Goal: Information Seeking & Learning: Learn about a topic

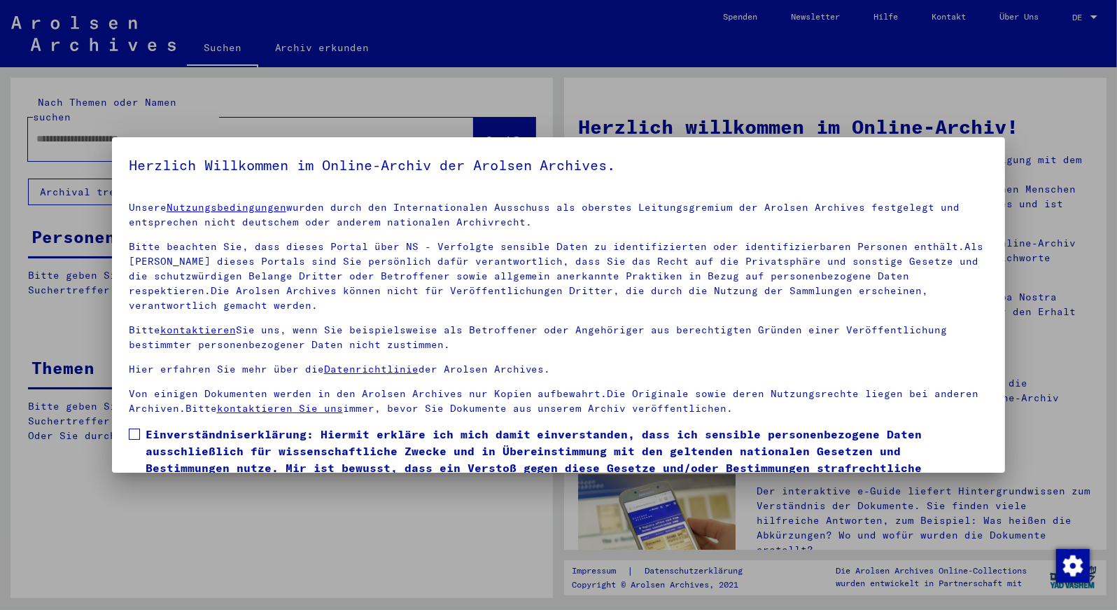
click at [423, 130] on div at bounding box center [558, 305] width 1117 height 610
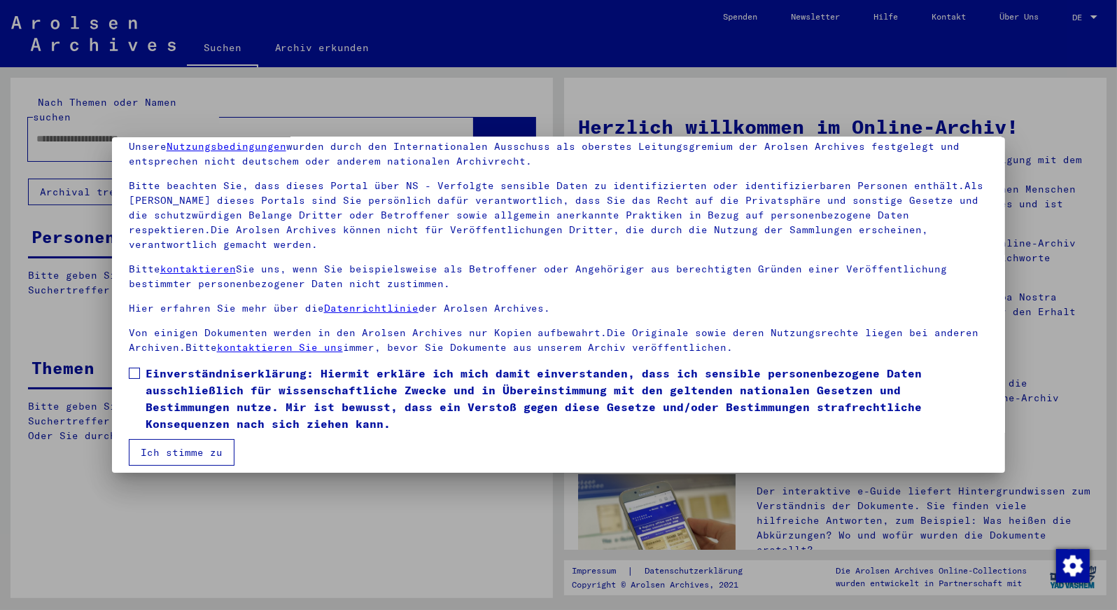
scroll to position [66, 0]
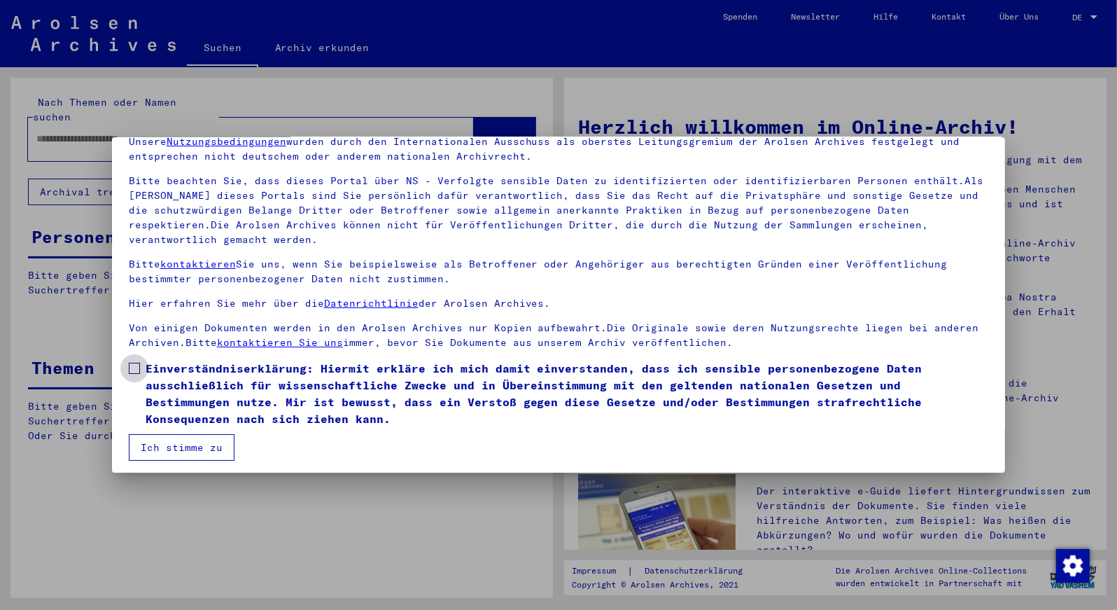
click at [133, 364] on span at bounding box center [134, 368] width 11 height 11
click at [176, 447] on button "Ich stimme zu" at bounding box center [182, 446] width 106 height 27
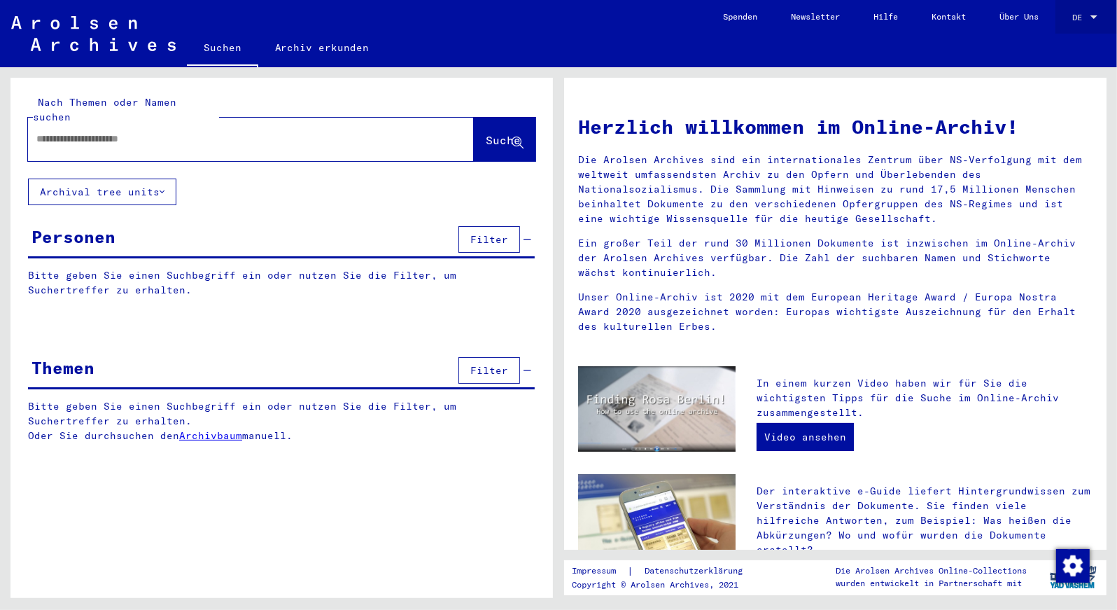
click at [1095, 18] on div at bounding box center [1093, 16] width 7 height 3
click at [1069, 22] on span "English" at bounding box center [1069, 25] width 57 height 25
click at [1069, 23] on link "EN EN" at bounding box center [1086, 17] width 62 height 34
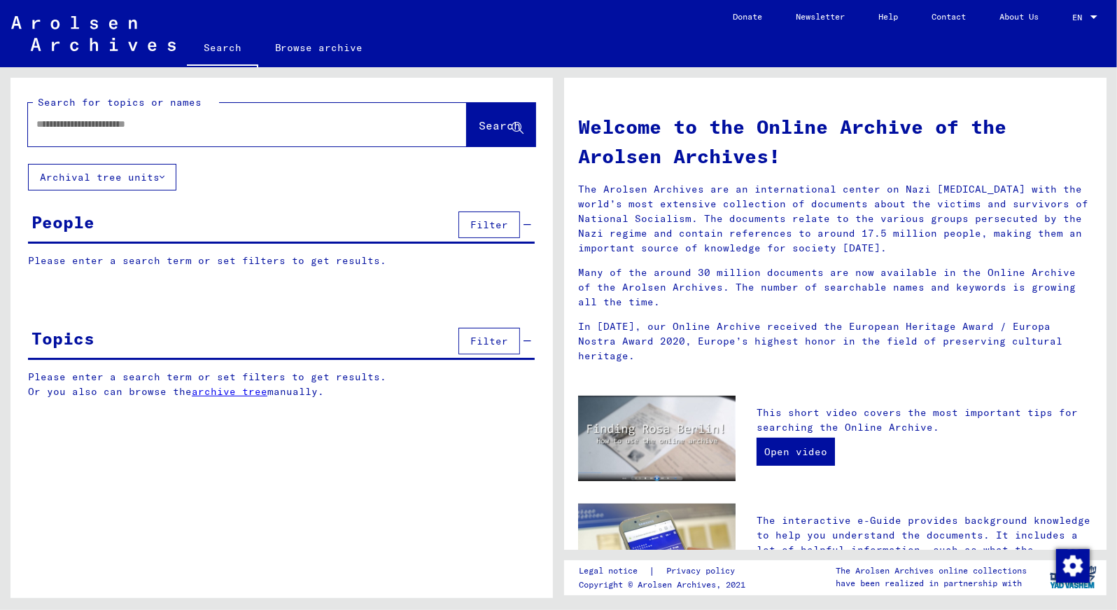
click at [40, 128] on input "text" at bounding box center [230, 124] width 388 height 15
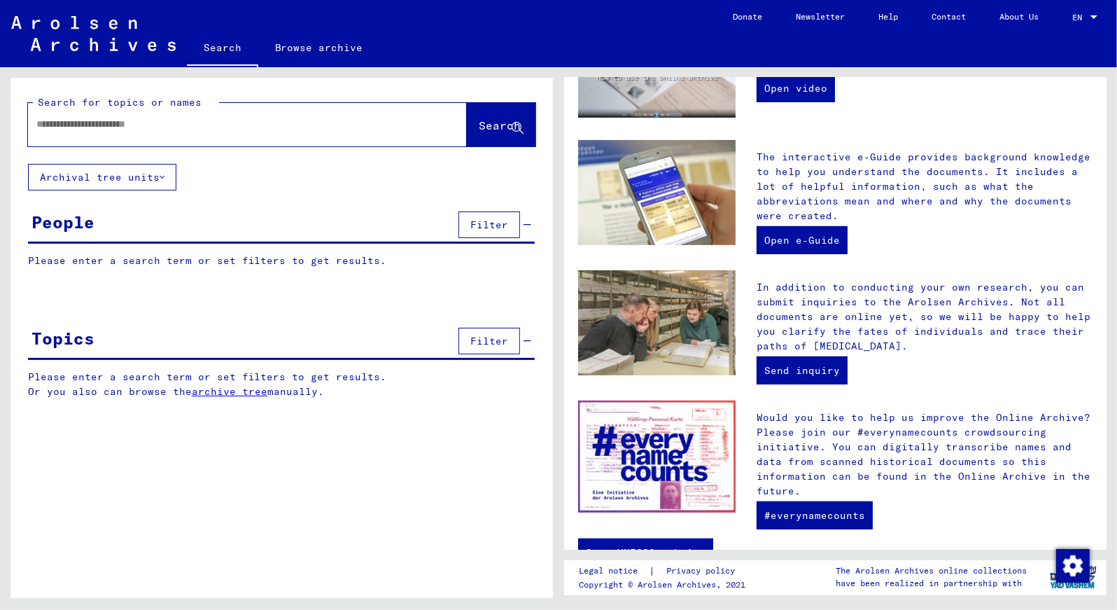
scroll to position [367, 0]
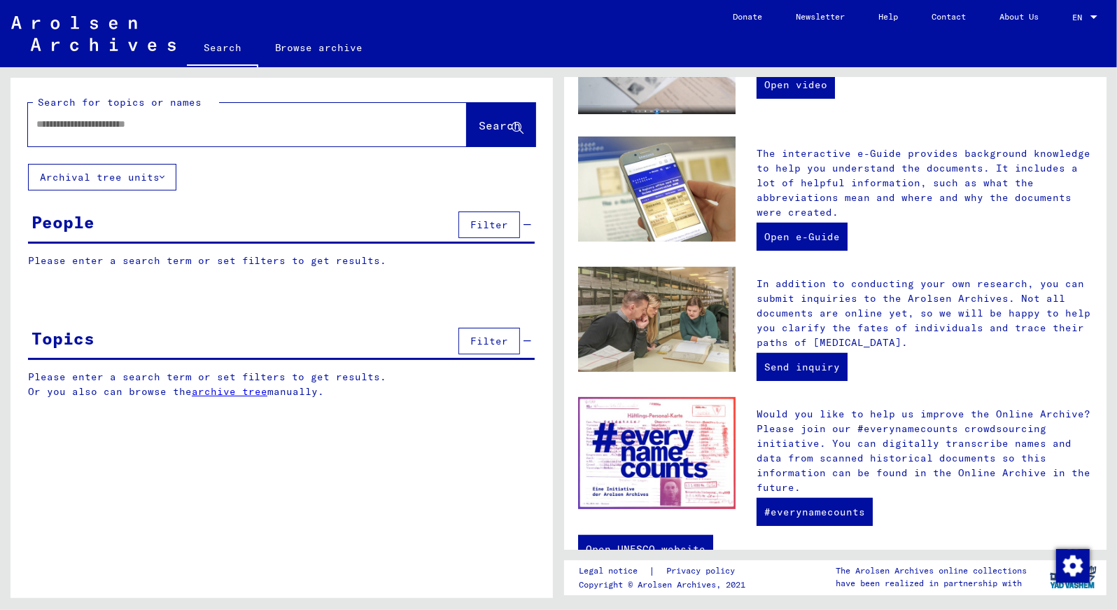
click at [34, 121] on div at bounding box center [226, 123] width 397 height 31
click at [36, 123] on input "text" at bounding box center [230, 124] width 388 height 15
type input "**********"
click at [493, 123] on span "Search" at bounding box center [500, 125] width 42 height 14
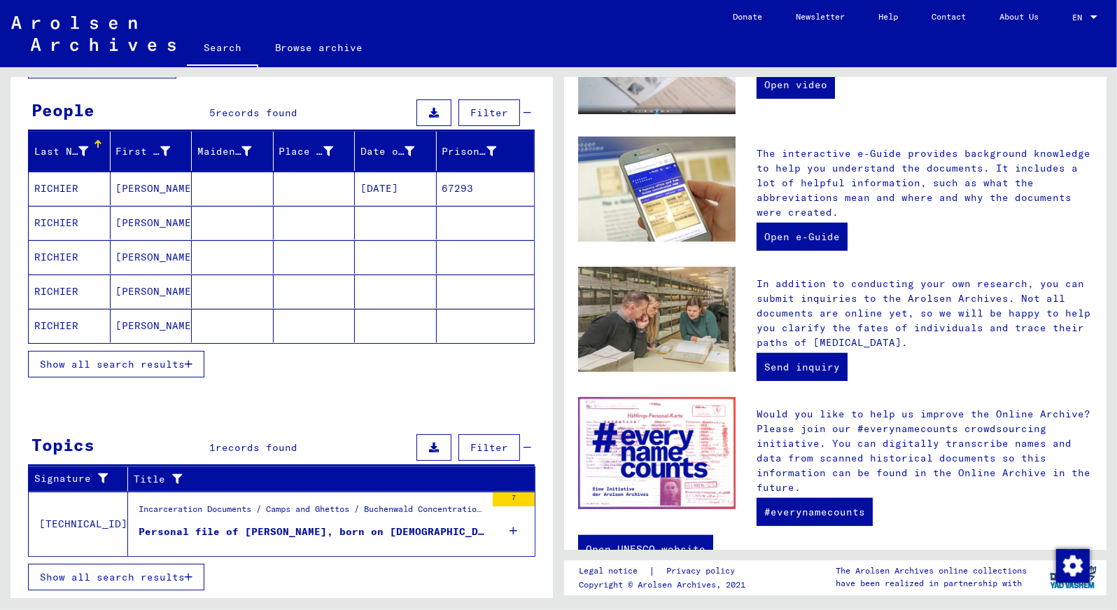
scroll to position [113, 0]
click at [316, 529] on div "Personal file of [PERSON_NAME], born on [DEMOGRAPHIC_DATA]" at bounding box center [312, 531] width 347 height 15
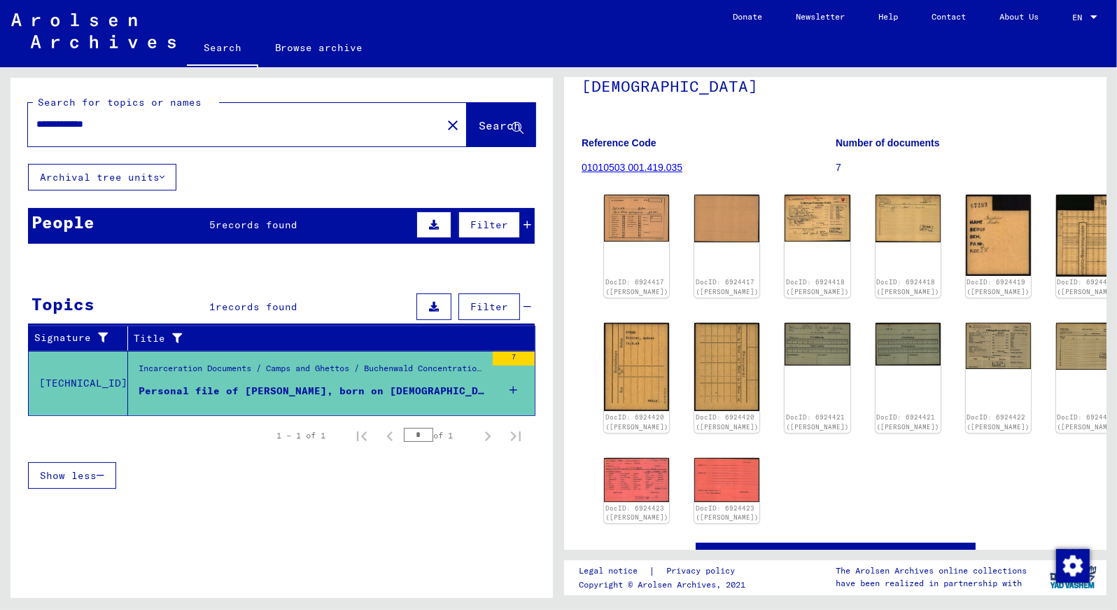
scroll to position [118, 0]
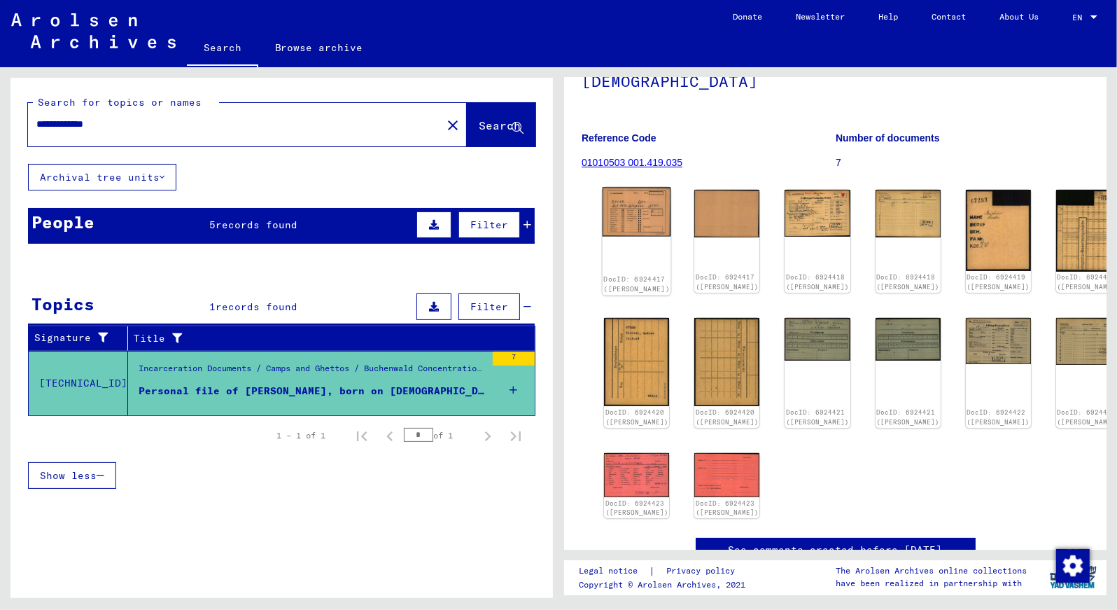
click at [627, 204] on img at bounding box center [637, 212] width 69 height 49
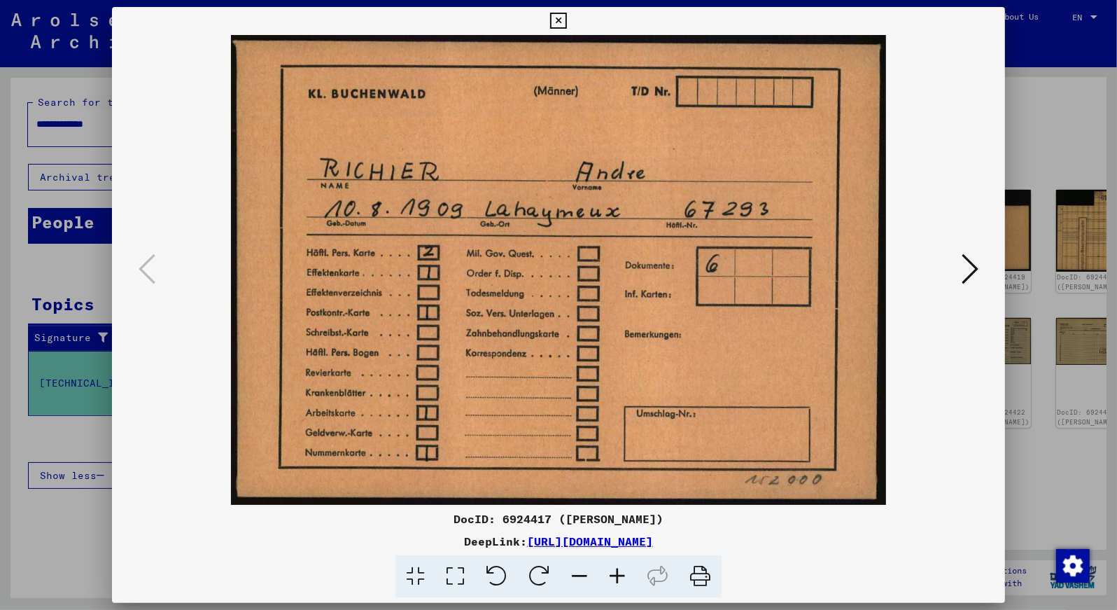
click at [566, 21] on icon at bounding box center [558, 21] width 16 height 17
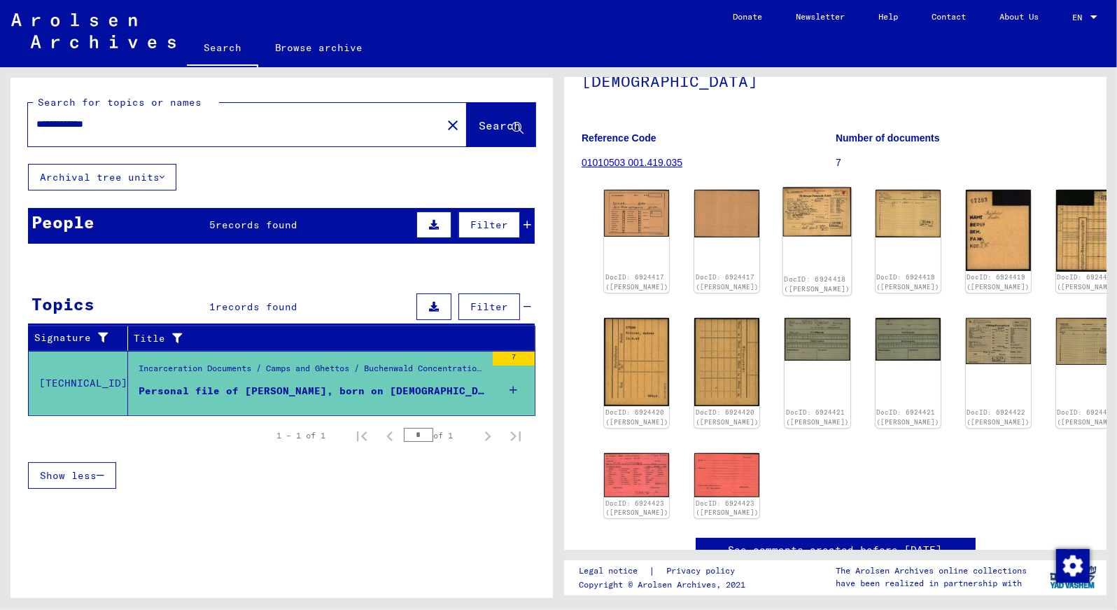
click at [796, 216] on img at bounding box center [817, 212] width 69 height 49
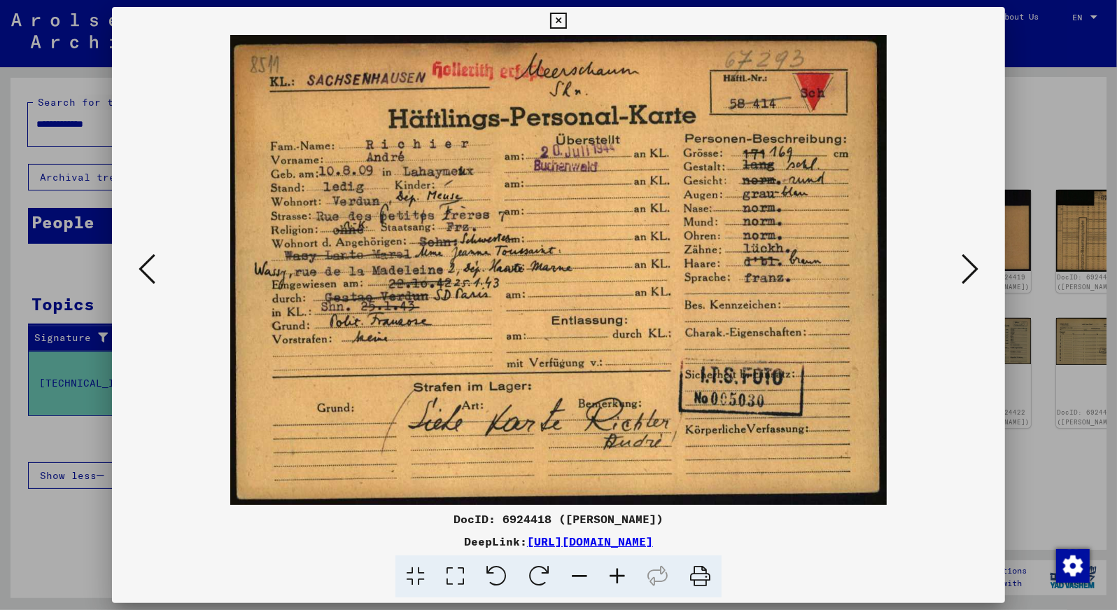
click at [967, 265] on icon at bounding box center [970, 269] width 17 height 34
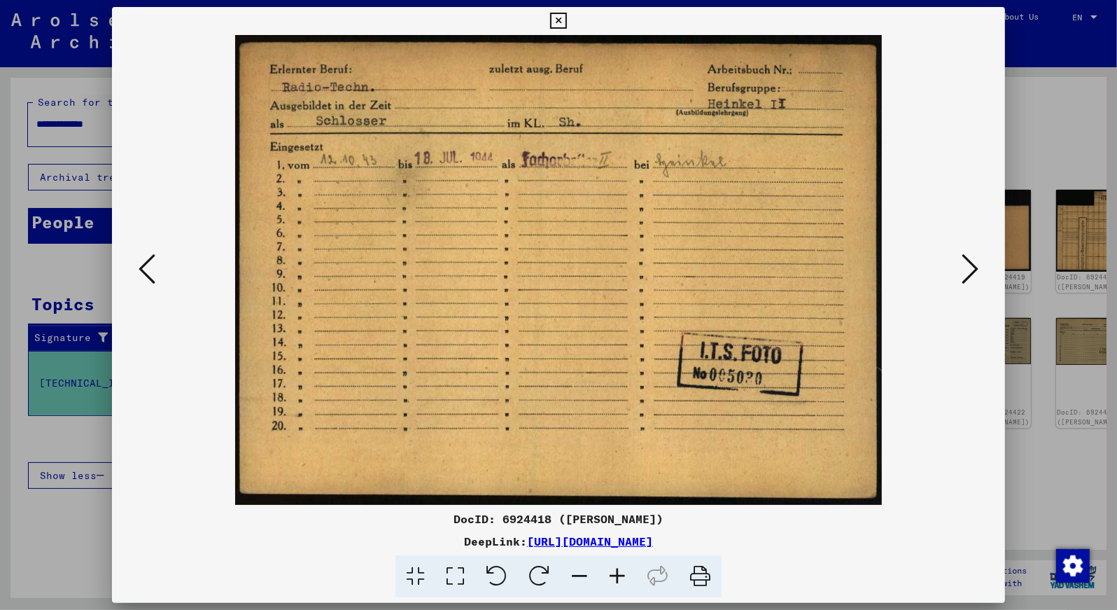
click at [967, 265] on icon at bounding box center [970, 269] width 17 height 34
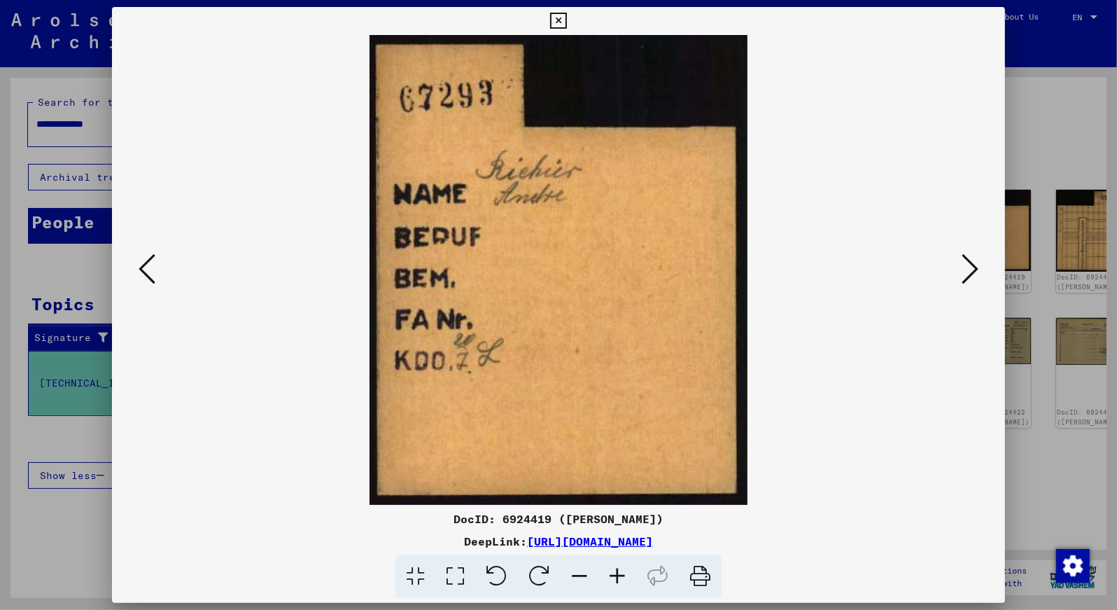
click at [967, 265] on icon at bounding box center [970, 269] width 17 height 34
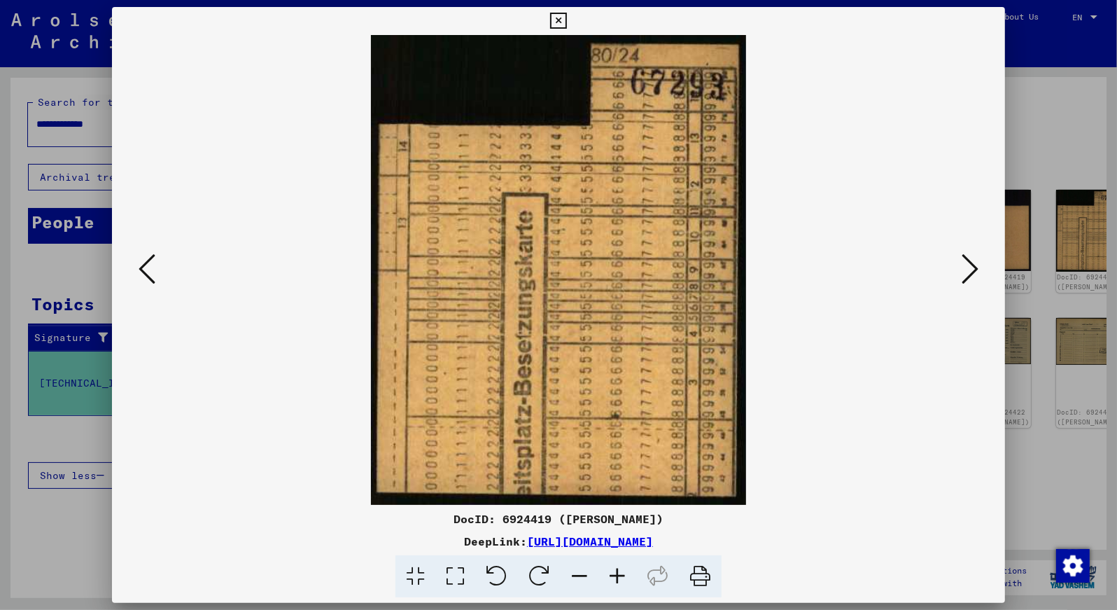
click at [967, 265] on icon at bounding box center [970, 269] width 17 height 34
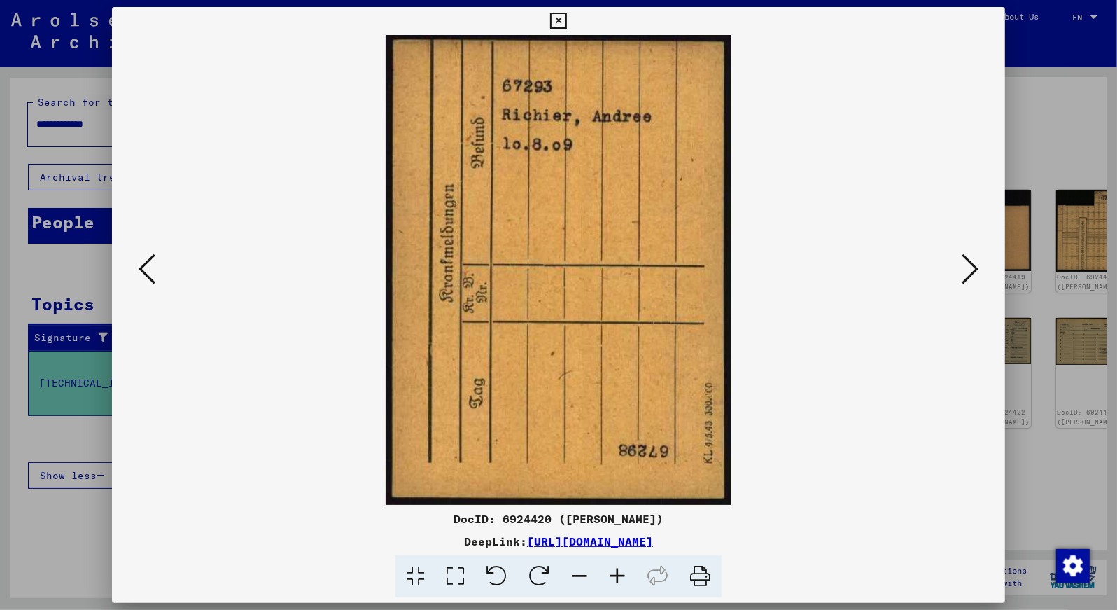
click at [967, 265] on icon at bounding box center [970, 269] width 17 height 34
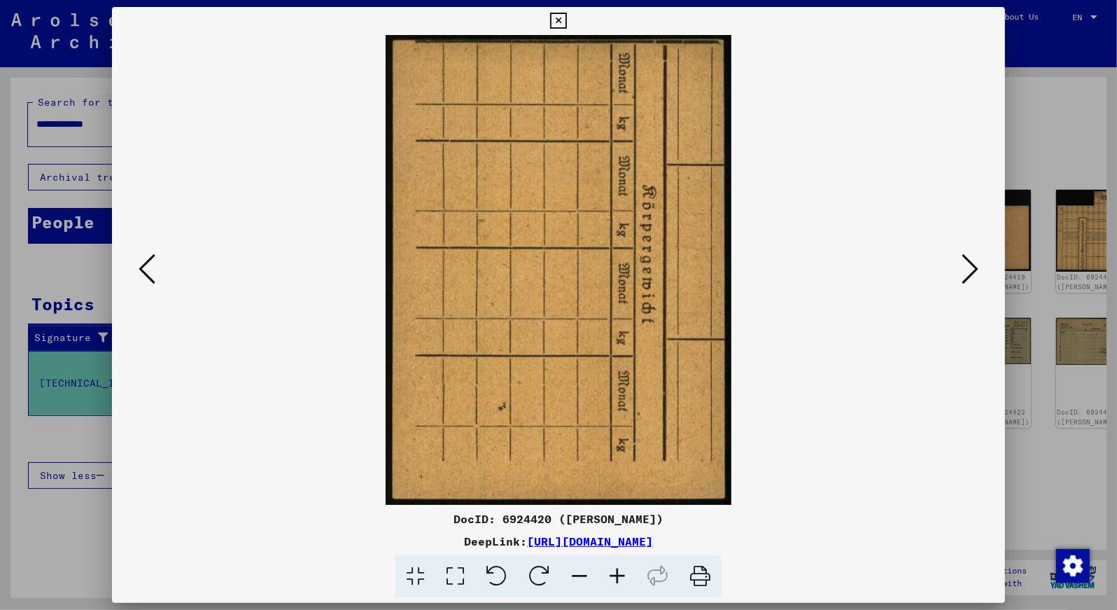
click at [967, 265] on icon at bounding box center [970, 269] width 17 height 34
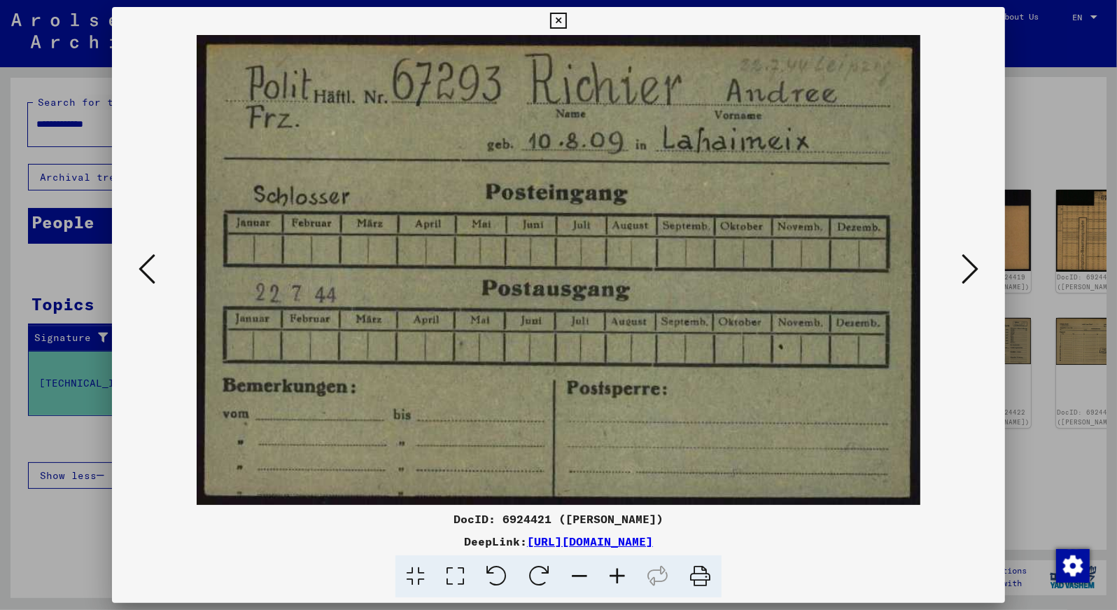
click at [967, 265] on icon at bounding box center [970, 269] width 17 height 34
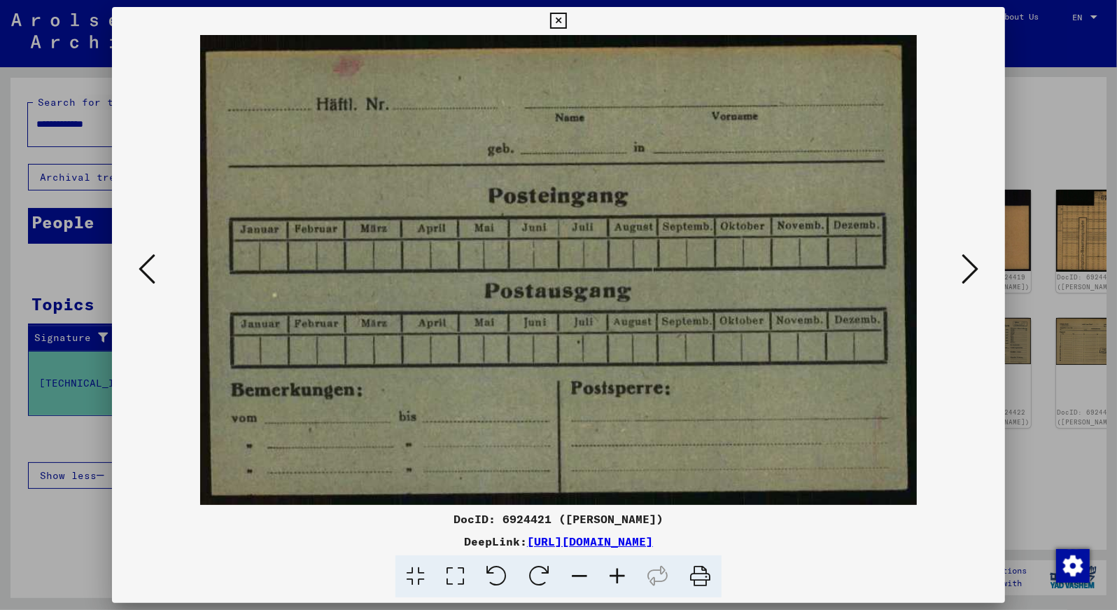
click at [146, 266] on icon at bounding box center [147, 269] width 17 height 34
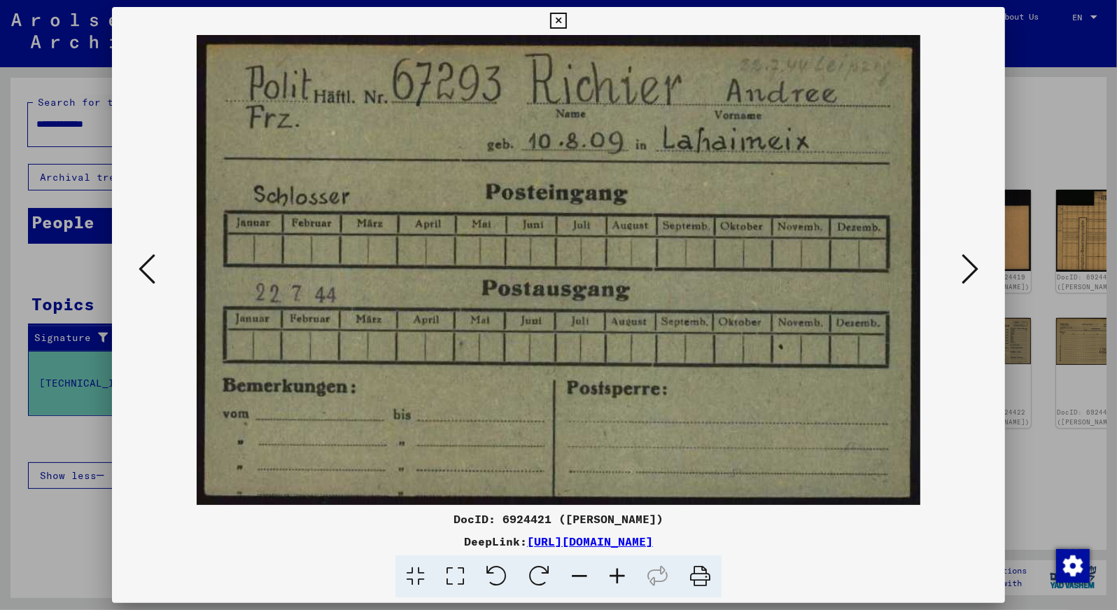
click at [975, 272] on icon at bounding box center [970, 269] width 17 height 34
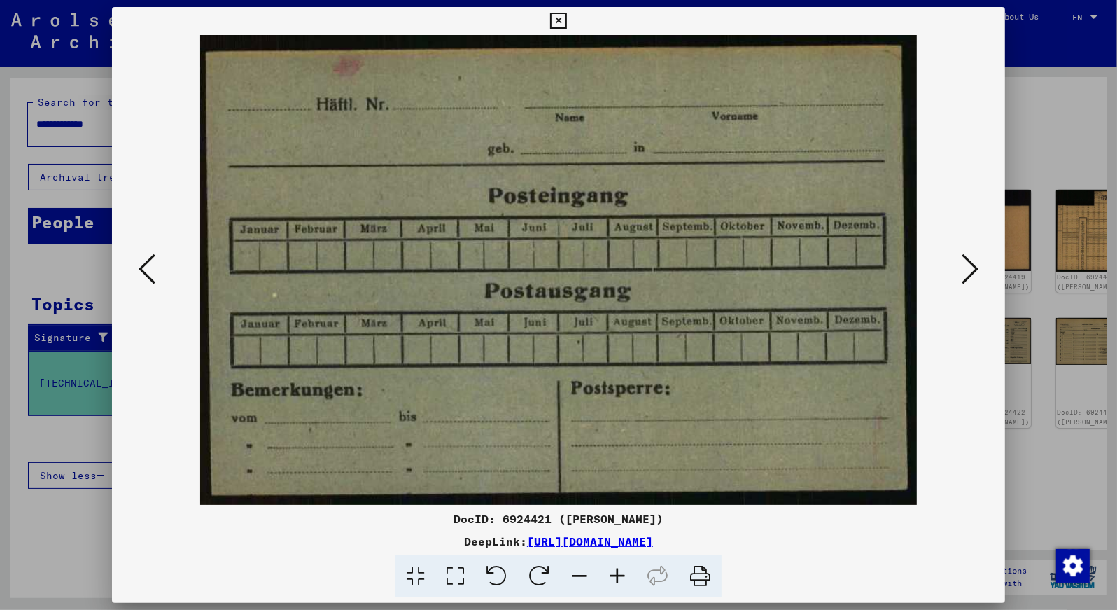
click at [975, 272] on icon at bounding box center [970, 269] width 17 height 34
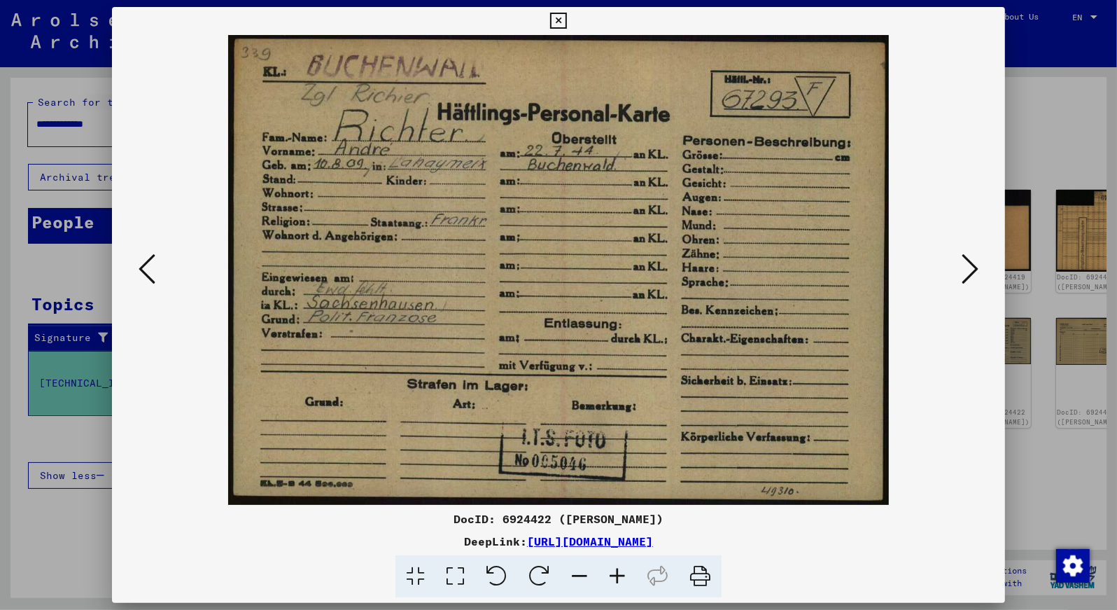
click at [973, 267] on icon at bounding box center [970, 269] width 17 height 34
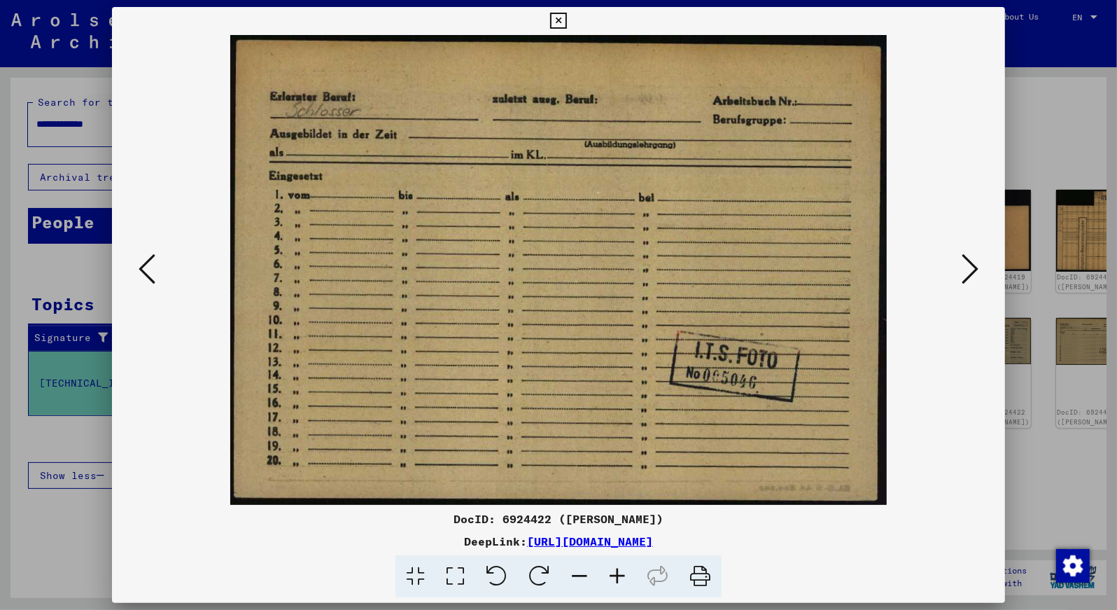
click at [973, 267] on icon at bounding box center [970, 269] width 17 height 34
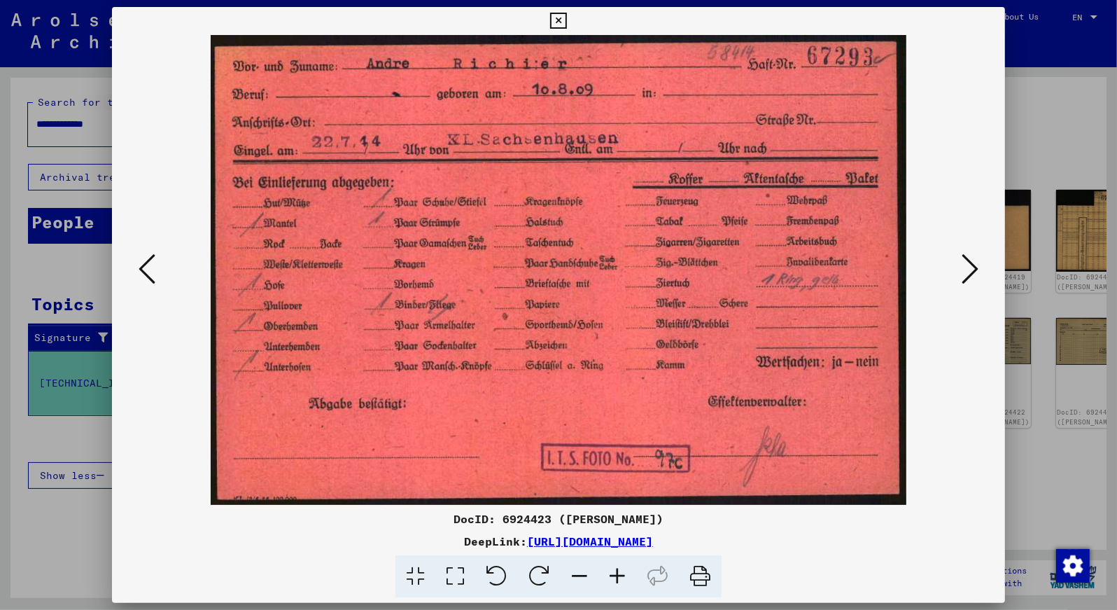
click at [971, 267] on icon at bounding box center [970, 269] width 17 height 34
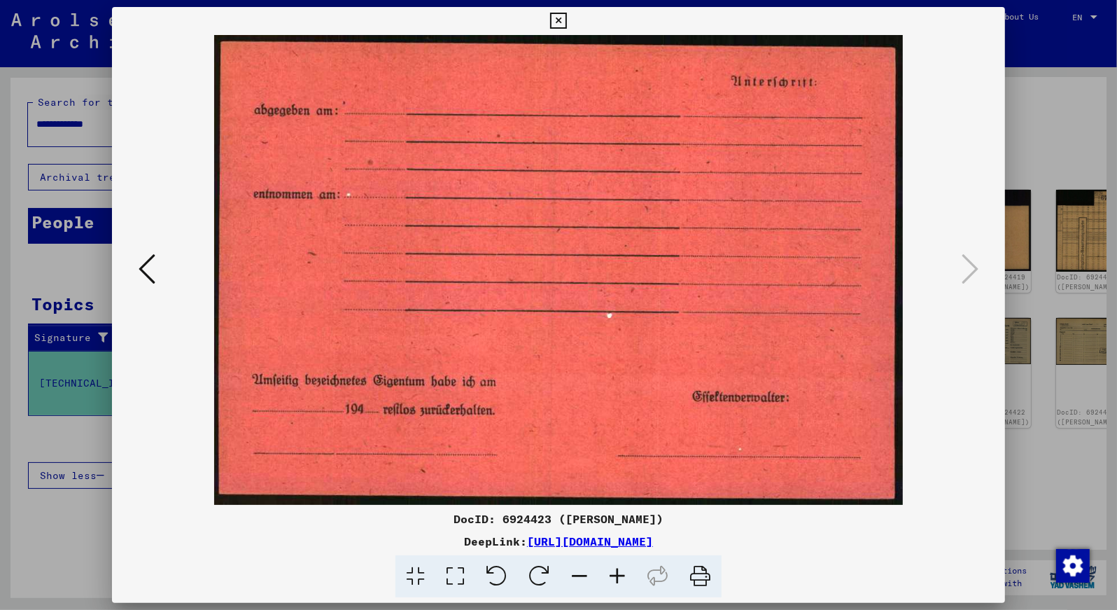
click at [971, 267] on icon at bounding box center [970, 269] width 17 height 34
click at [566, 23] on icon at bounding box center [558, 21] width 16 height 17
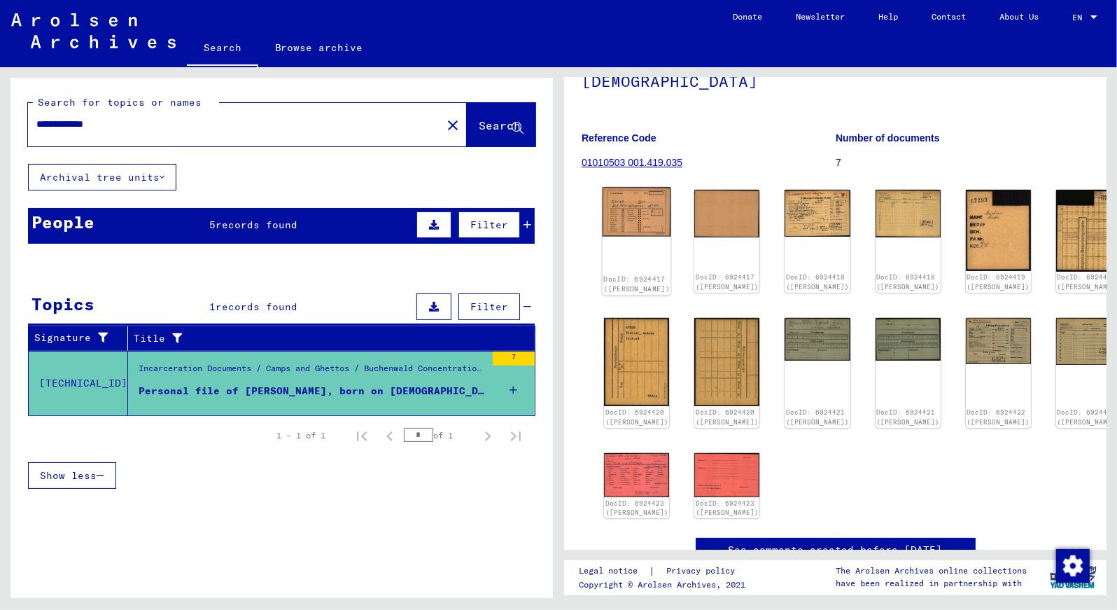
click at [628, 242] on div "DocID: 6924417 ([PERSON_NAME])" at bounding box center [637, 242] width 69 height 108
drag, startPoint x: 628, startPoint y: 242, endPoint x: 629, endPoint y: 214, distance: 28.0
click at [629, 214] on img at bounding box center [637, 212] width 69 height 49
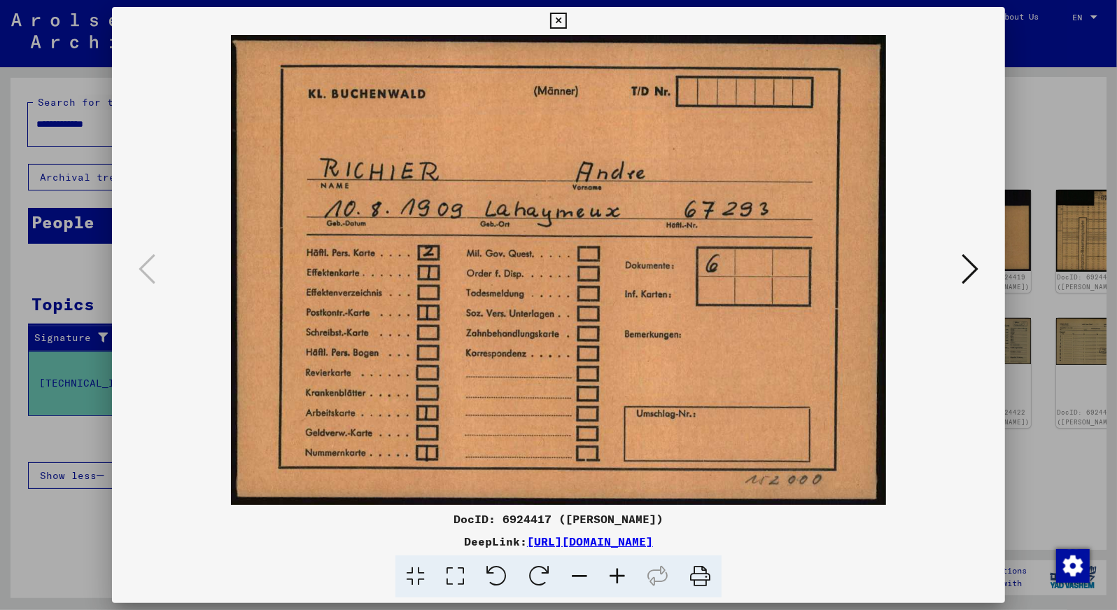
click at [671, 379] on img at bounding box center [559, 270] width 799 height 470
drag, startPoint x: 455, startPoint y: 519, endPoint x: 663, endPoint y: 518, distance: 207.9
click at [663, 518] on div "DocID: 6924417 ([PERSON_NAME])" at bounding box center [559, 518] width 894 height 17
copy div "DocID: 6924417 ([PERSON_NAME])"
drag, startPoint x: 922, startPoint y: 195, endPoint x: 967, endPoint y: 229, distance: 56.4
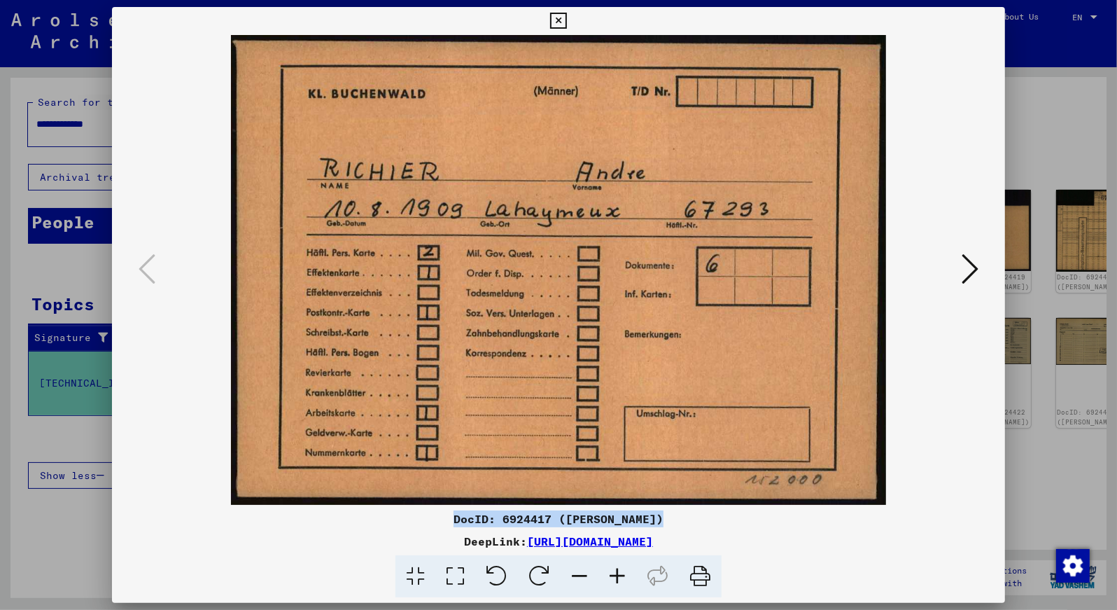
click at [967, 229] on div at bounding box center [559, 270] width 894 height 470
click at [967, 270] on icon at bounding box center [970, 269] width 17 height 34
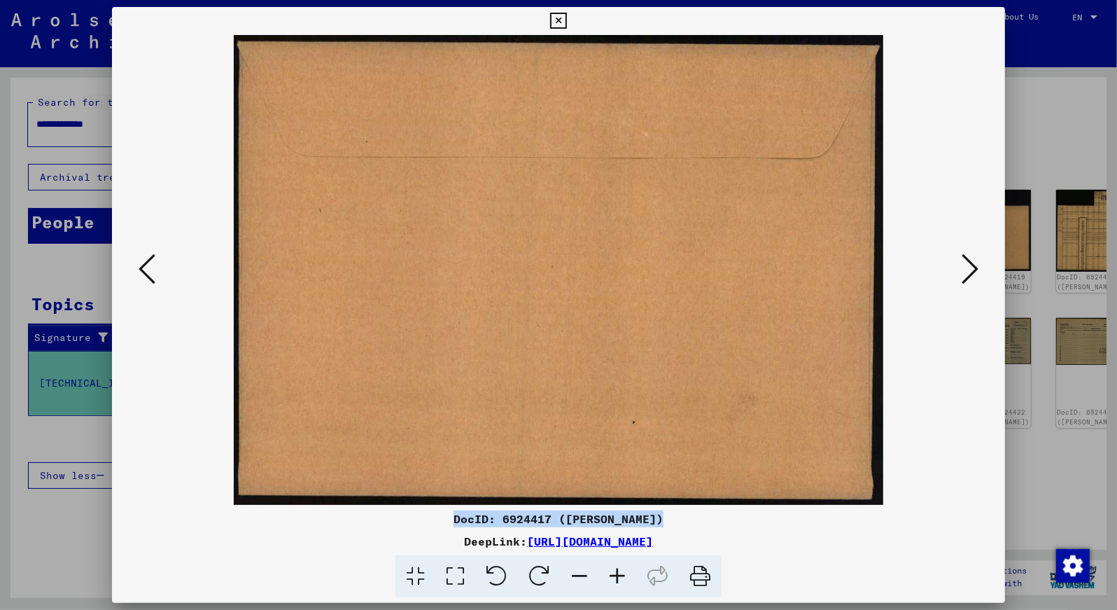
click at [141, 268] on icon at bounding box center [147, 269] width 17 height 34
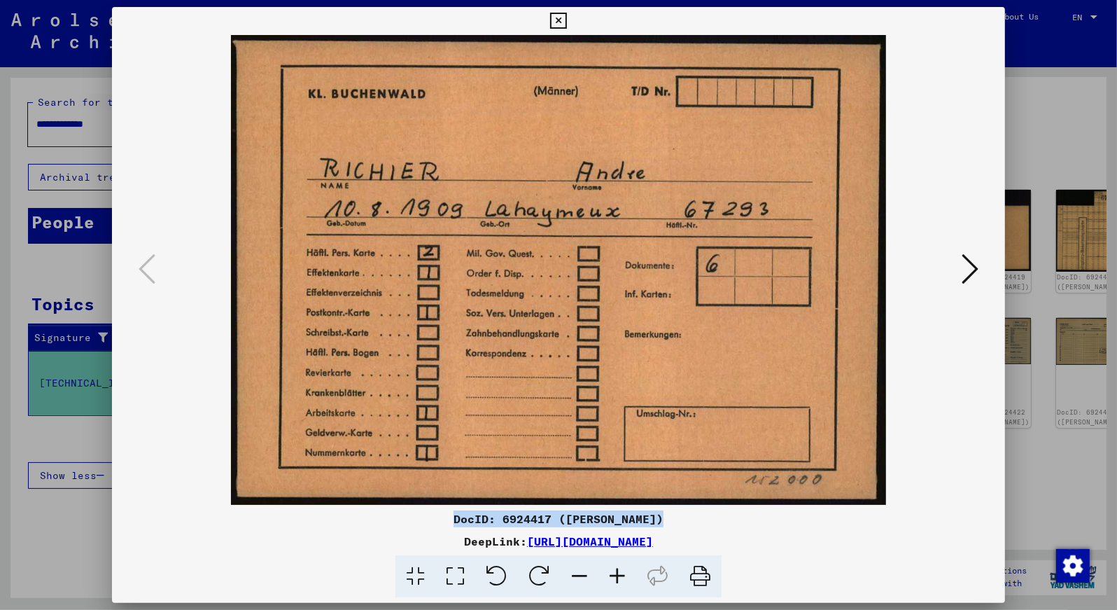
click at [974, 267] on icon at bounding box center [970, 269] width 17 height 34
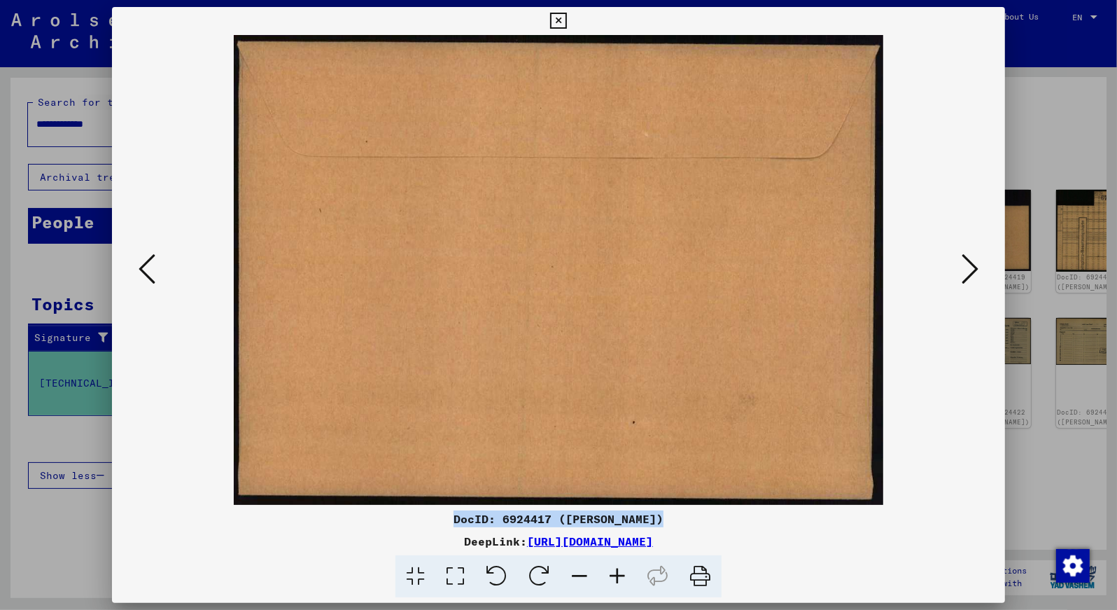
click at [974, 267] on icon at bounding box center [970, 269] width 17 height 34
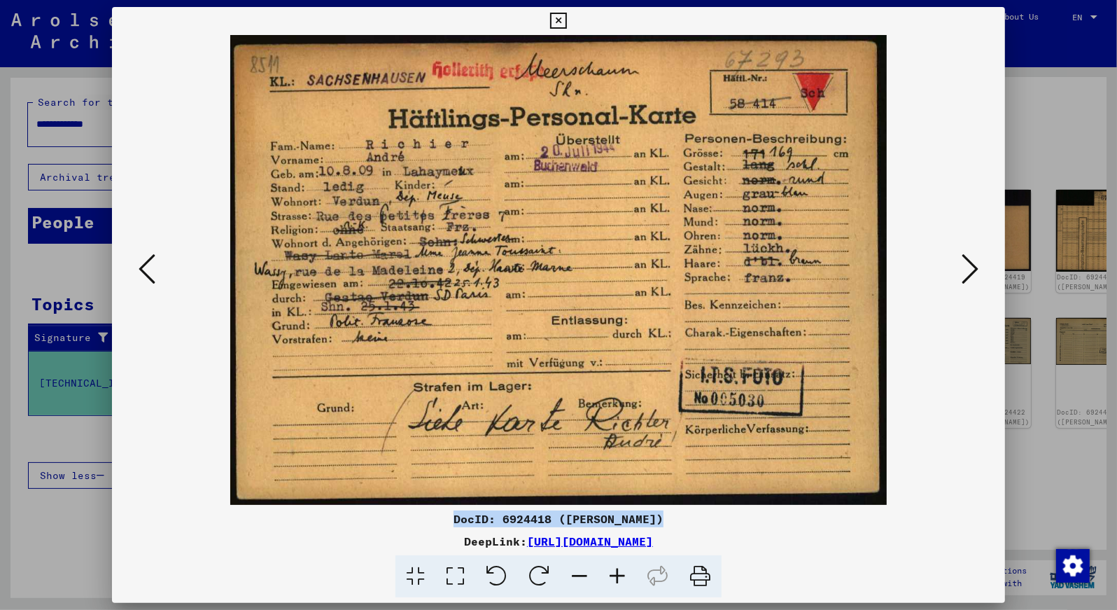
click at [666, 315] on img at bounding box center [559, 270] width 799 height 470
drag, startPoint x: 455, startPoint y: 516, endPoint x: 666, endPoint y: 512, distance: 210.7
click at [666, 512] on div "DocID: 6924418 ([PERSON_NAME])" at bounding box center [559, 518] width 894 height 17
copy div "DocID: 6924418 ([PERSON_NAME])"
click at [971, 267] on icon at bounding box center [970, 269] width 17 height 34
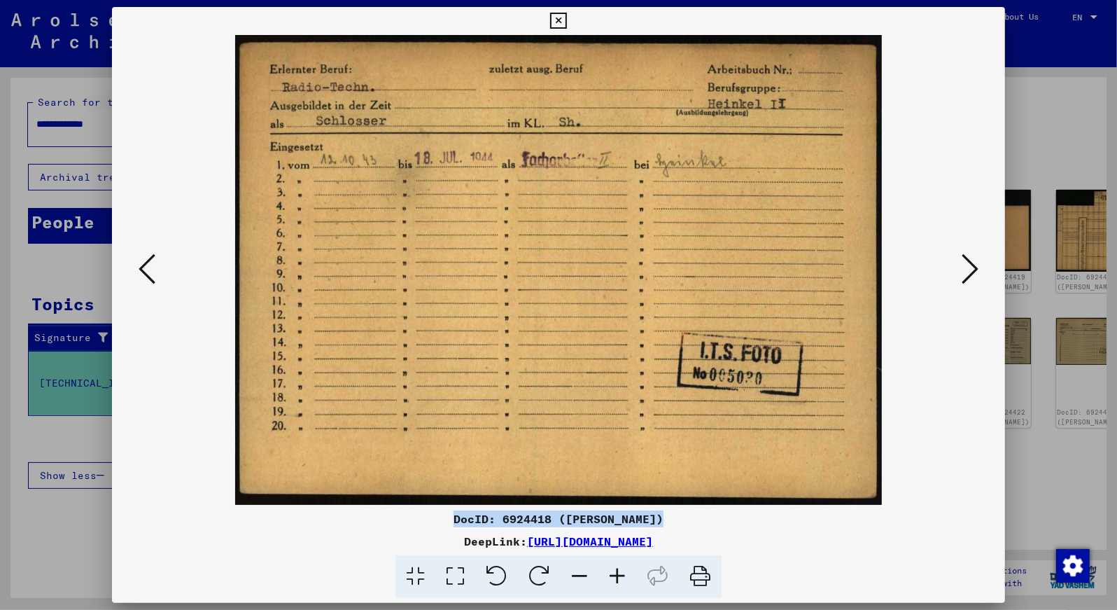
click at [687, 286] on img at bounding box center [559, 270] width 799 height 470
click at [477, 519] on div "DocID: 6924418 ([PERSON_NAME])" at bounding box center [559, 518] width 894 height 17
drag, startPoint x: 662, startPoint y: 517, endPoint x: 454, endPoint y: 519, distance: 208.6
click at [454, 519] on div "DocID: 6924418 ([PERSON_NAME])" at bounding box center [559, 518] width 894 height 17
copy div "DocID: 6924418 ([PERSON_NAME])"
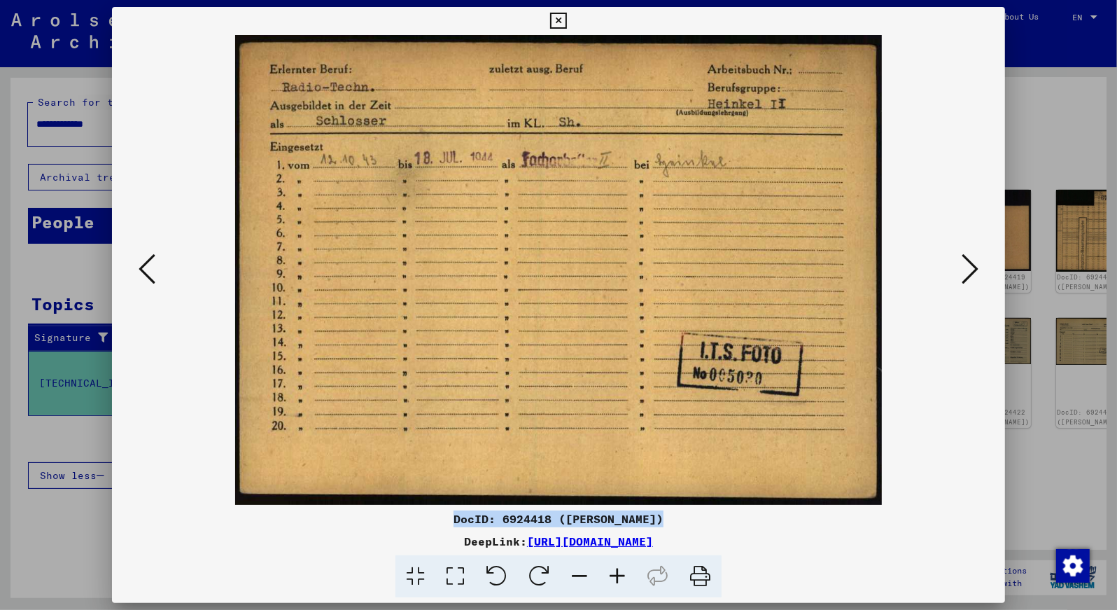
click at [971, 263] on icon at bounding box center [970, 269] width 17 height 34
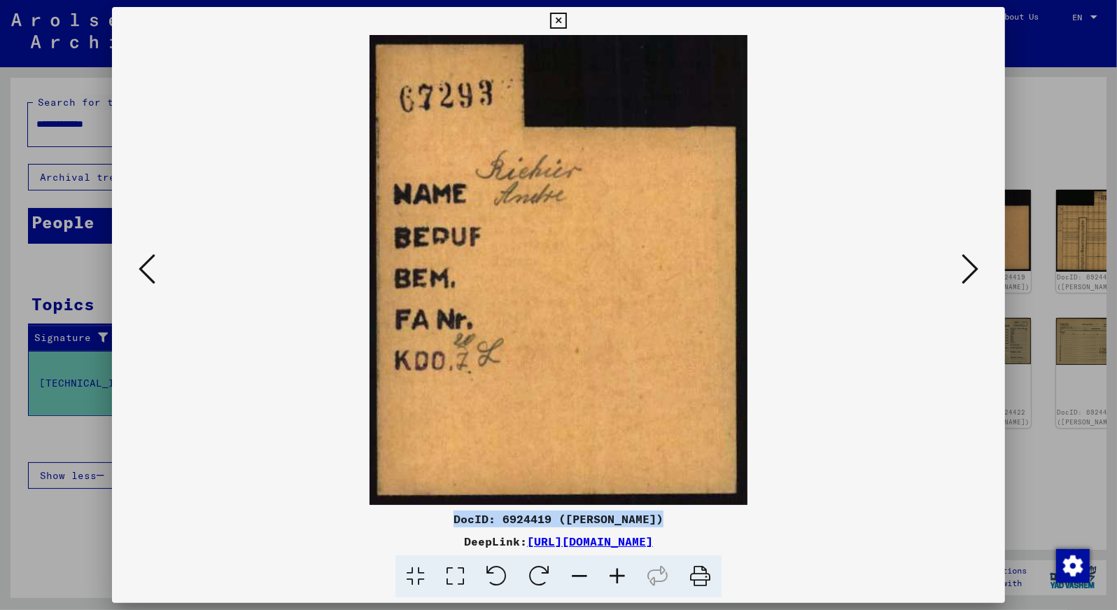
click at [606, 315] on img at bounding box center [559, 270] width 799 height 470
drag, startPoint x: 659, startPoint y: 516, endPoint x: 456, endPoint y: 509, distance: 203.8
click at [456, 509] on div "DocID: 6924419 ([PERSON_NAME]) DeepLink: [URL][DOMAIN_NAME]" at bounding box center [559, 302] width 894 height 591
copy div "DocID: 6924419 ([PERSON_NAME])"
click at [970, 267] on icon at bounding box center [970, 269] width 17 height 34
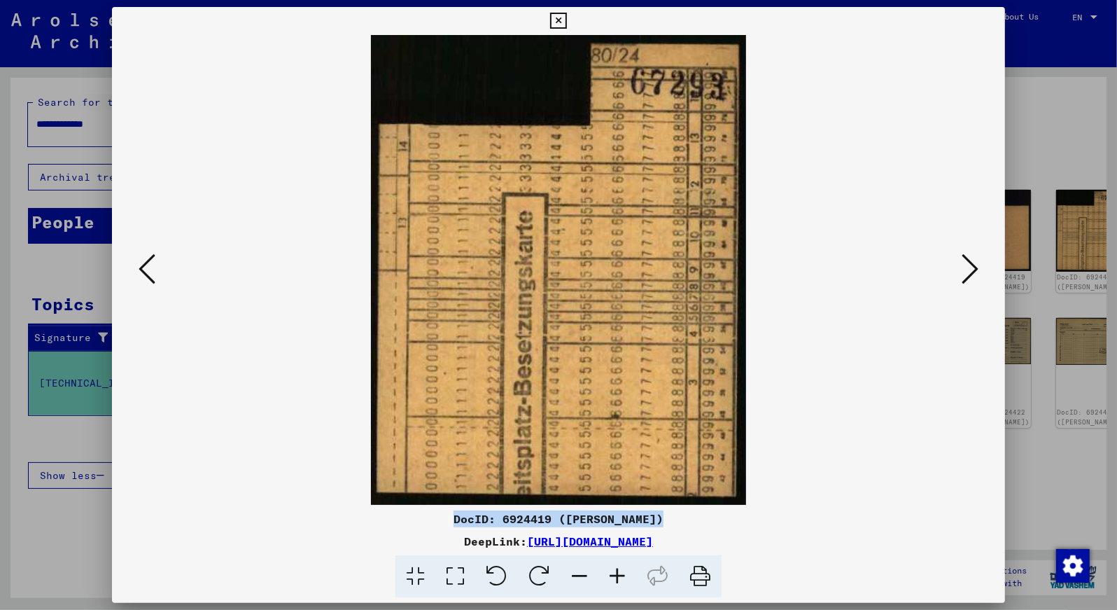
click at [687, 253] on img at bounding box center [559, 270] width 799 height 470
click at [624, 278] on img at bounding box center [559, 270] width 799 height 470
click at [667, 519] on div "DocID: 6924419 ([PERSON_NAME])" at bounding box center [559, 518] width 894 height 17
click at [663, 513] on div "DocID: 6924419 ([PERSON_NAME])" at bounding box center [559, 518] width 894 height 17
drag, startPoint x: 660, startPoint y: 519, endPoint x: 452, endPoint y: 524, distance: 207.9
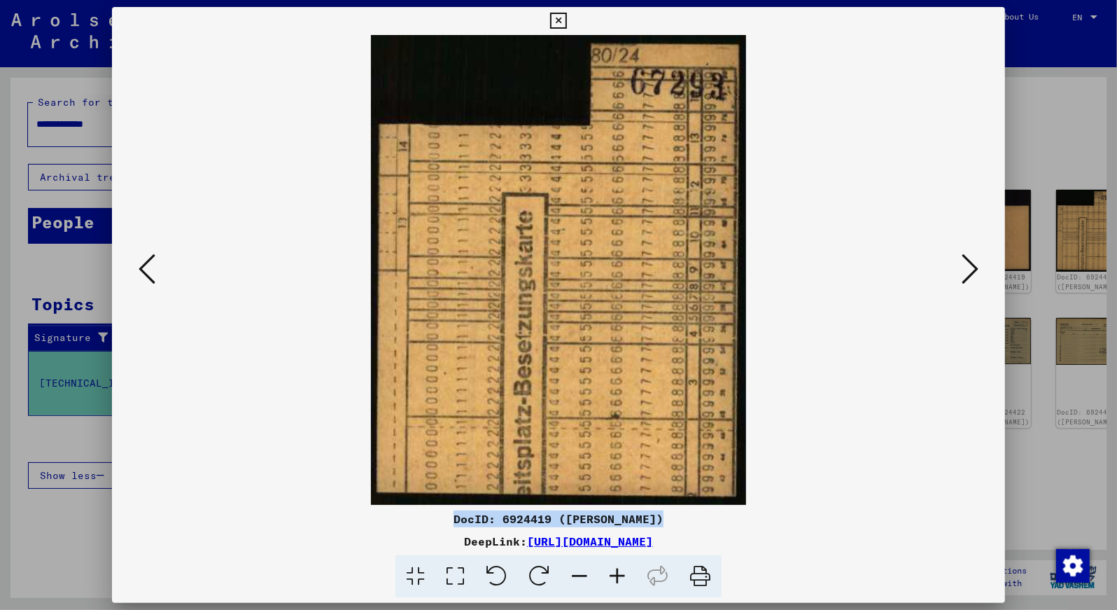
click at [452, 524] on div "DocID: 6924419 ([PERSON_NAME])" at bounding box center [559, 518] width 894 height 17
copy div "DocID: 6924419 ([PERSON_NAME])"
click at [964, 267] on icon at bounding box center [970, 269] width 17 height 34
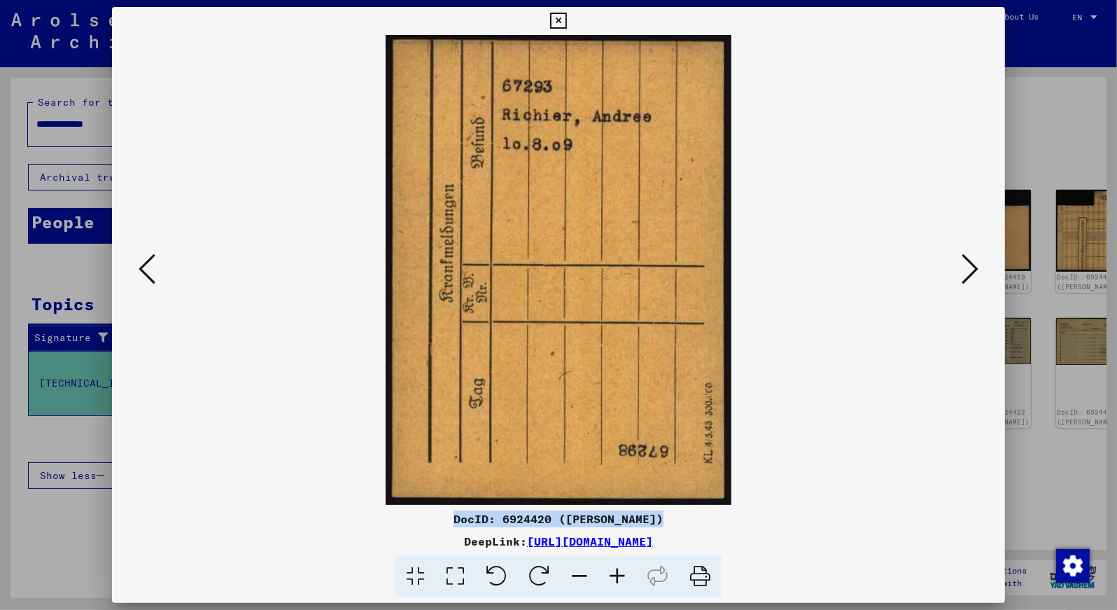
click at [651, 240] on img at bounding box center [559, 270] width 799 height 470
drag, startPoint x: 659, startPoint y: 514, endPoint x: 437, endPoint y: 511, distance: 221.9
click at [437, 511] on div "DocID: 6924420 ([PERSON_NAME])" at bounding box center [559, 518] width 894 height 17
copy div "DocID: 6924420 ([PERSON_NAME])"
click at [974, 266] on icon at bounding box center [970, 269] width 17 height 34
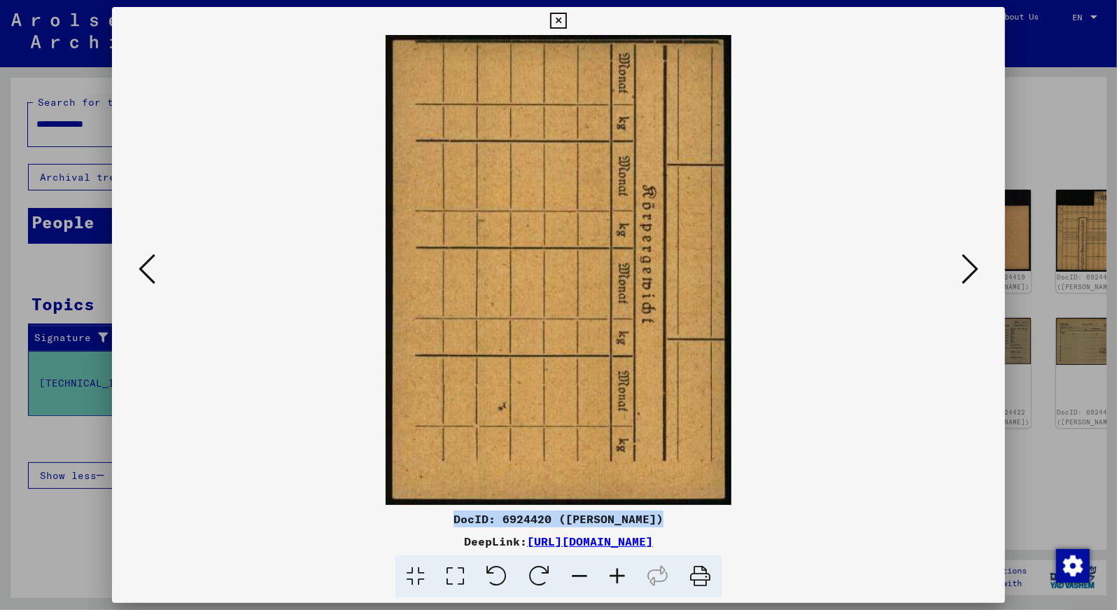
click at [144, 267] on icon at bounding box center [147, 269] width 17 height 34
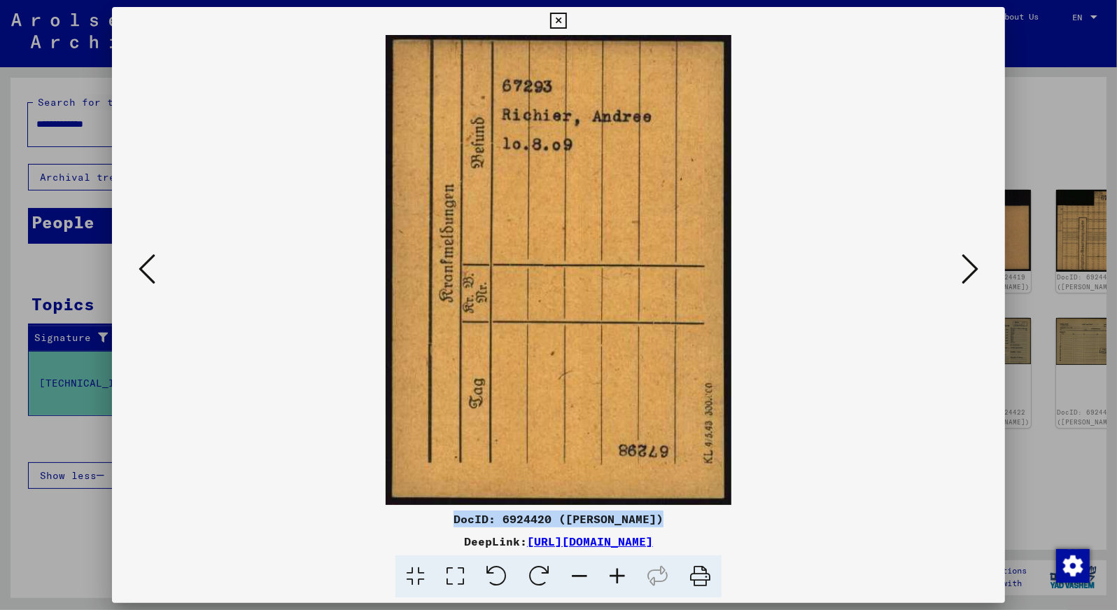
click at [969, 273] on icon at bounding box center [970, 269] width 17 height 34
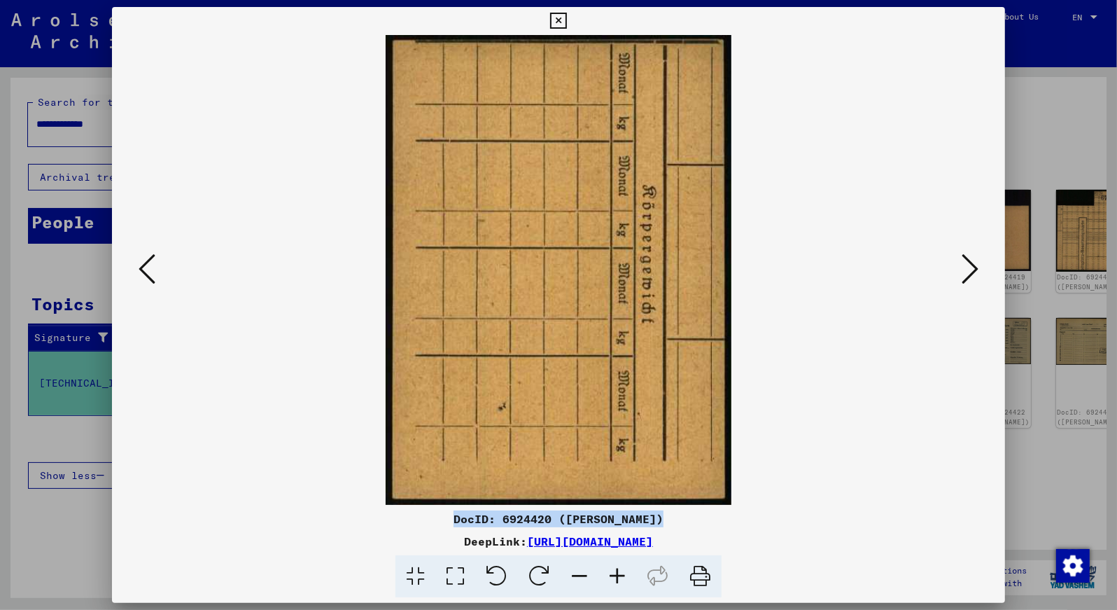
click at [969, 270] on icon at bounding box center [970, 269] width 17 height 34
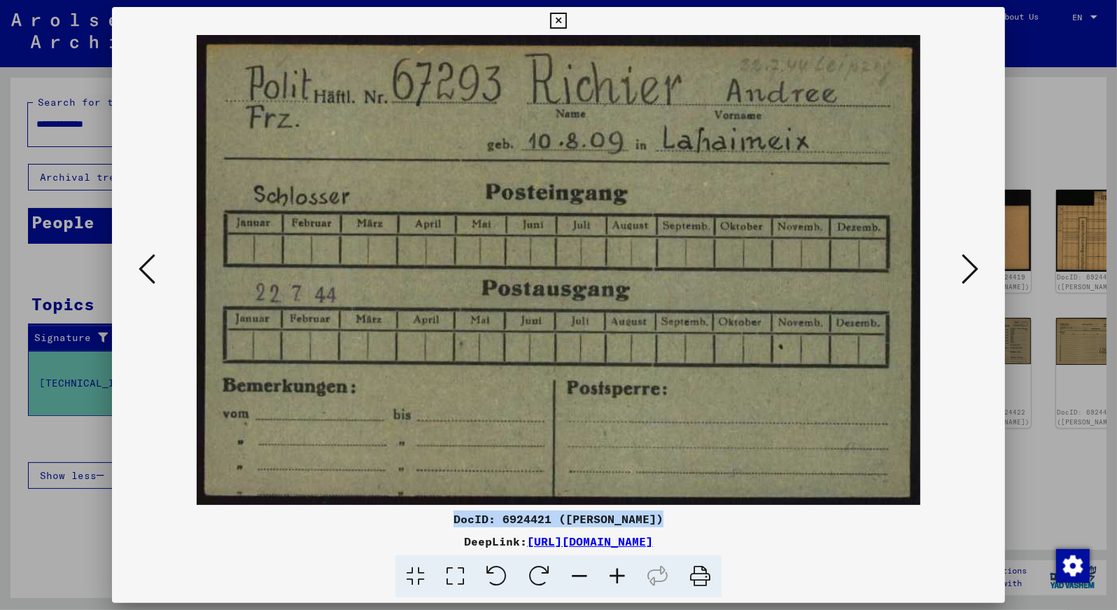
click at [806, 338] on img at bounding box center [559, 270] width 799 height 470
drag, startPoint x: 454, startPoint y: 515, endPoint x: 689, endPoint y: 525, distance: 236.1
click at [689, 525] on div "DocID: 6924421 ([PERSON_NAME])" at bounding box center [559, 518] width 894 height 17
copy div "DocID: 6924421 ([PERSON_NAME])"
click at [967, 270] on icon at bounding box center [970, 269] width 17 height 34
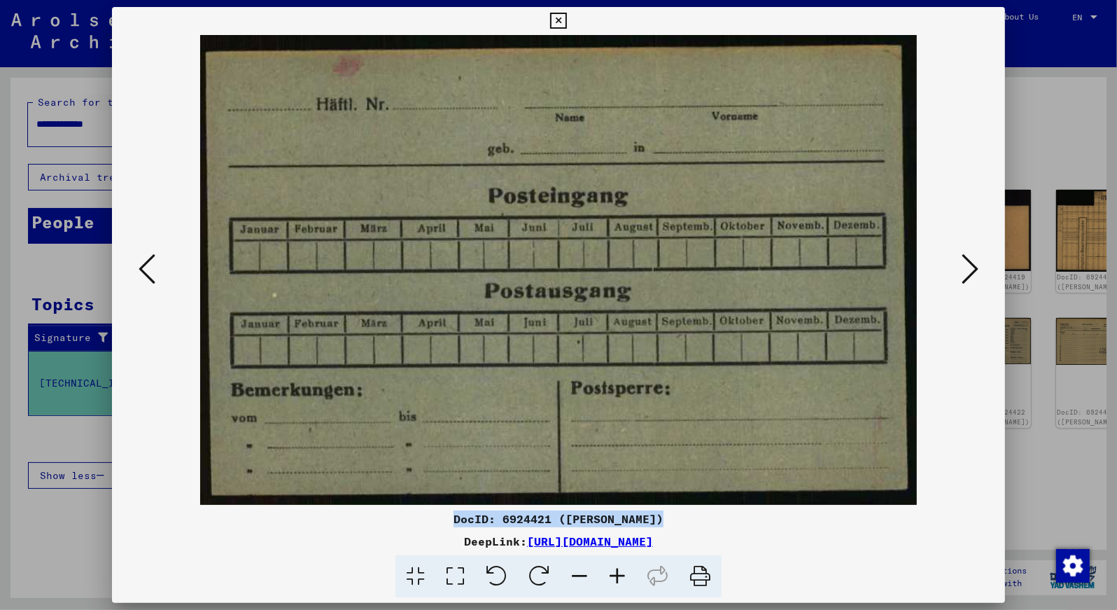
click at [967, 269] on icon at bounding box center [970, 269] width 17 height 34
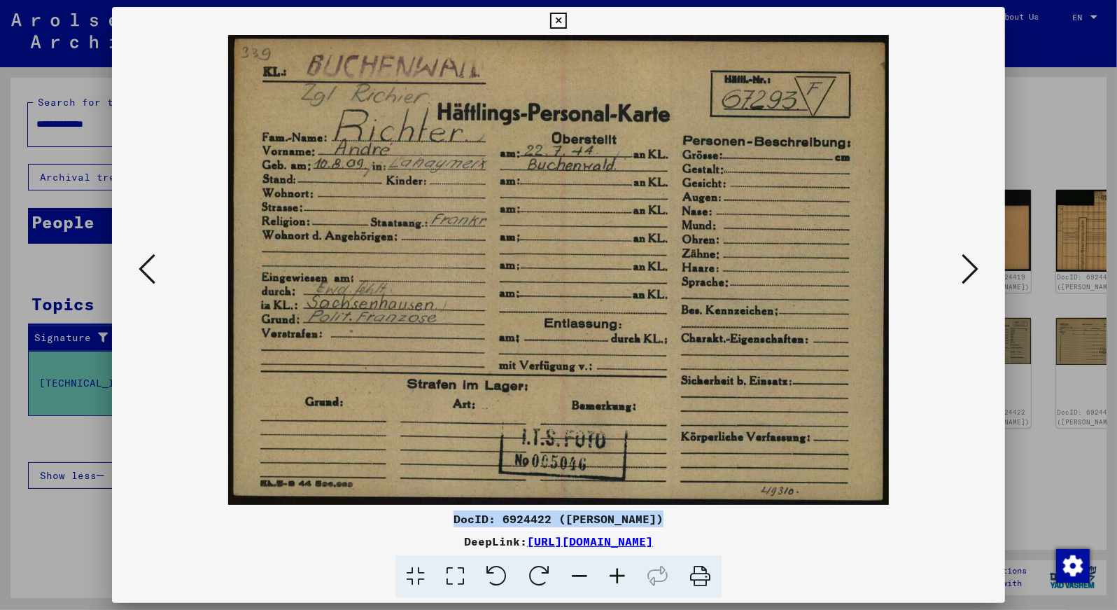
click at [740, 309] on img at bounding box center [559, 270] width 799 height 470
drag, startPoint x: 660, startPoint y: 517, endPoint x: 453, endPoint y: 525, distance: 207.3
click at [453, 525] on div "DocID: 6924422 ([PERSON_NAME])" at bounding box center [559, 518] width 894 height 17
copy div "DocID: 6924422 ([PERSON_NAME])"
click at [144, 271] on icon at bounding box center [147, 269] width 17 height 34
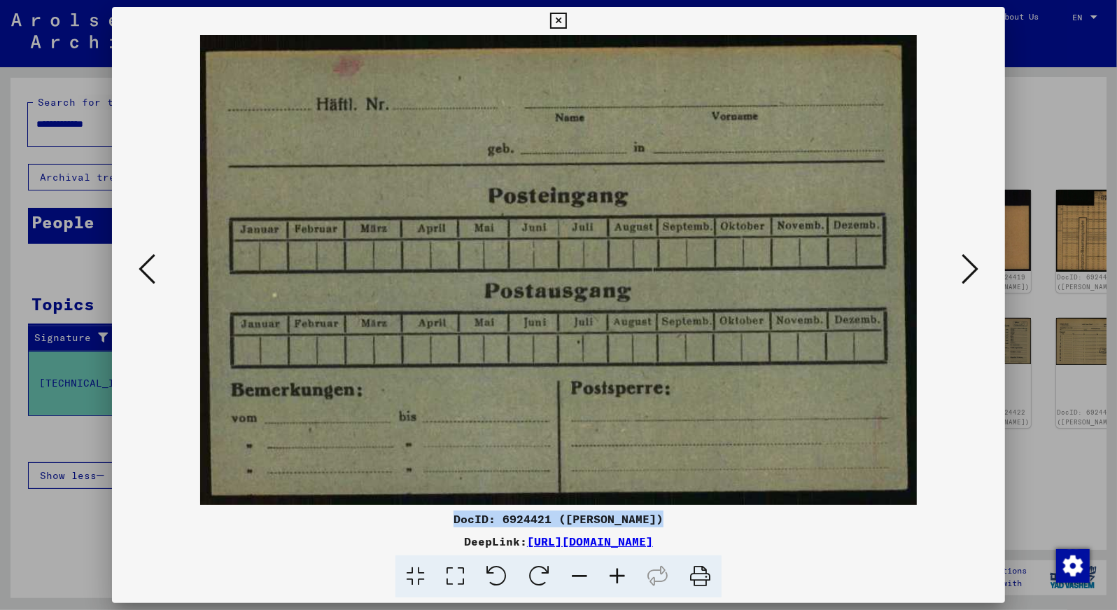
click at [144, 271] on icon at bounding box center [147, 269] width 17 height 34
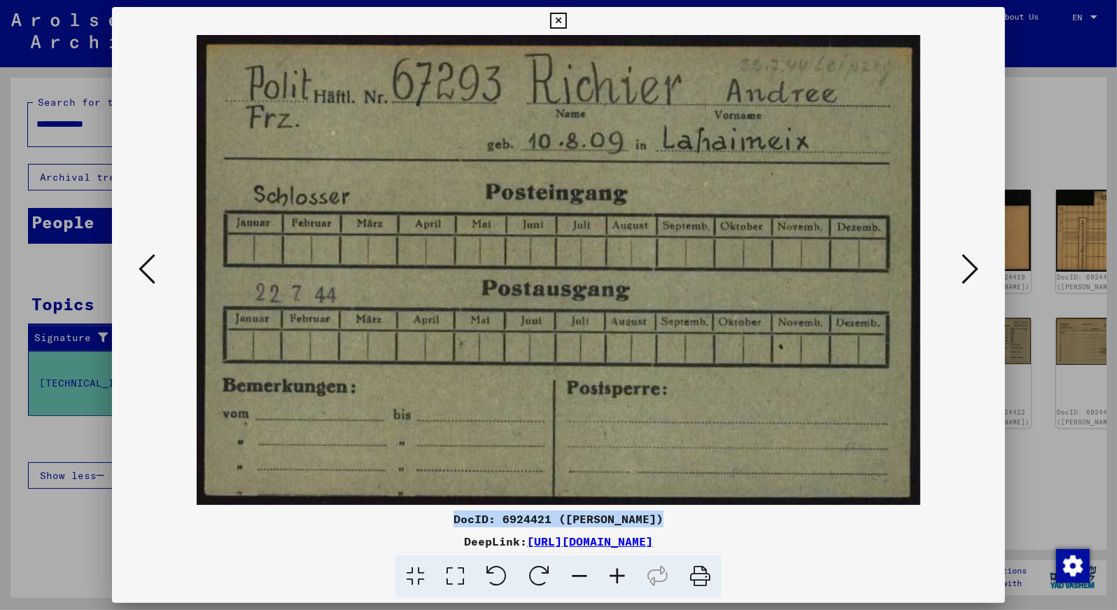
click at [141, 268] on icon at bounding box center [147, 269] width 17 height 34
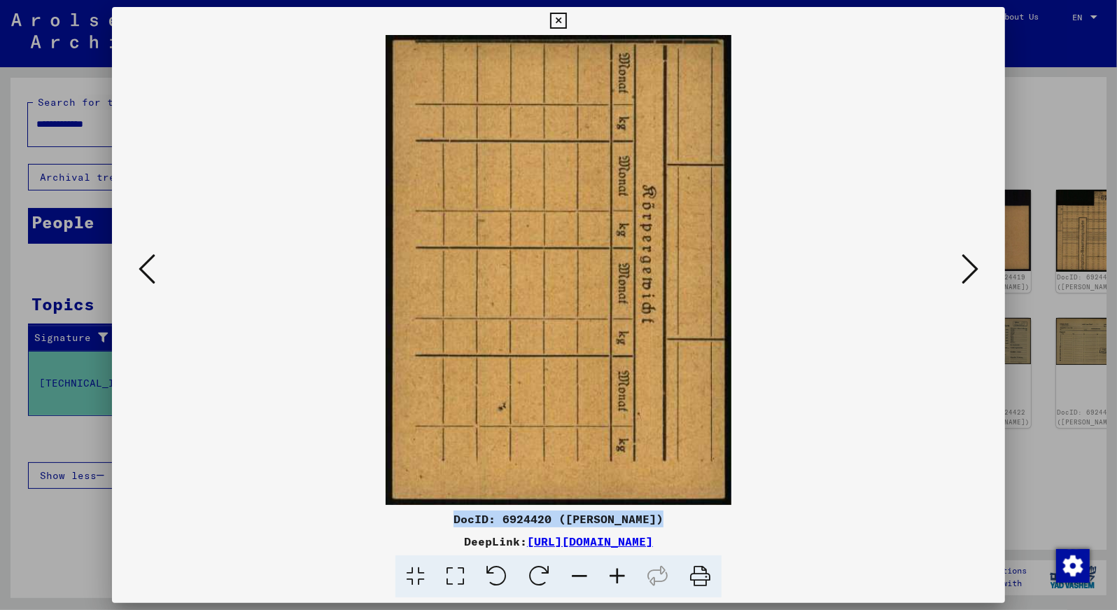
click at [142, 268] on icon at bounding box center [147, 269] width 17 height 34
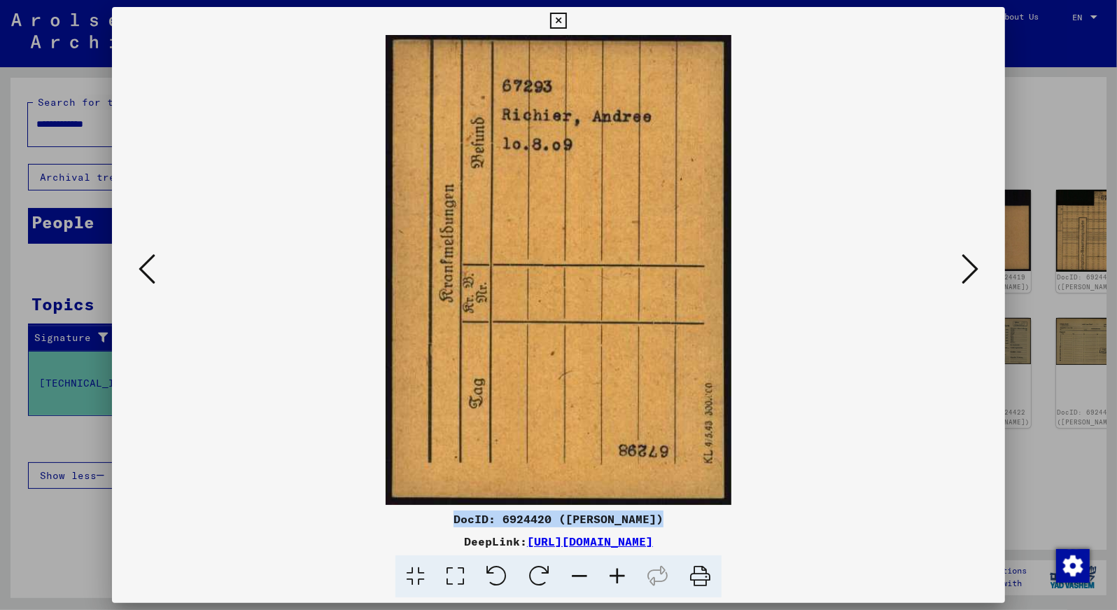
click at [963, 268] on icon at bounding box center [970, 269] width 17 height 34
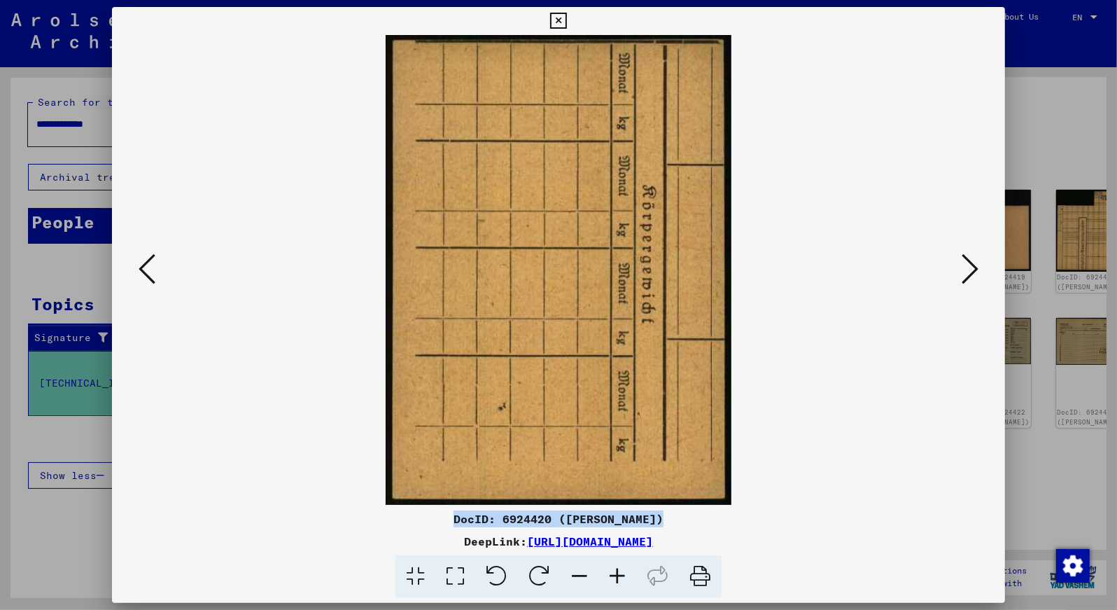
click at [964, 268] on icon at bounding box center [970, 269] width 17 height 34
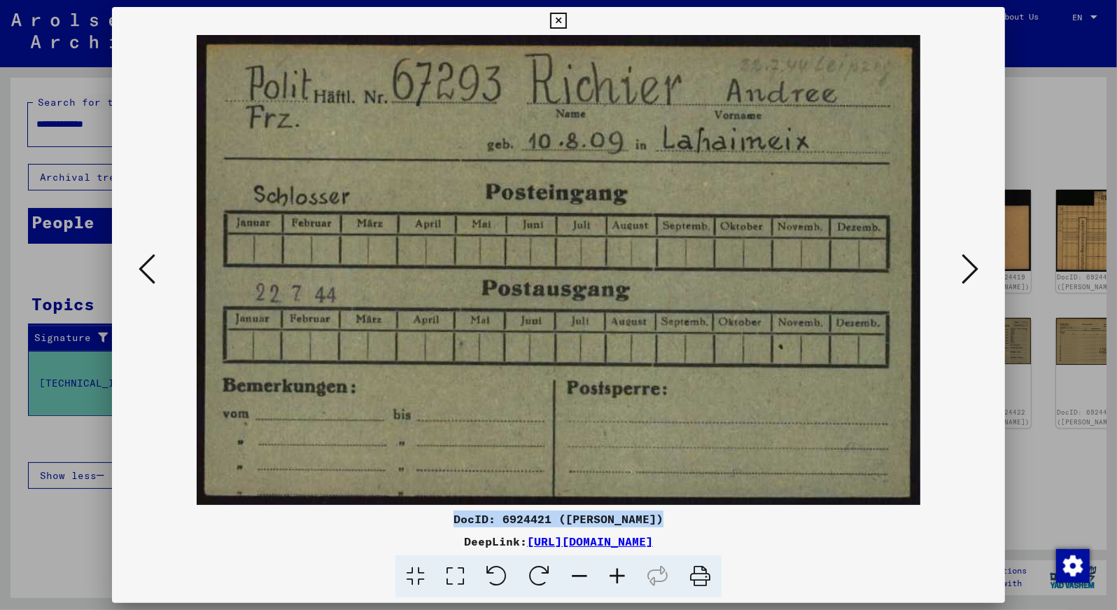
click at [969, 268] on icon at bounding box center [970, 269] width 17 height 34
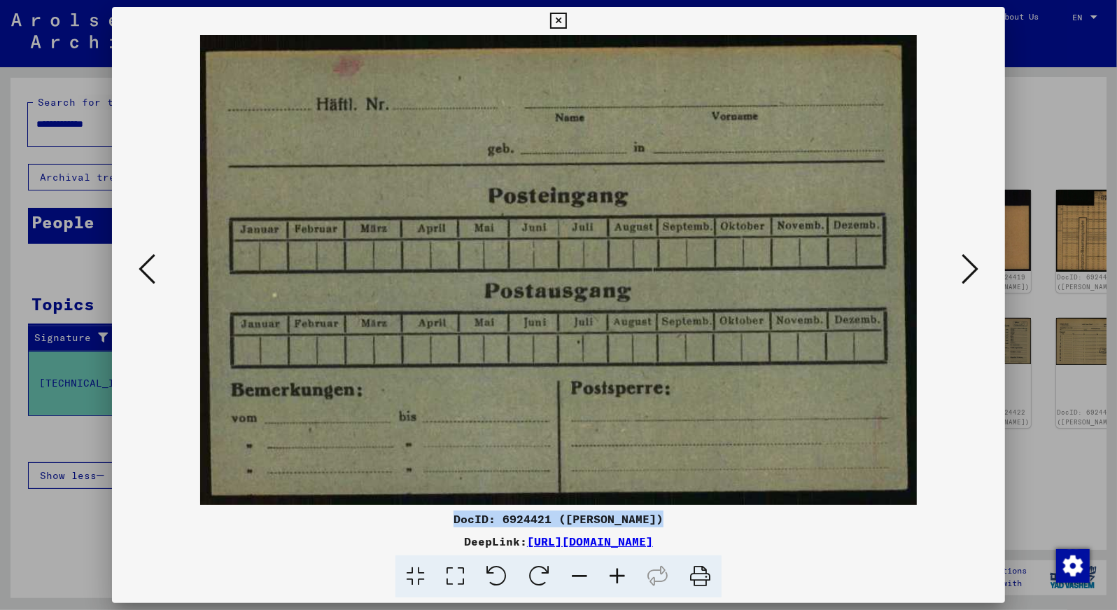
click at [969, 267] on icon at bounding box center [970, 269] width 17 height 34
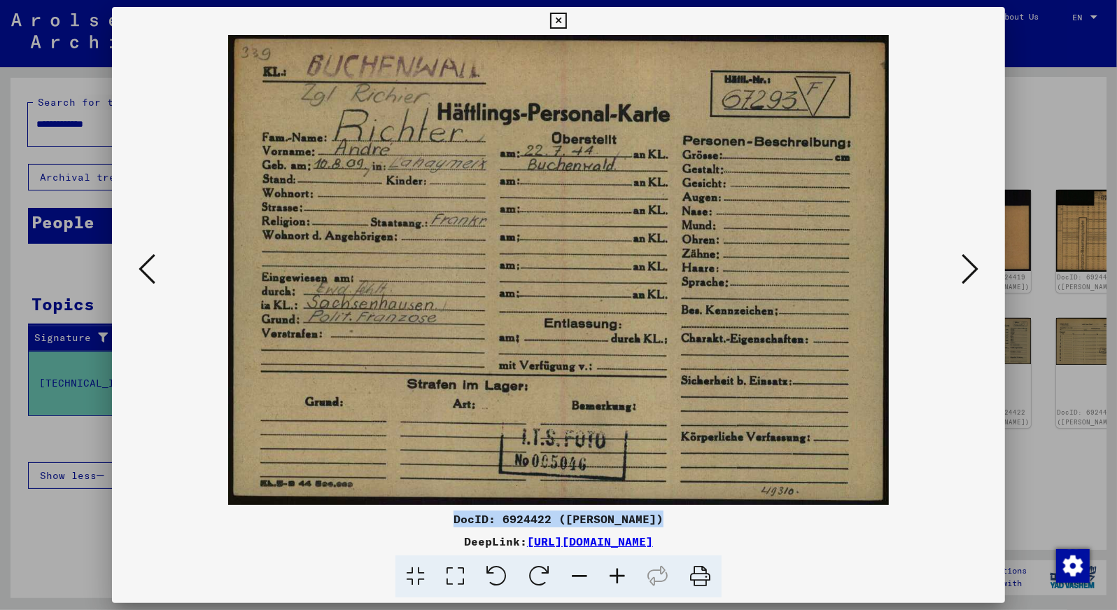
click at [148, 265] on icon at bounding box center [147, 269] width 17 height 34
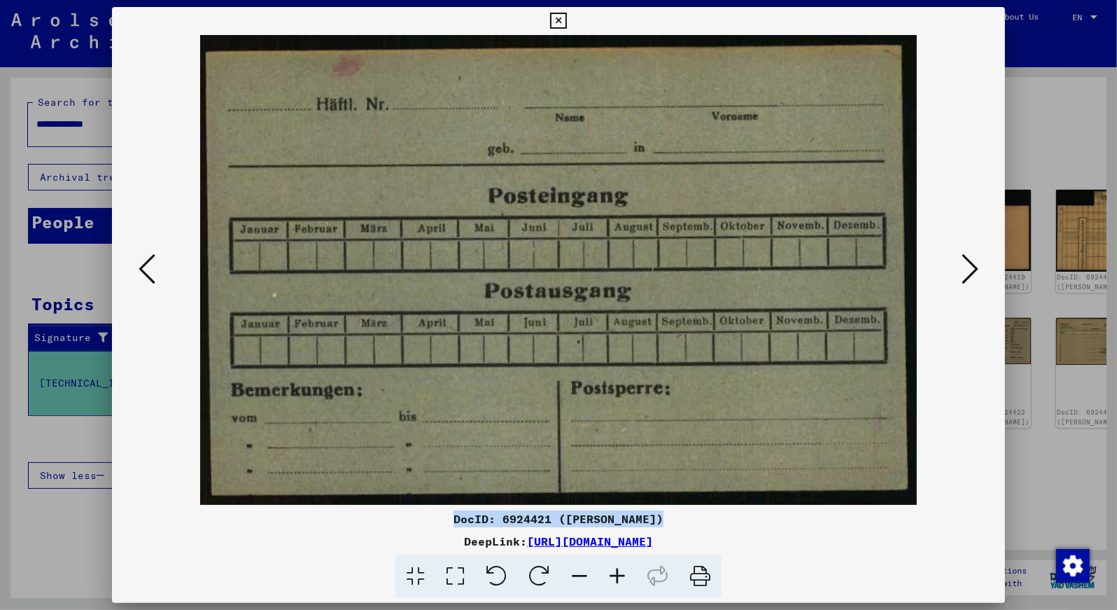
click at [148, 264] on icon at bounding box center [147, 269] width 17 height 34
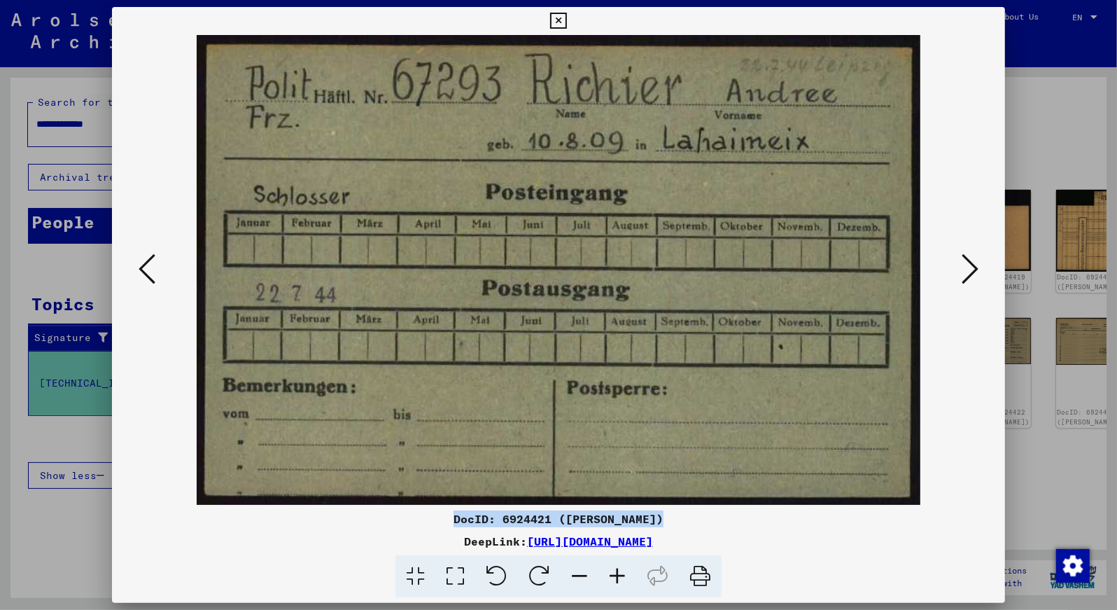
click at [968, 267] on icon at bounding box center [970, 269] width 17 height 34
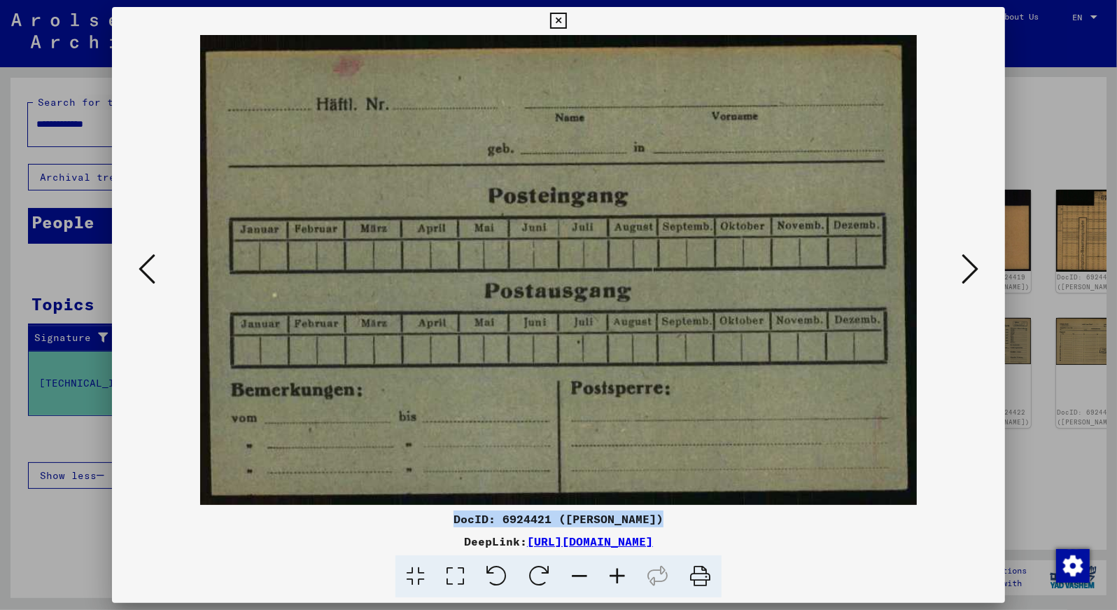
click at [969, 267] on icon at bounding box center [970, 269] width 17 height 34
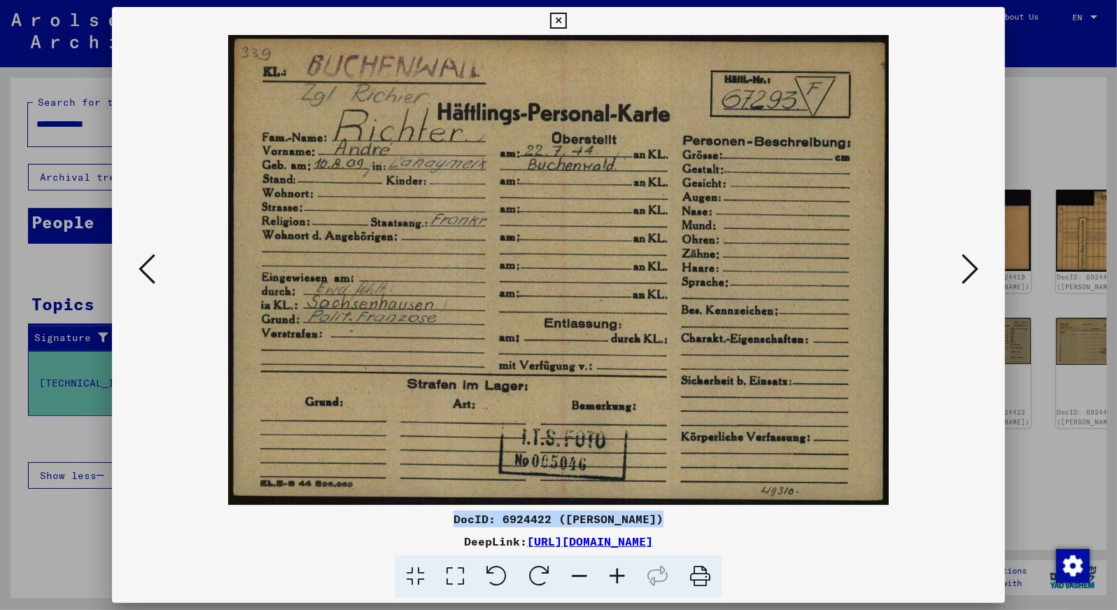
click at [680, 341] on img at bounding box center [559, 270] width 799 height 470
click at [971, 269] on icon at bounding box center [970, 269] width 17 height 34
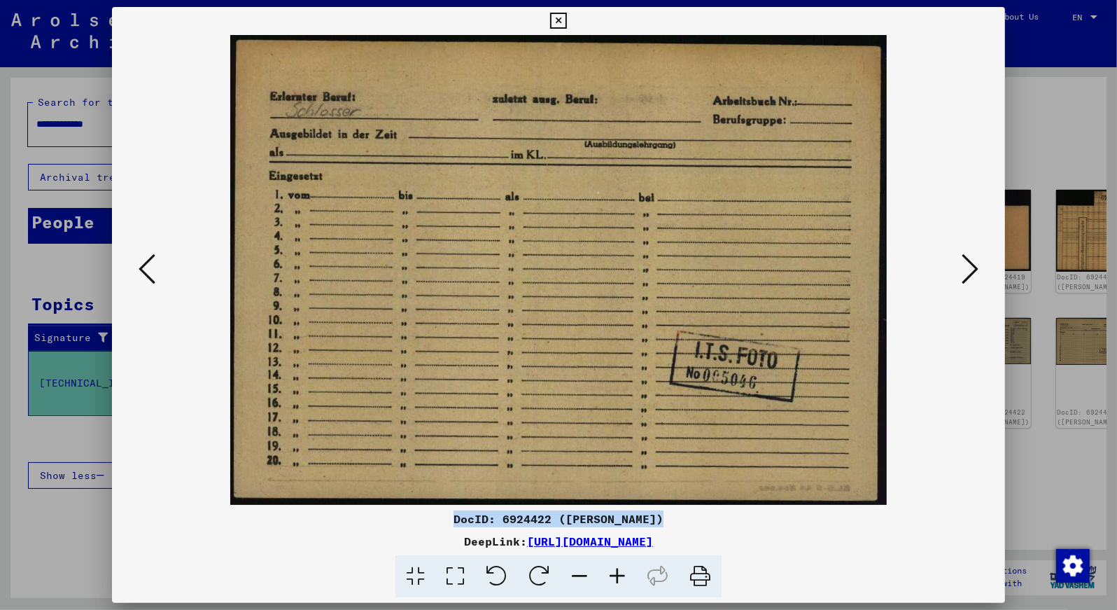
click at [967, 271] on icon at bounding box center [970, 269] width 17 height 34
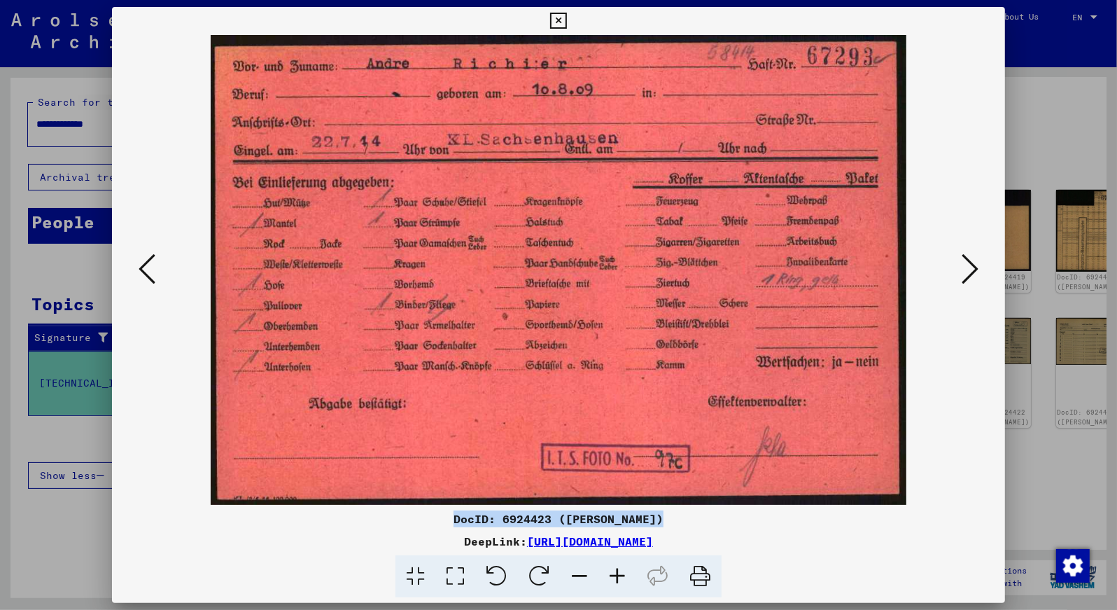
click at [154, 270] on icon at bounding box center [147, 269] width 17 height 34
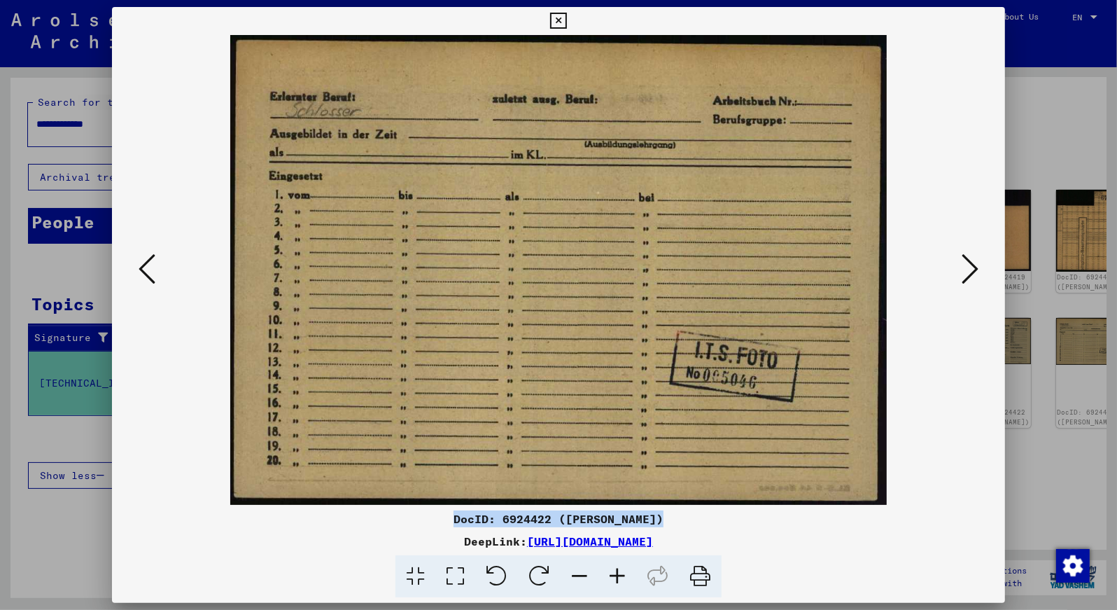
click at [975, 264] on icon at bounding box center [970, 269] width 17 height 34
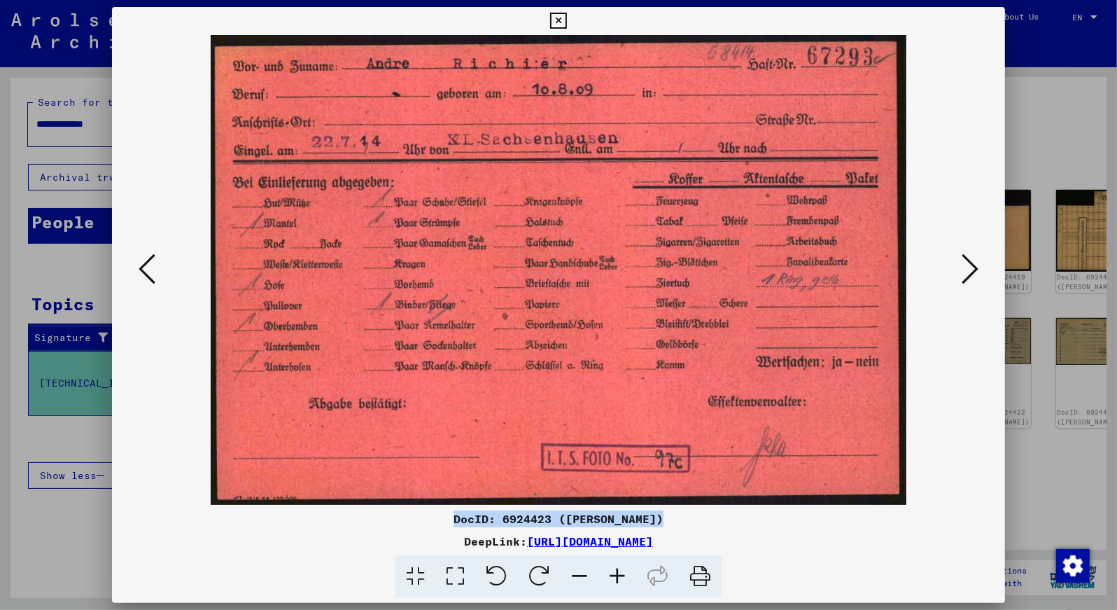
click at [623, 317] on img at bounding box center [559, 270] width 799 height 470
drag, startPoint x: 623, startPoint y: 317, endPoint x: 477, endPoint y: 373, distance: 156.6
click at [477, 373] on img at bounding box center [559, 270] width 799 height 470
drag, startPoint x: 455, startPoint y: 518, endPoint x: 526, endPoint y: 520, distance: 71.4
click at [526, 520] on div "DocID: 6924423 ([PERSON_NAME])" at bounding box center [559, 518] width 894 height 17
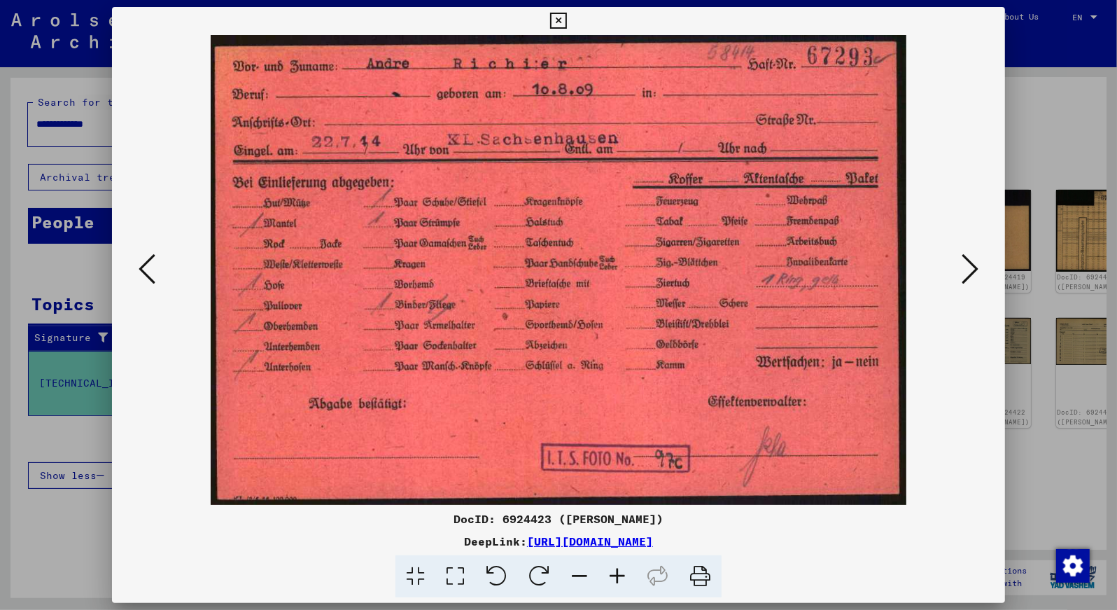
drag, startPoint x: 526, startPoint y: 520, endPoint x: 663, endPoint y: 520, distance: 136.5
click at [663, 520] on div "DocID: 6924423 ([PERSON_NAME])" at bounding box center [559, 518] width 894 height 17
drag, startPoint x: 662, startPoint y: 515, endPoint x: 454, endPoint y: 520, distance: 208.6
click at [454, 520] on div "DocID: 6924423 ([PERSON_NAME])" at bounding box center [559, 518] width 894 height 17
copy div "DocID: 6924423 ([PERSON_NAME])"
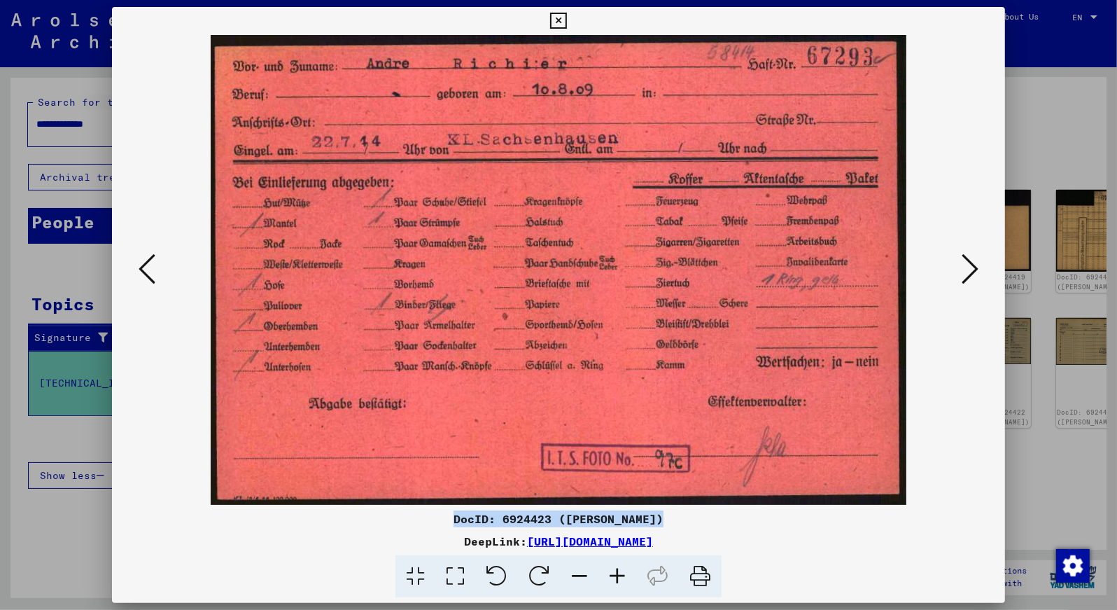
click at [969, 269] on icon at bounding box center [970, 269] width 17 height 34
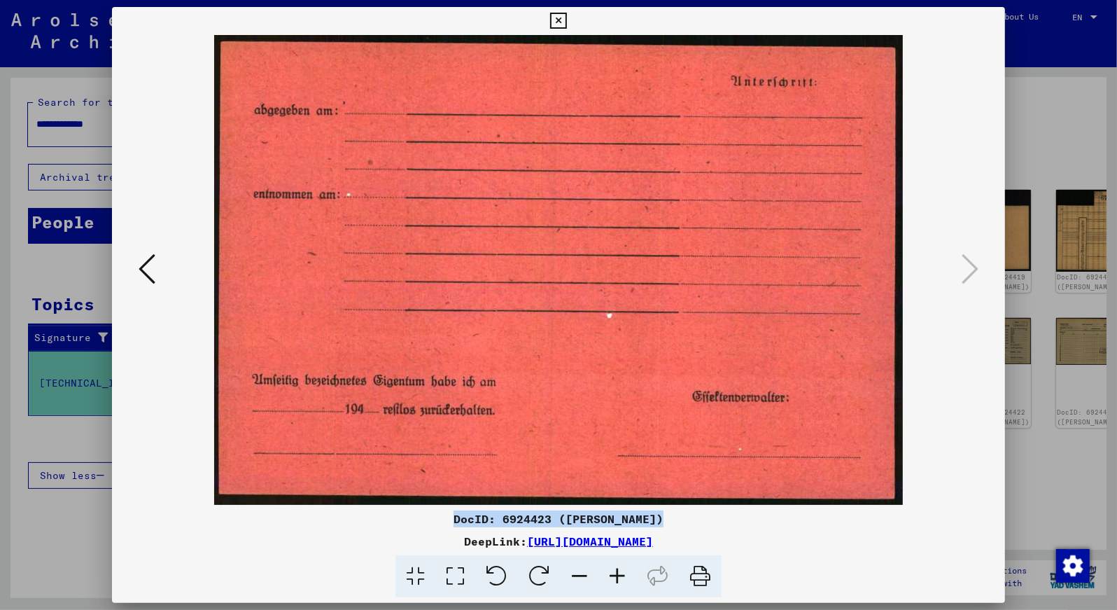
click at [552, 331] on img at bounding box center [559, 270] width 799 height 470
click at [970, 260] on icon at bounding box center [970, 269] width 17 height 34
click at [566, 20] on icon at bounding box center [558, 21] width 16 height 17
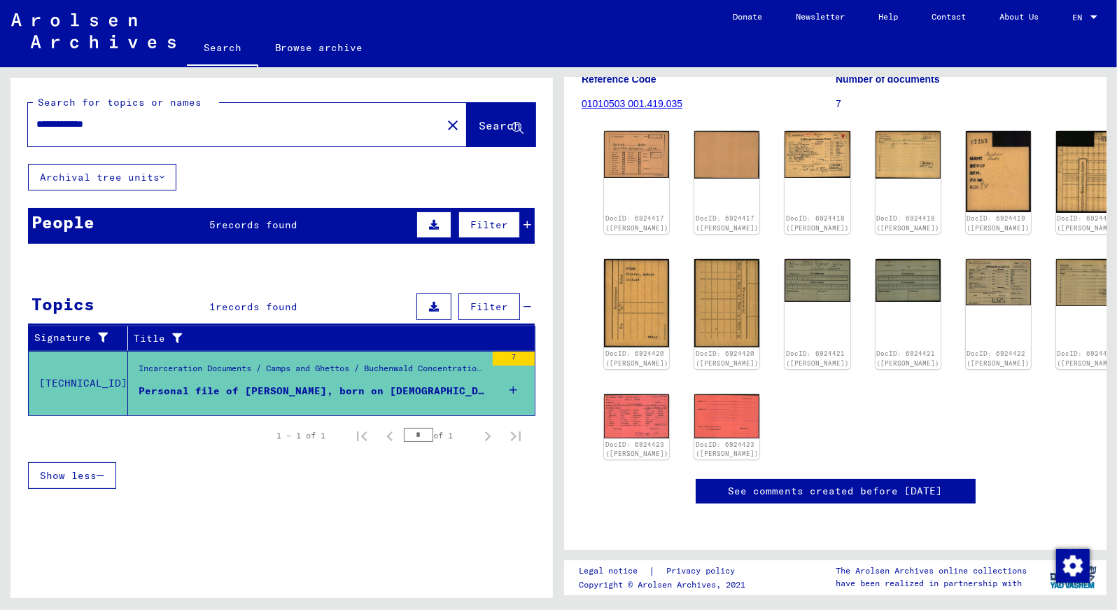
scroll to position [631, 0]
click at [392, 387] on div "Personal file of [PERSON_NAME], born on [DEMOGRAPHIC_DATA]" at bounding box center [312, 391] width 347 height 15
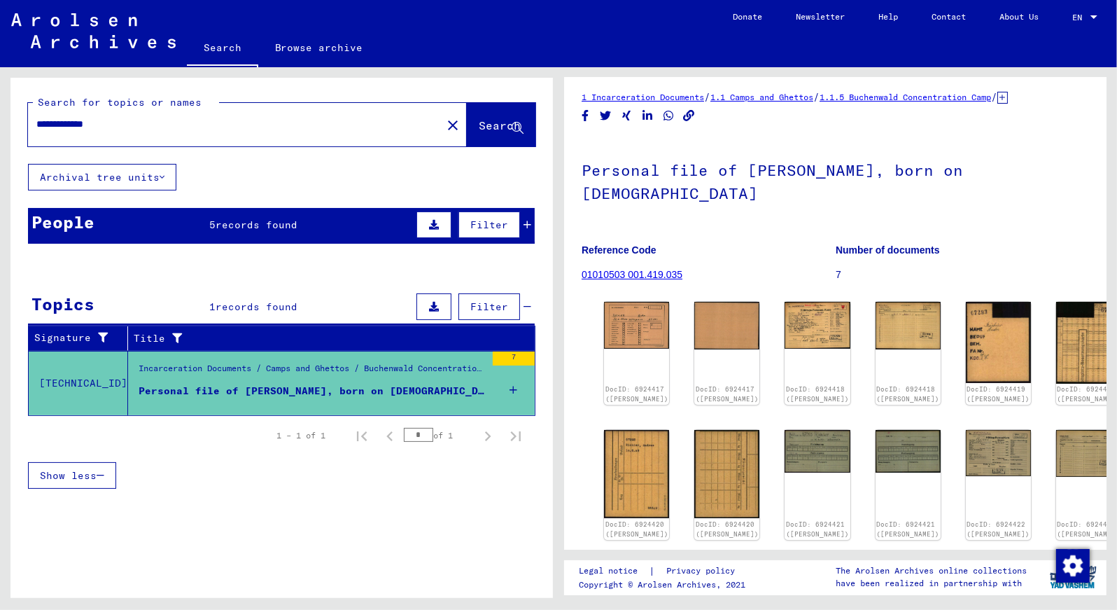
scroll to position [0, 0]
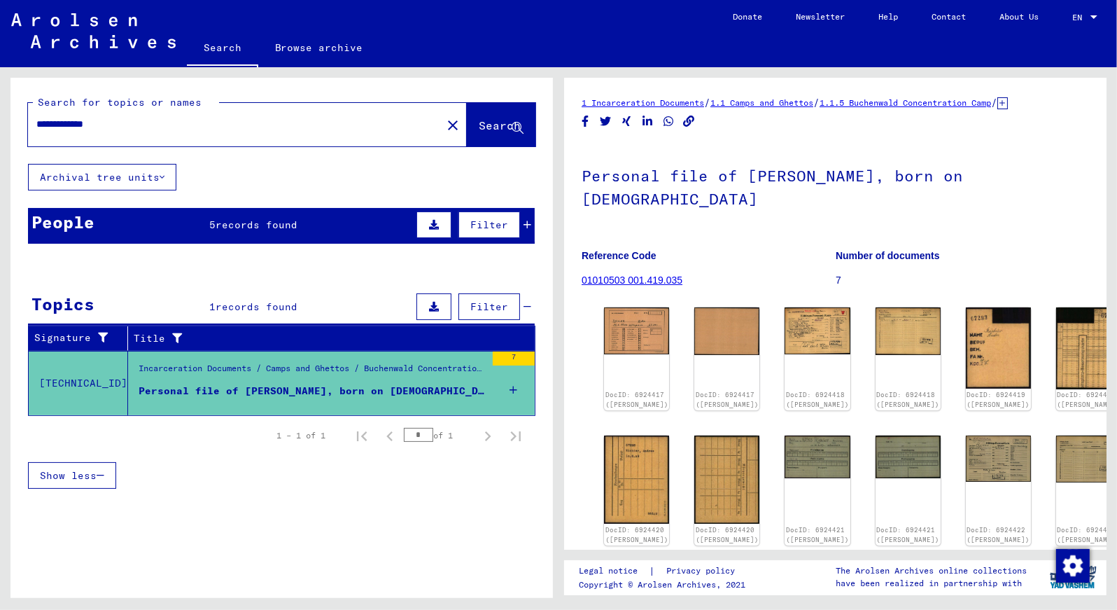
click at [1008, 102] on icon at bounding box center [1002, 103] width 10 height 12
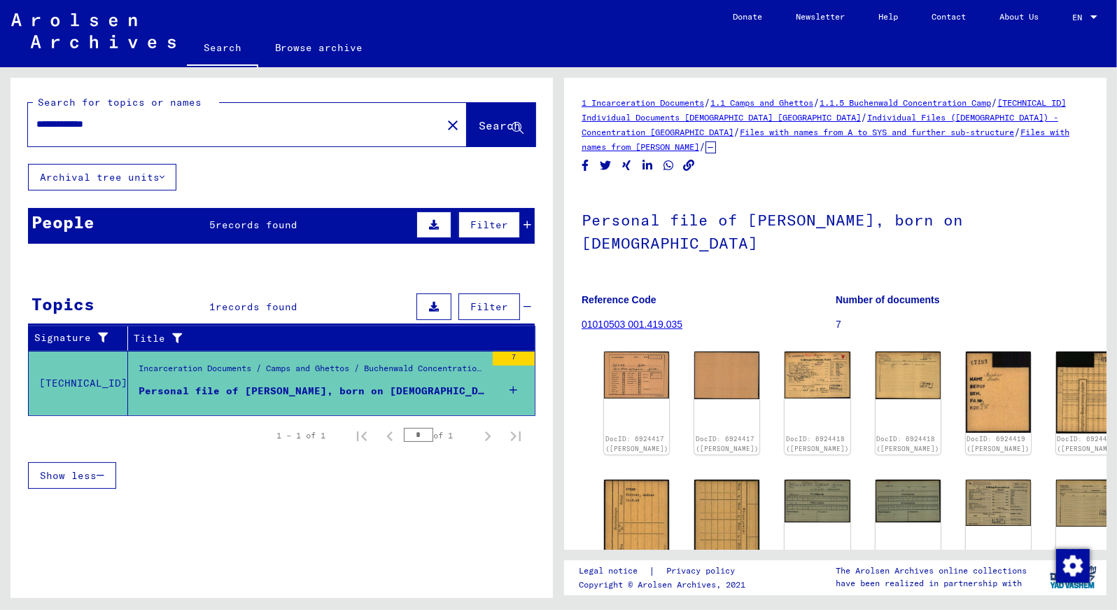
click at [778, 99] on link "1.1 Camps and Ghettos" at bounding box center [761, 102] width 103 height 10
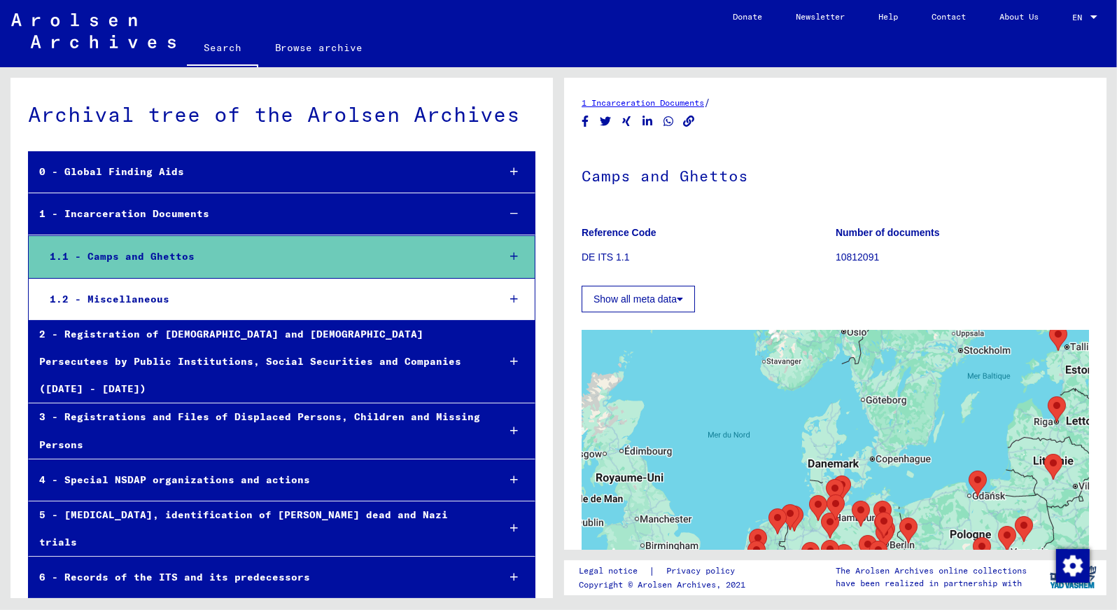
click at [511, 259] on icon at bounding box center [515, 256] width 8 height 10
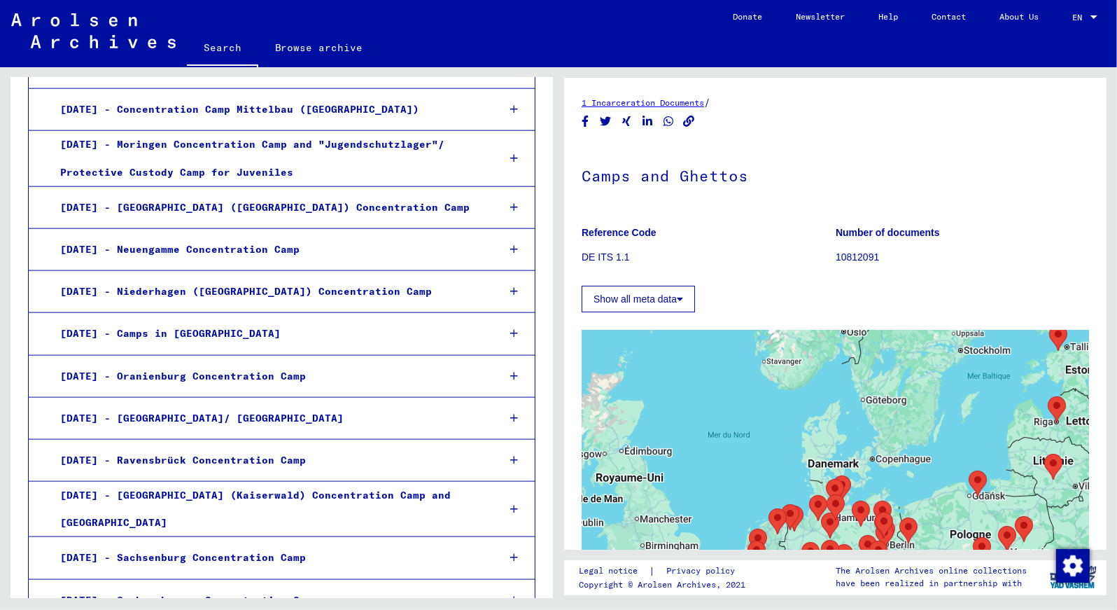
scroll to position [1450, 0]
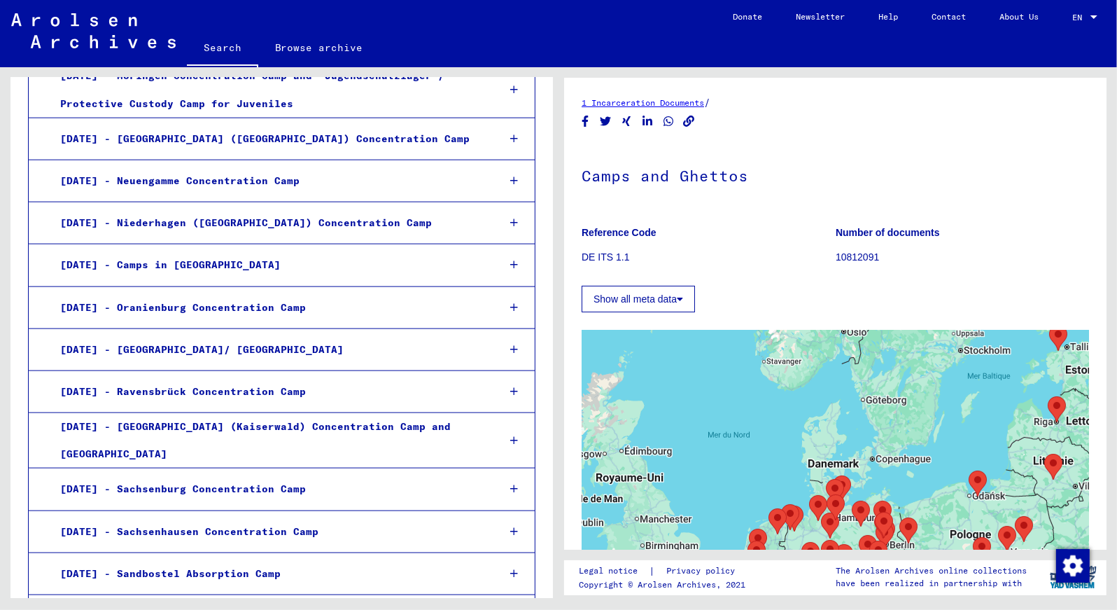
click at [292, 518] on div "[DATE] - Sachsenhausen Concentration Camp" at bounding box center [268, 531] width 437 height 27
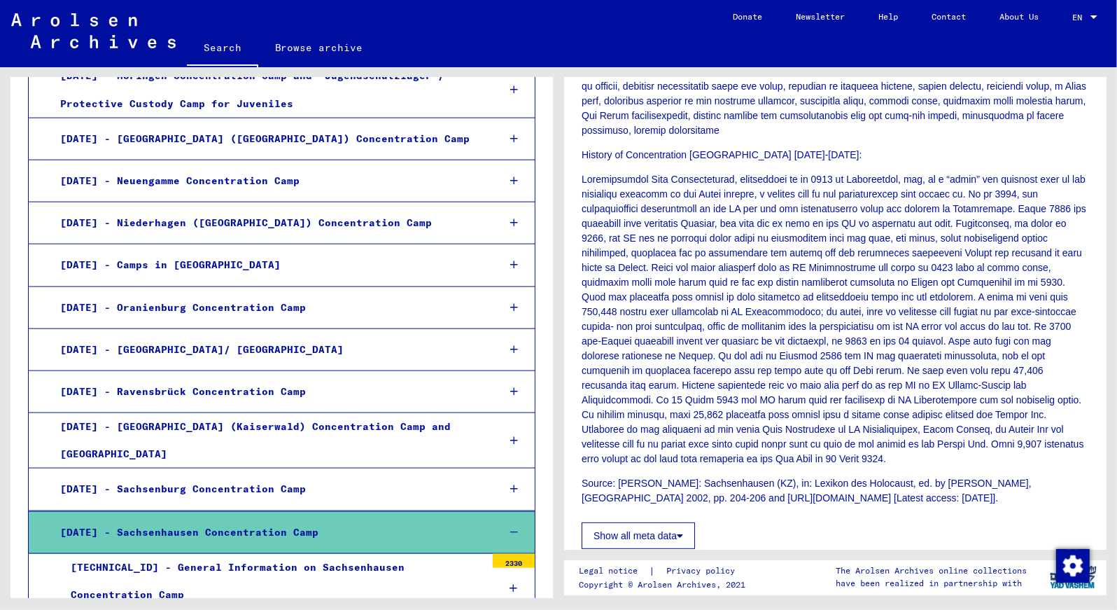
scroll to position [393, 0]
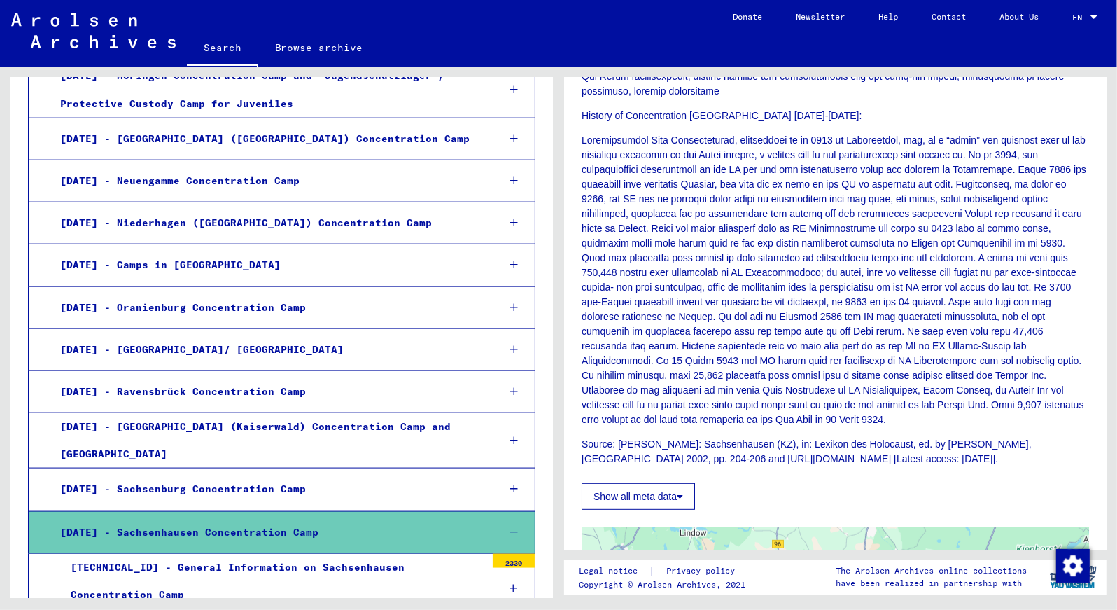
click at [510, 583] on icon at bounding box center [514, 588] width 8 height 10
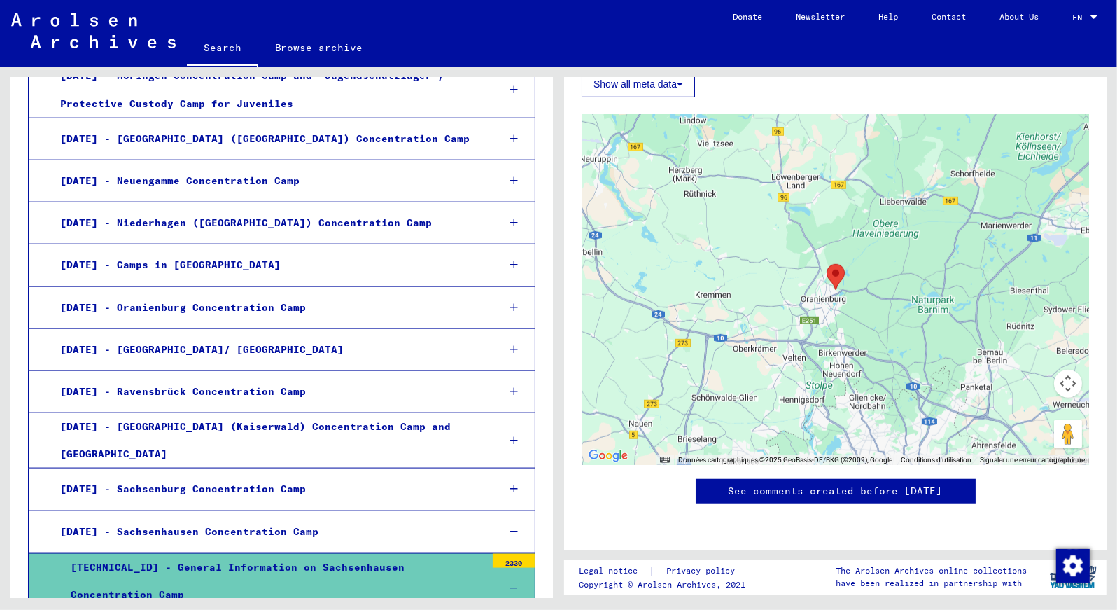
scroll to position [1142, 0]
click at [330, 554] on div "[TECHNICAL_ID] - General Information on Sachsenhausen Concentration Camp" at bounding box center [273, 581] width 426 height 55
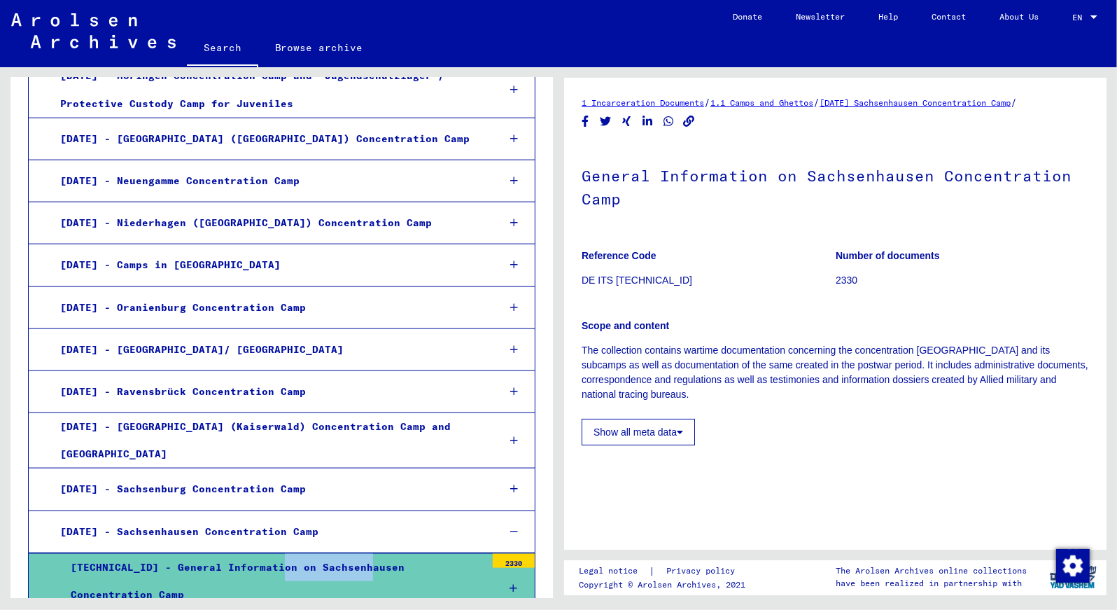
click at [330, 554] on div "[TECHNICAL_ID] - General Information on Sachsenhausen Concentration Camp" at bounding box center [273, 581] width 426 height 55
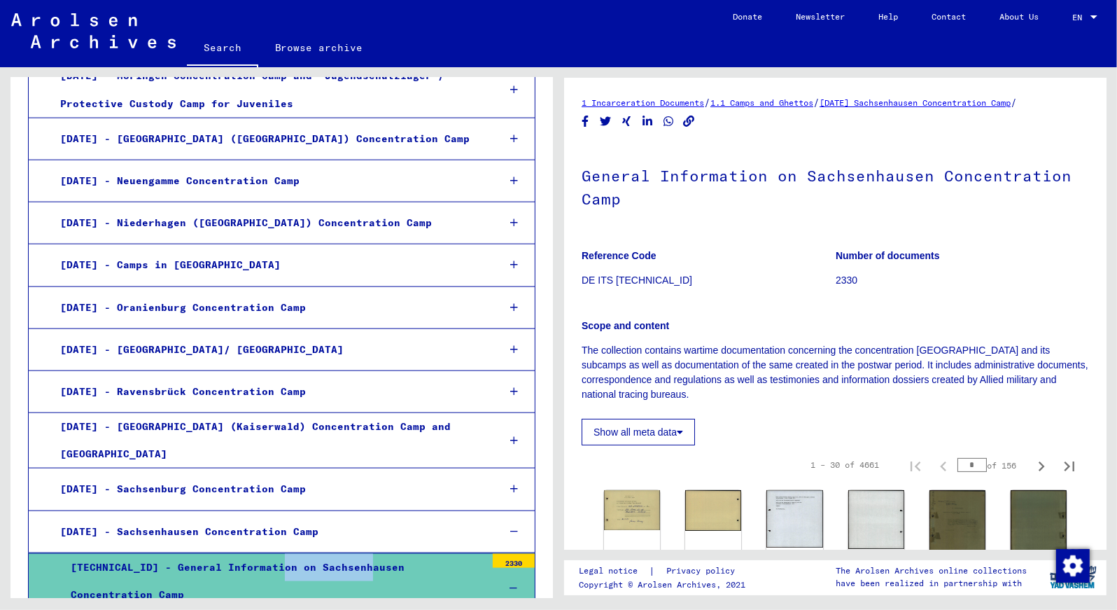
drag, startPoint x: 897, startPoint y: 340, endPoint x: 1099, endPoint y: 393, distance: 209.1
click at [1099, 393] on div "1 Incarceration Documents / 1.1 Camps and Ghettos / [DATE] Sachsenhausen Concen…" at bounding box center [835, 314] width 542 height 472
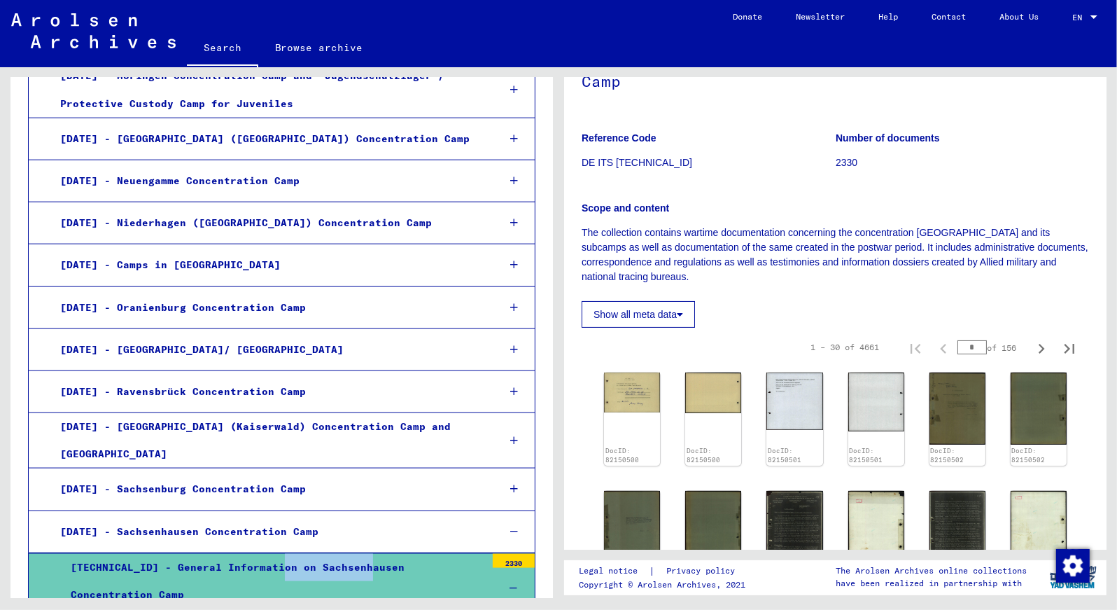
scroll to position [176, 0]
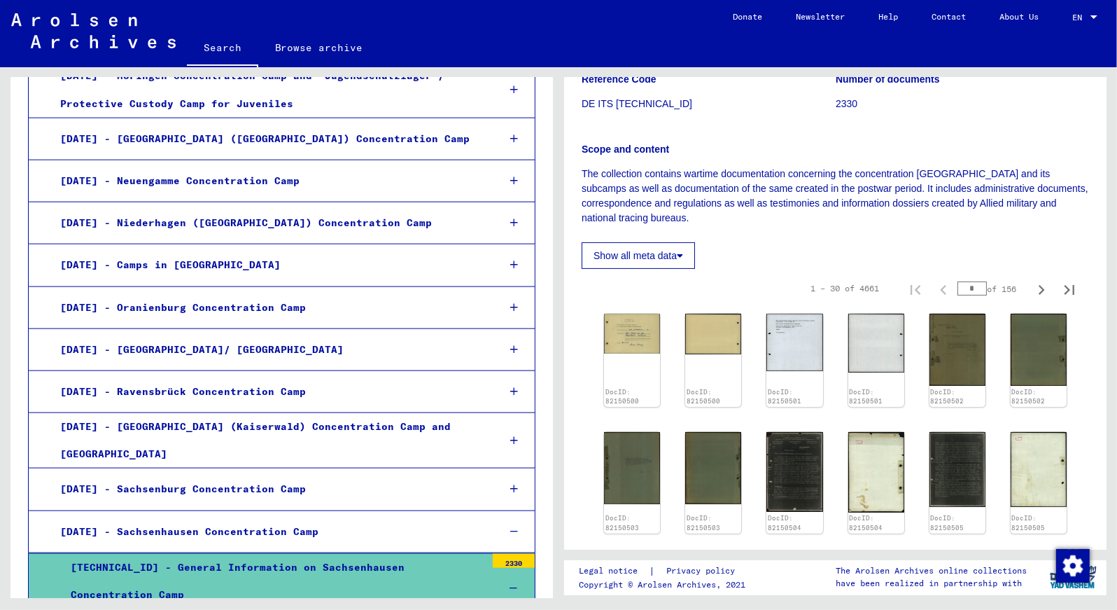
click at [737, 254] on div "Show all meta data" at bounding box center [835, 252] width 507 height 34
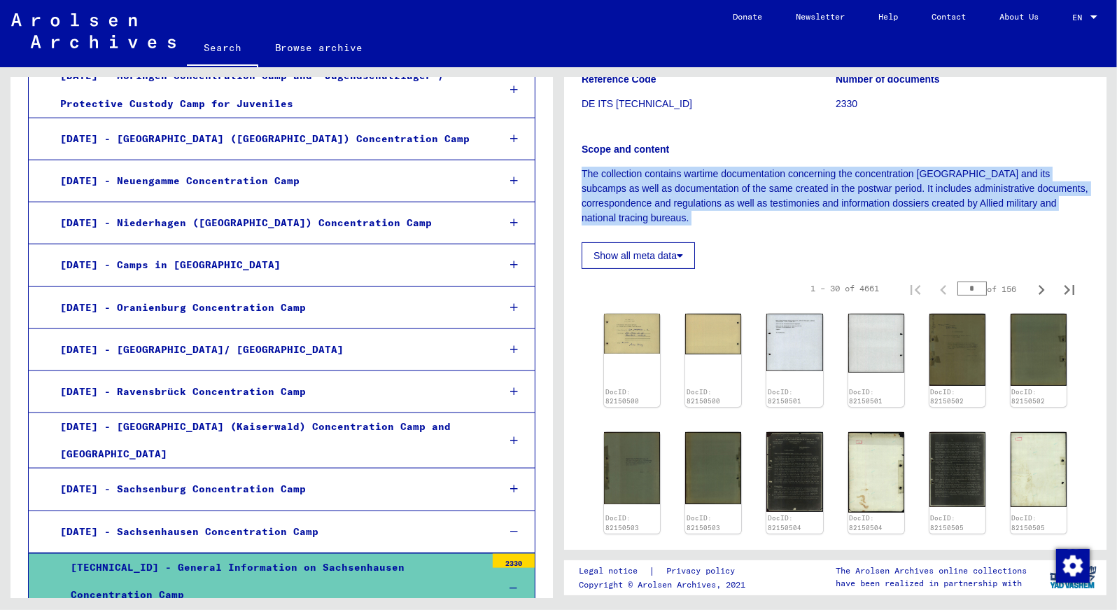
drag, startPoint x: 582, startPoint y: 174, endPoint x: 1093, endPoint y: 237, distance: 515.5
click at [1093, 237] on div "1 Incarceration Documents / 1.1 Camps and Ghettos / [DATE] Sachsenhausen Concen…" at bounding box center [835, 314] width 542 height 472
drag, startPoint x: 1093, startPoint y: 237, endPoint x: 964, endPoint y: 169, distance: 146.2
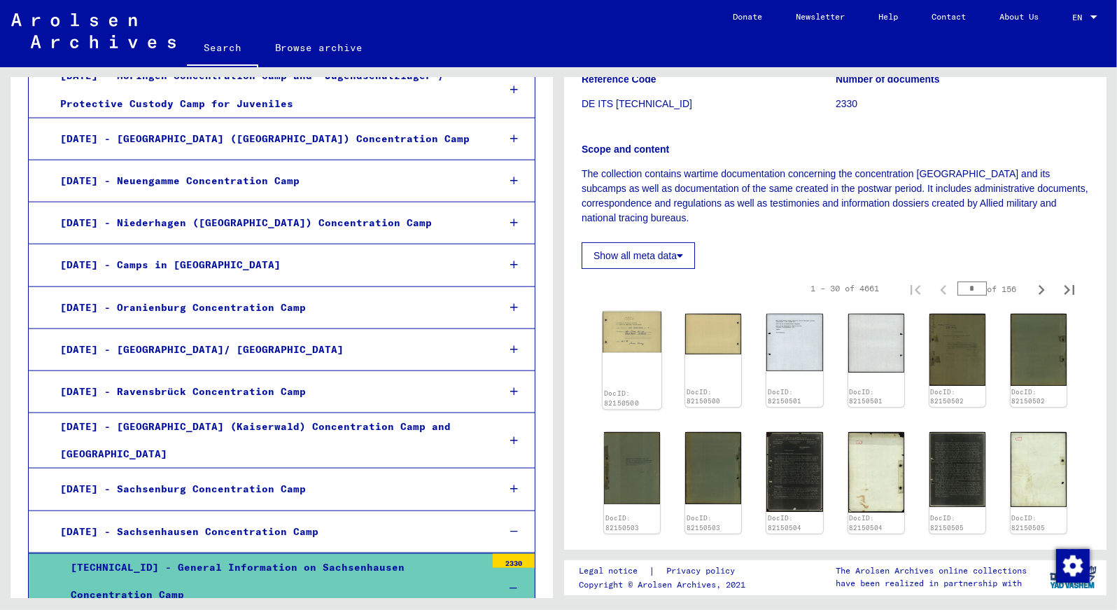
click at [630, 352] on div "DocID: 82150500" at bounding box center [632, 360] width 59 height 98
click at [630, 343] on img at bounding box center [632, 331] width 59 height 41
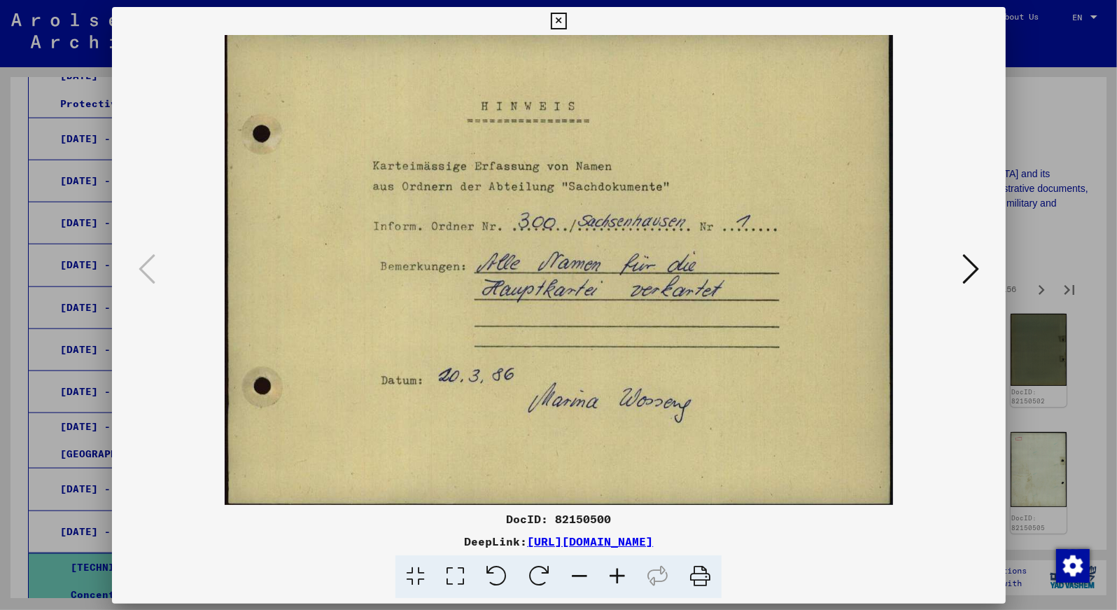
click at [630, 343] on img at bounding box center [559, 270] width 799 height 470
click at [971, 270] on icon at bounding box center [970, 269] width 17 height 34
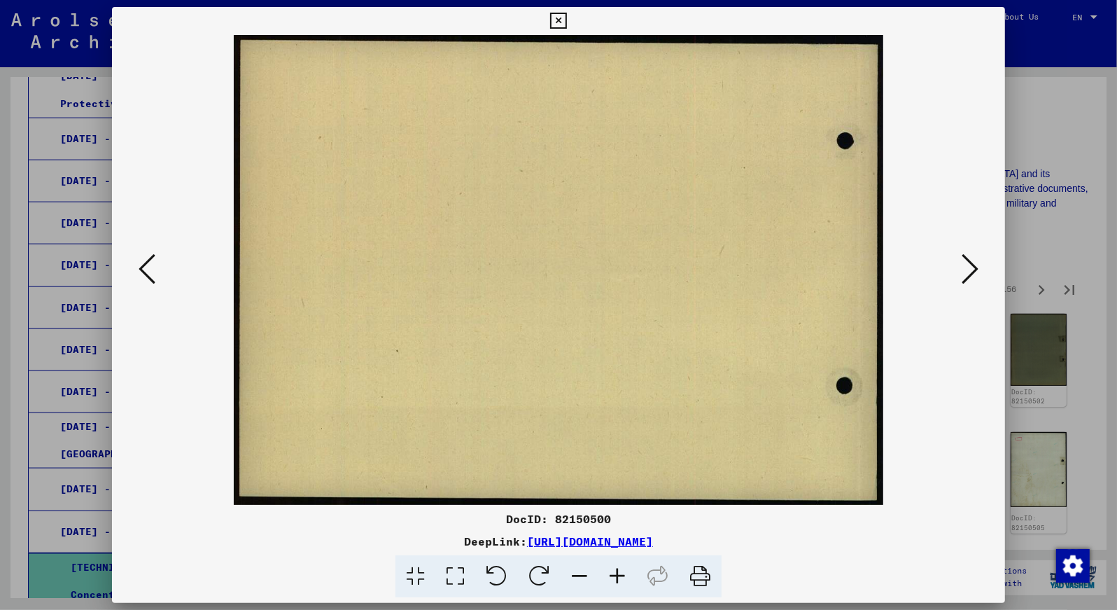
click at [971, 270] on icon at bounding box center [970, 269] width 17 height 34
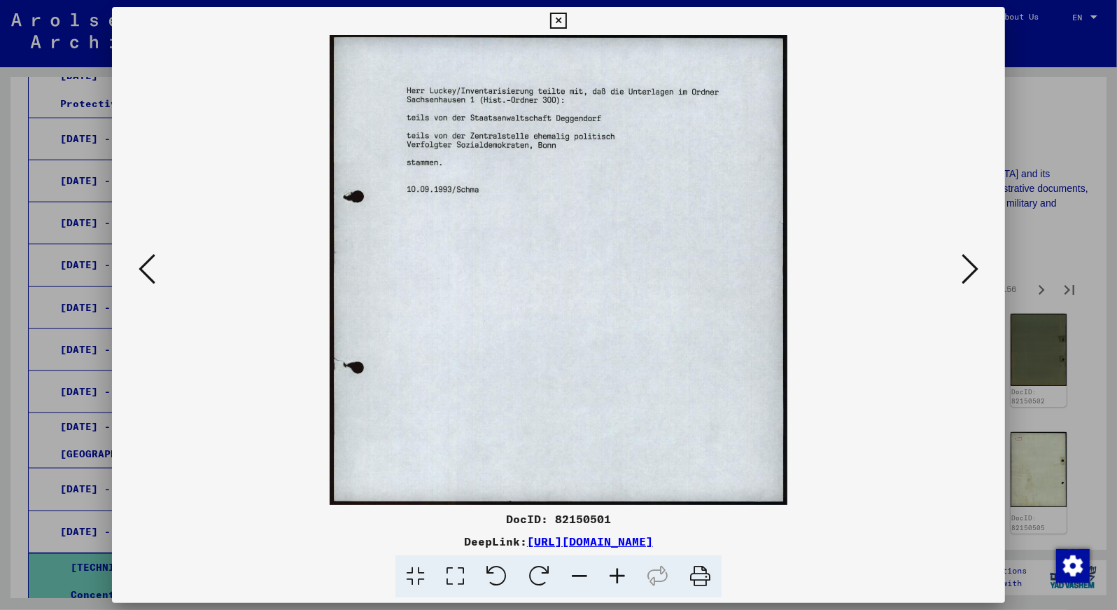
click at [970, 270] on icon at bounding box center [970, 269] width 17 height 34
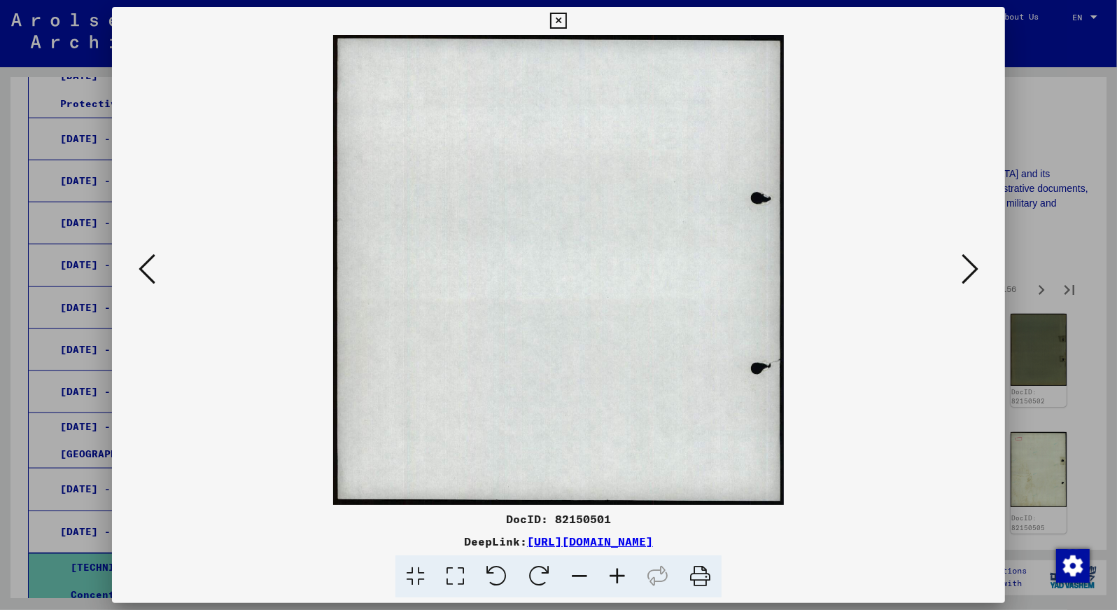
click at [970, 270] on icon at bounding box center [970, 269] width 17 height 34
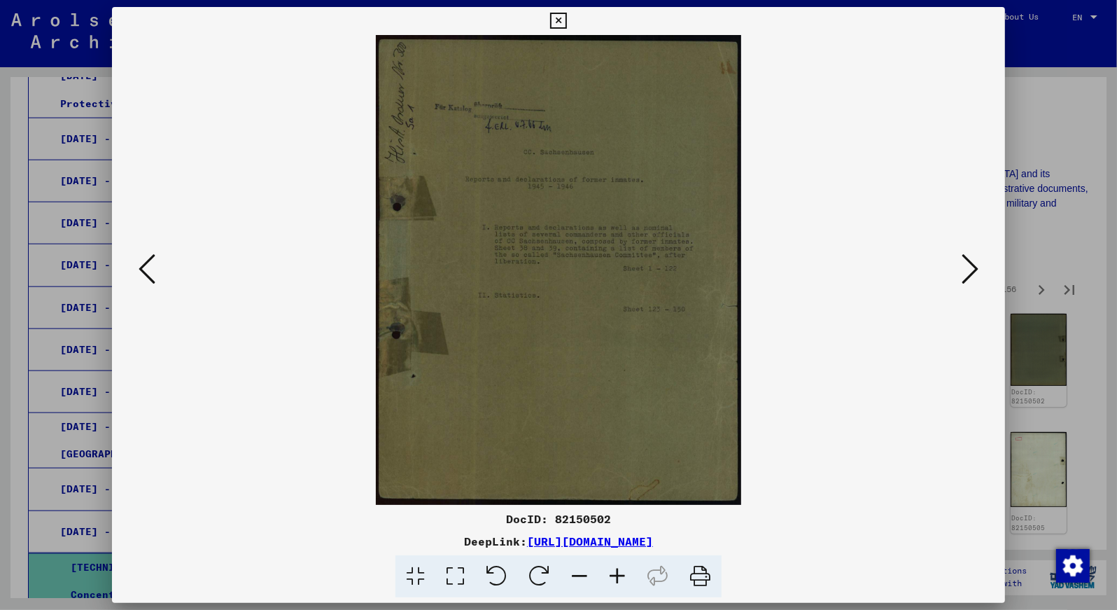
click at [970, 270] on icon at bounding box center [970, 269] width 17 height 34
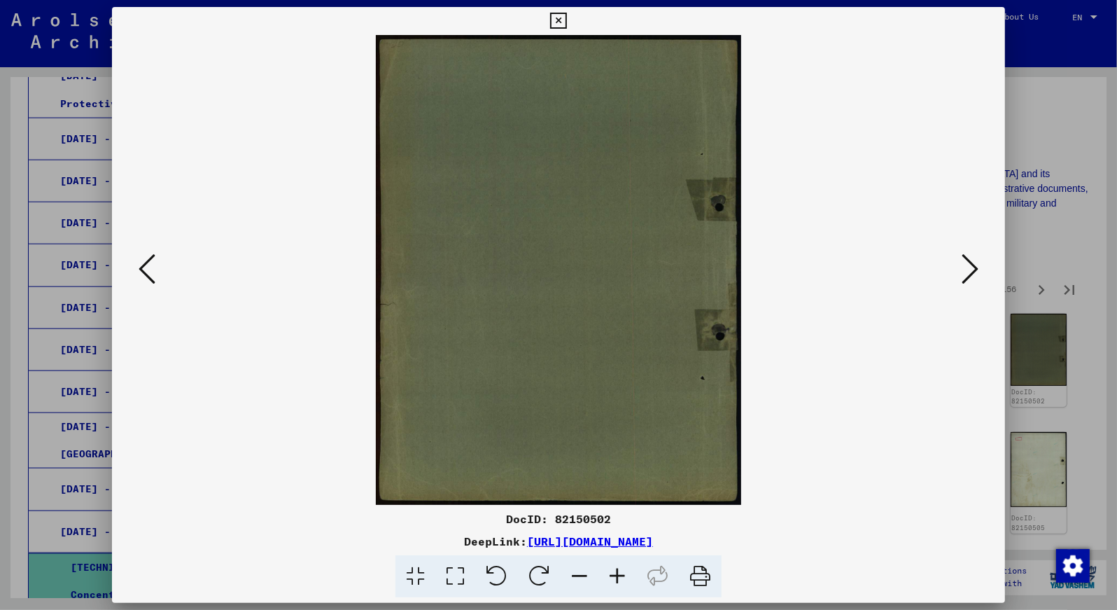
click at [970, 270] on icon at bounding box center [970, 269] width 17 height 34
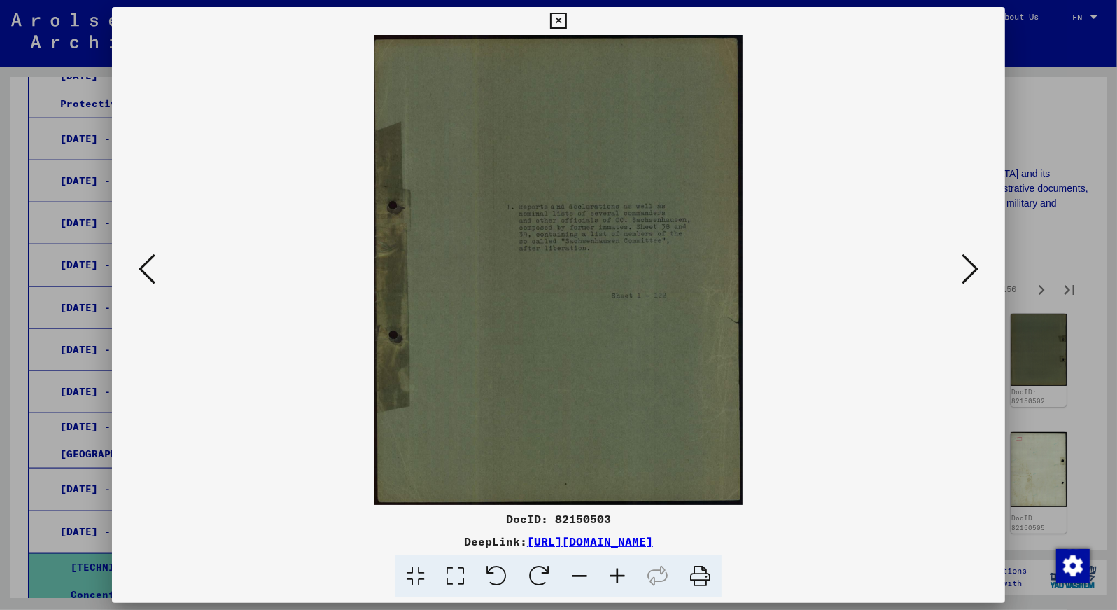
click at [970, 270] on icon at bounding box center [970, 269] width 17 height 34
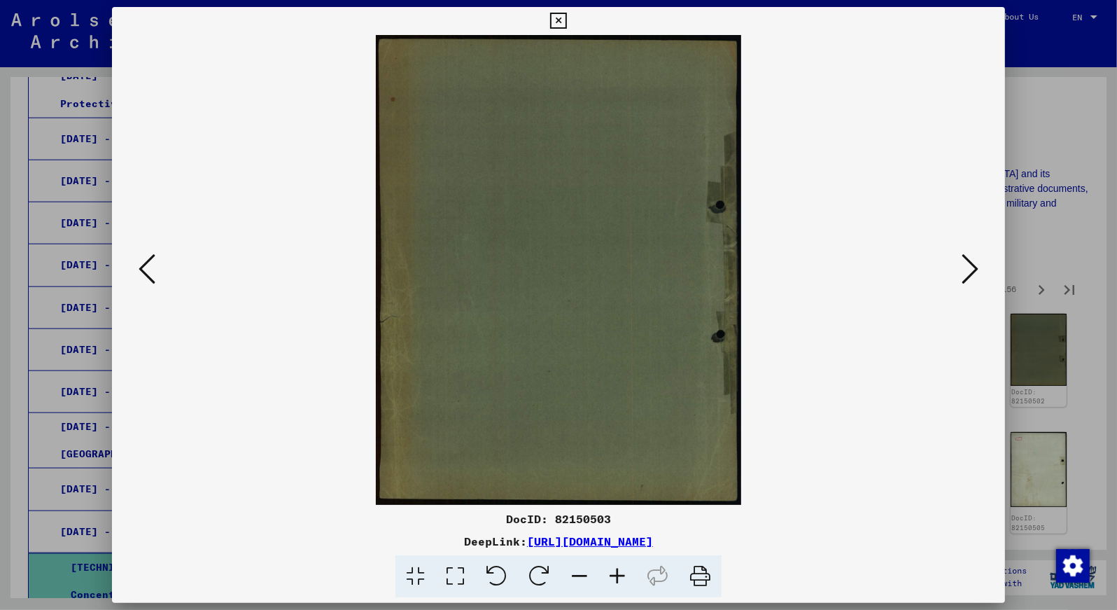
click at [970, 270] on icon at bounding box center [970, 269] width 17 height 34
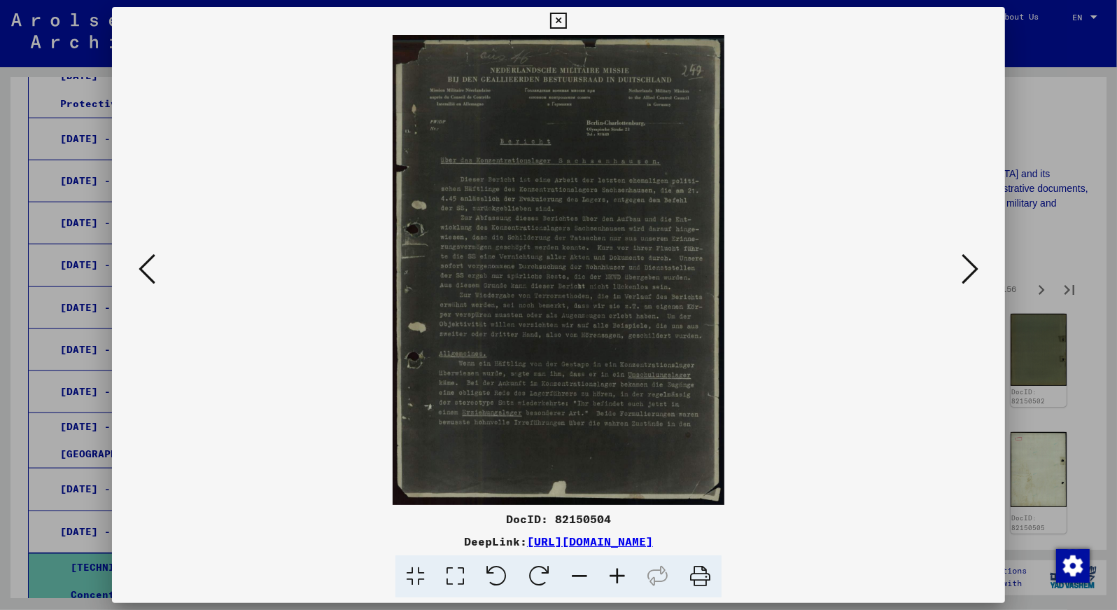
click at [970, 270] on icon at bounding box center [970, 269] width 17 height 34
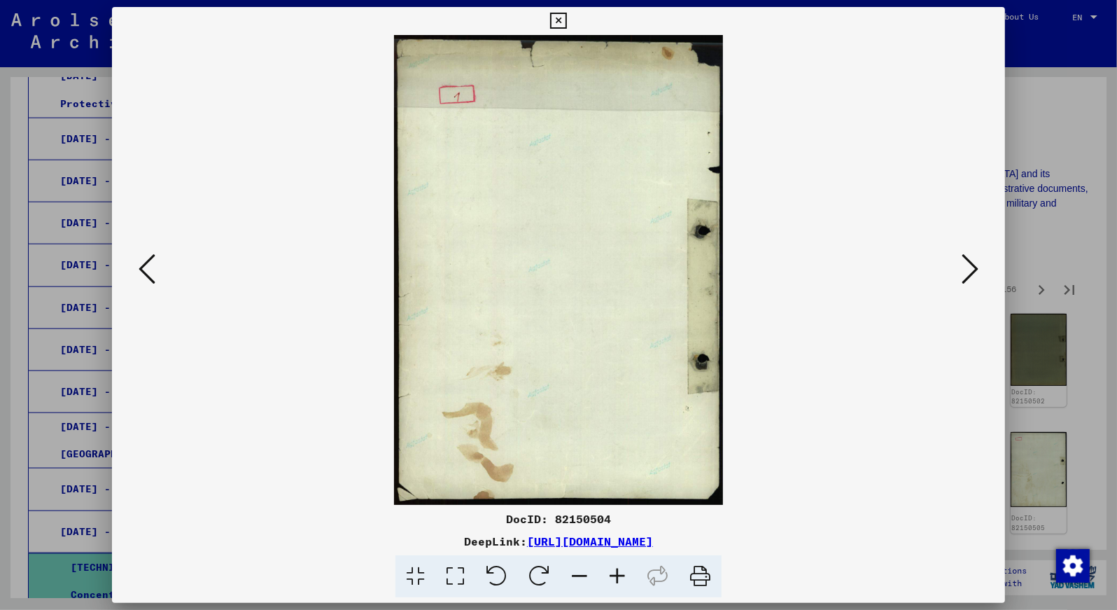
click at [970, 270] on icon at bounding box center [970, 269] width 17 height 34
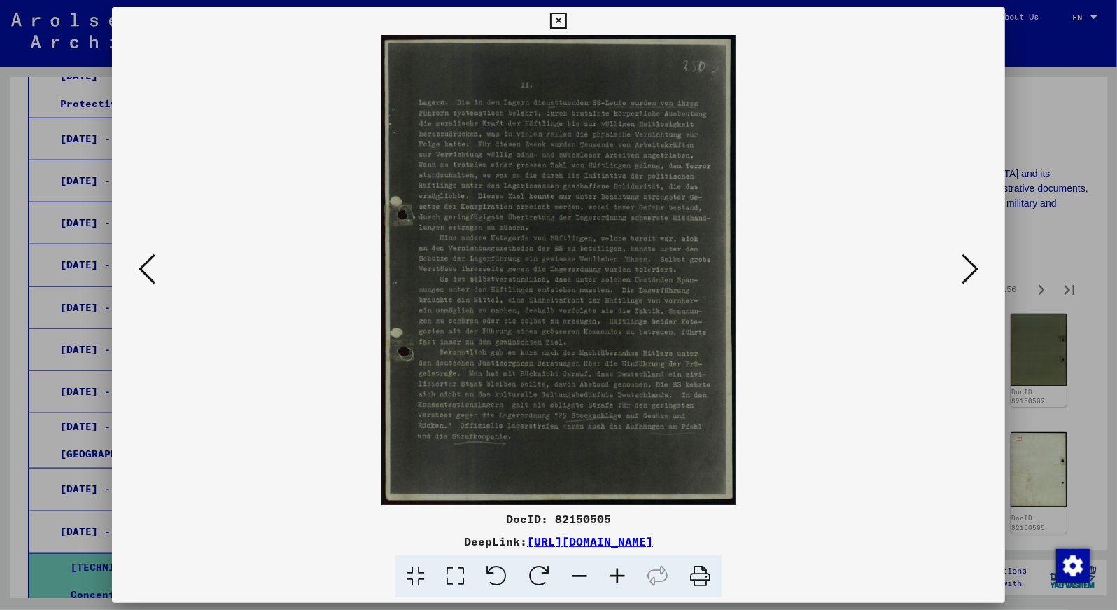
click at [970, 270] on icon at bounding box center [970, 269] width 17 height 34
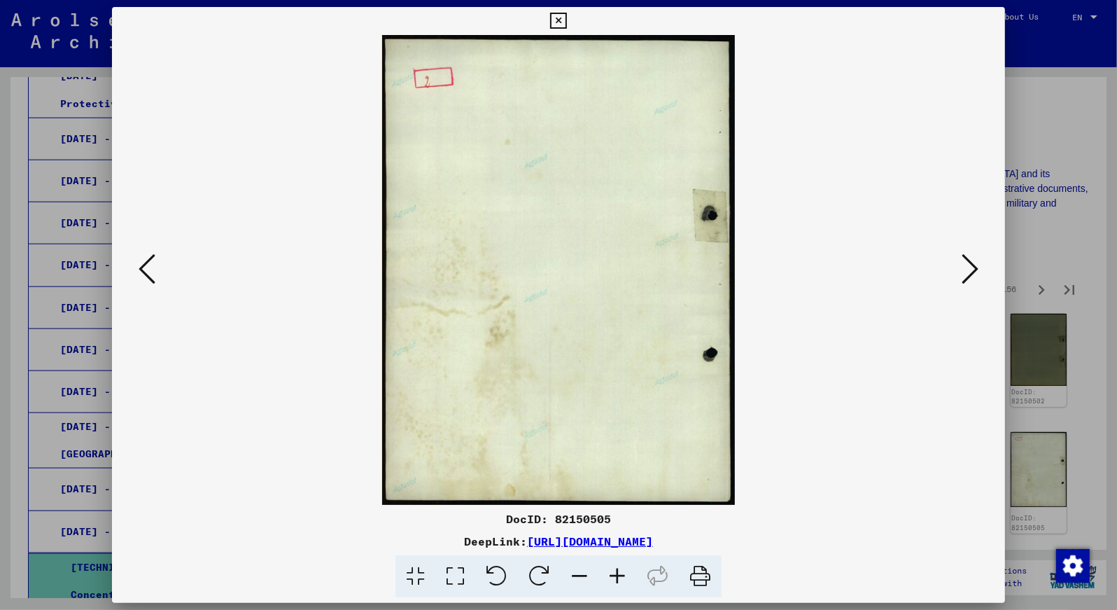
click at [970, 270] on icon at bounding box center [970, 269] width 17 height 34
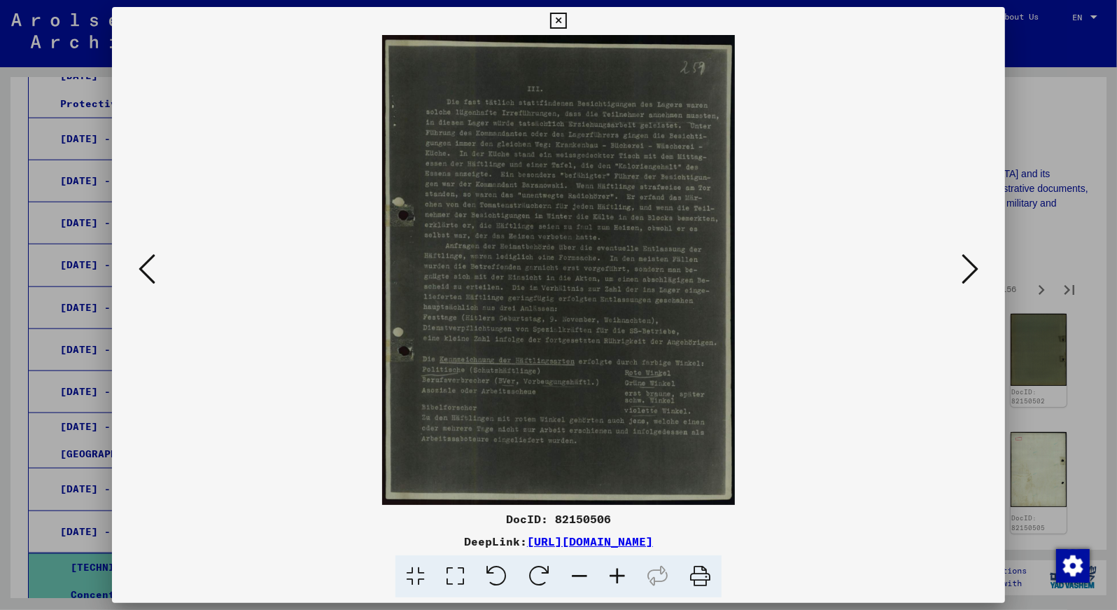
click at [970, 270] on icon at bounding box center [970, 269] width 17 height 34
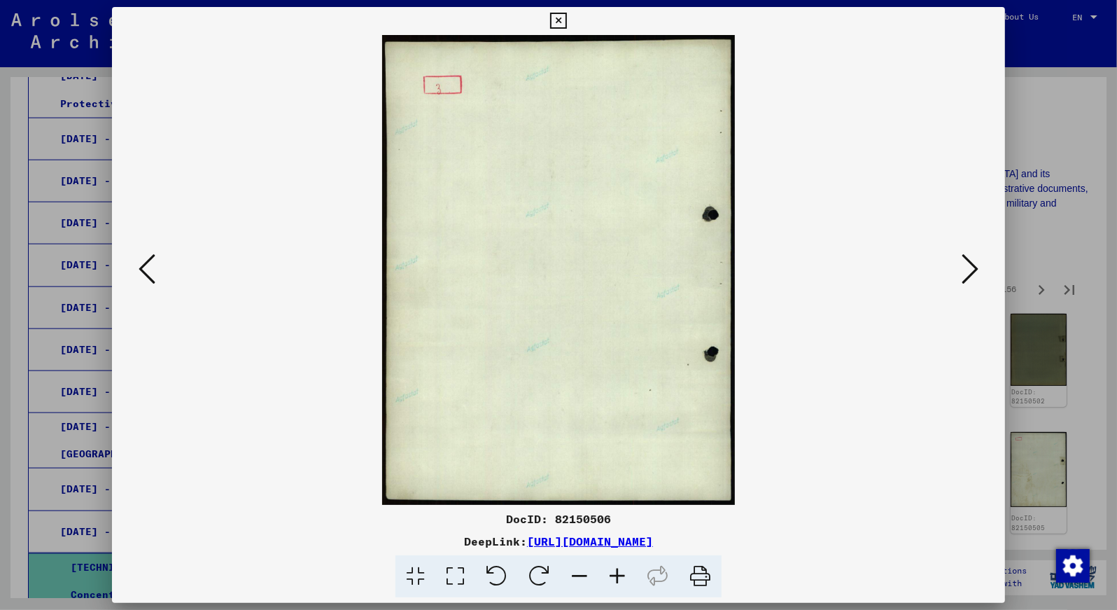
click at [970, 270] on icon at bounding box center [970, 269] width 17 height 34
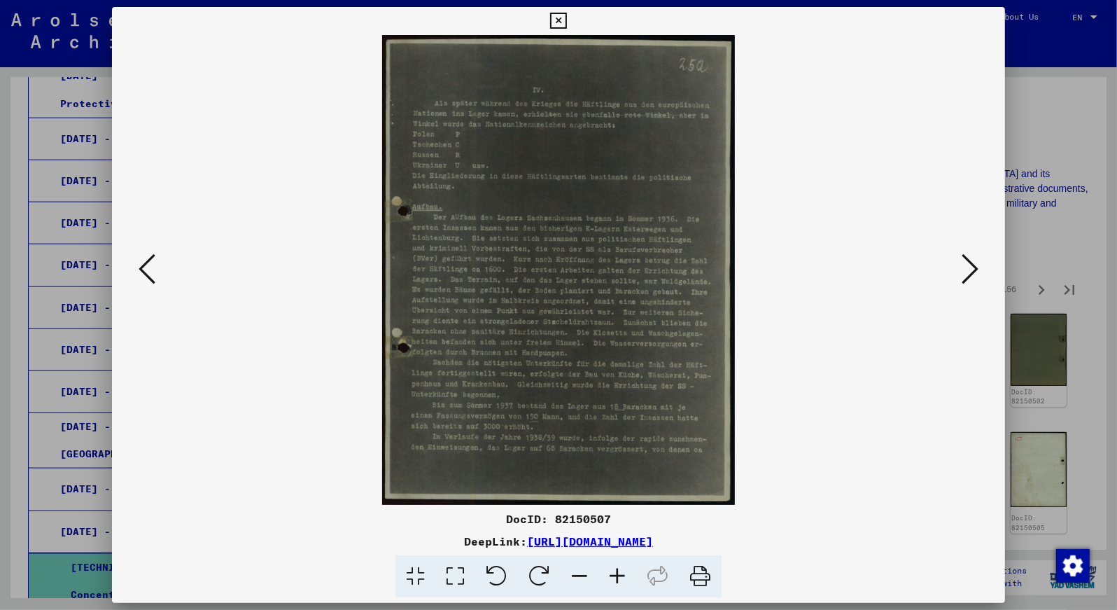
click at [970, 270] on icon at bounding box center [970, 269] width 17 height 34
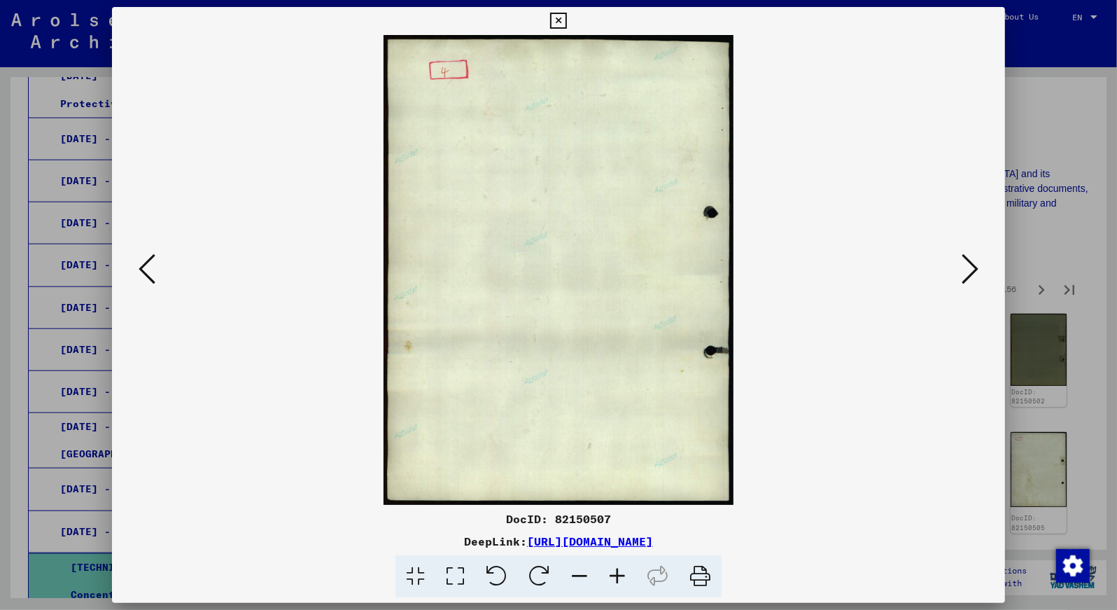
click at [970, 270] on icon at bounding box center [970, 269] width 17 height 34
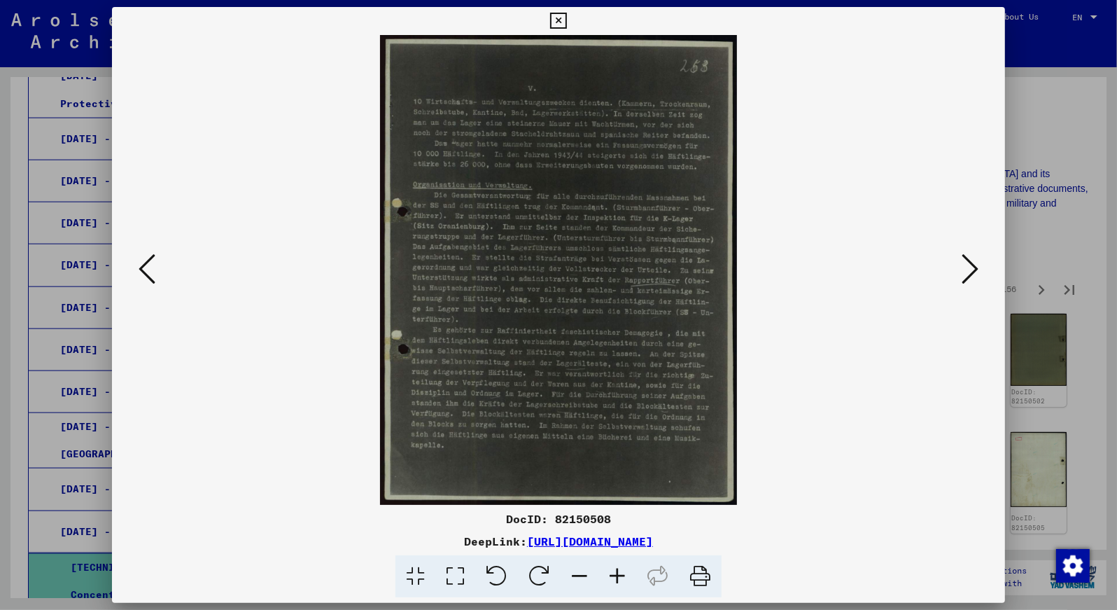
click at [970, 270] on icon at bounding box center [970, 269] width 17 height 34
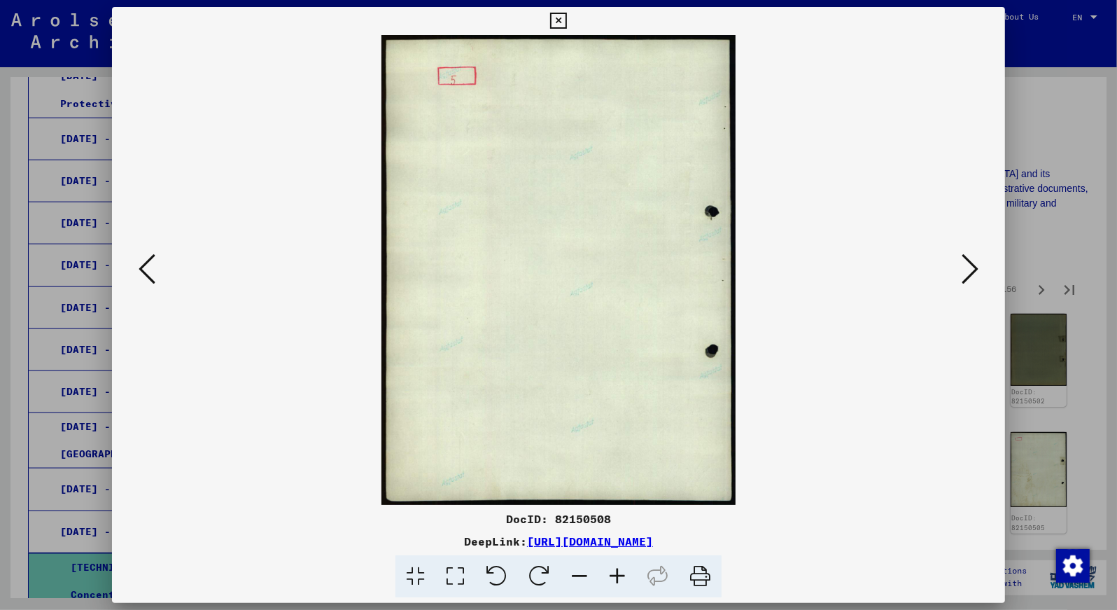
click at [970, 270] on icon at bounding box center [970, 269] width 17 height 34
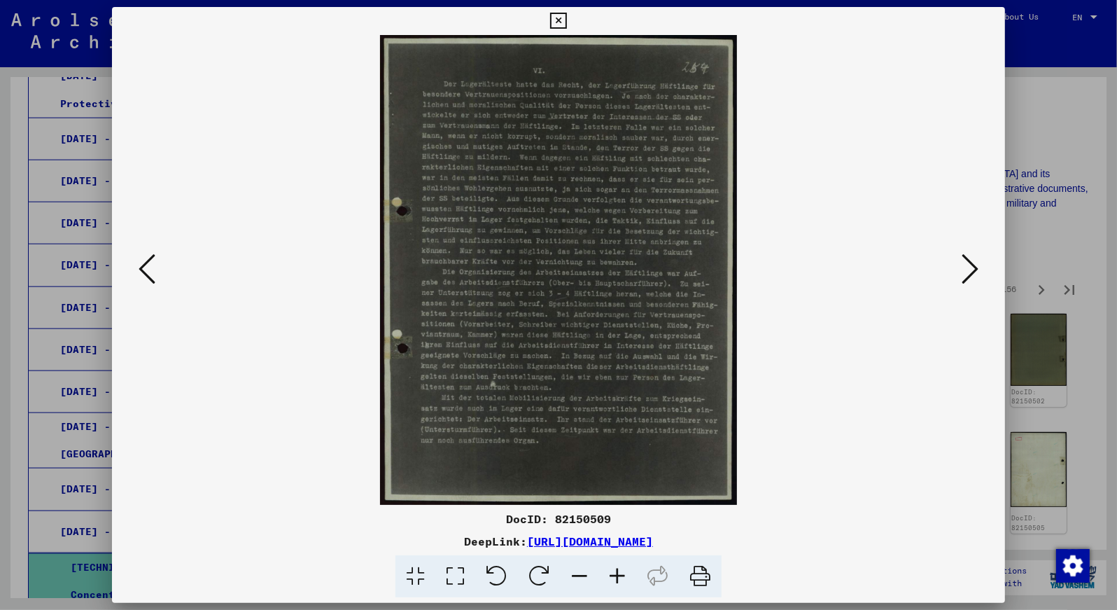
click at [970, 270] on icon at bounding box center [970, 269] width 17 height 34
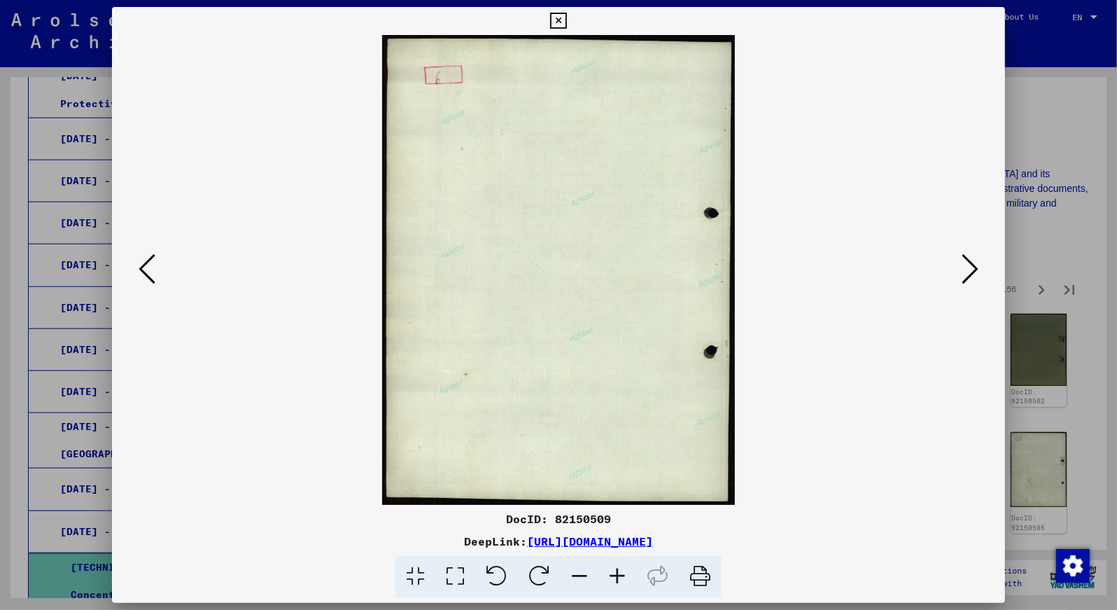
click at [970, 270] on icon at bounding box center [970, 269] width 17 height 34
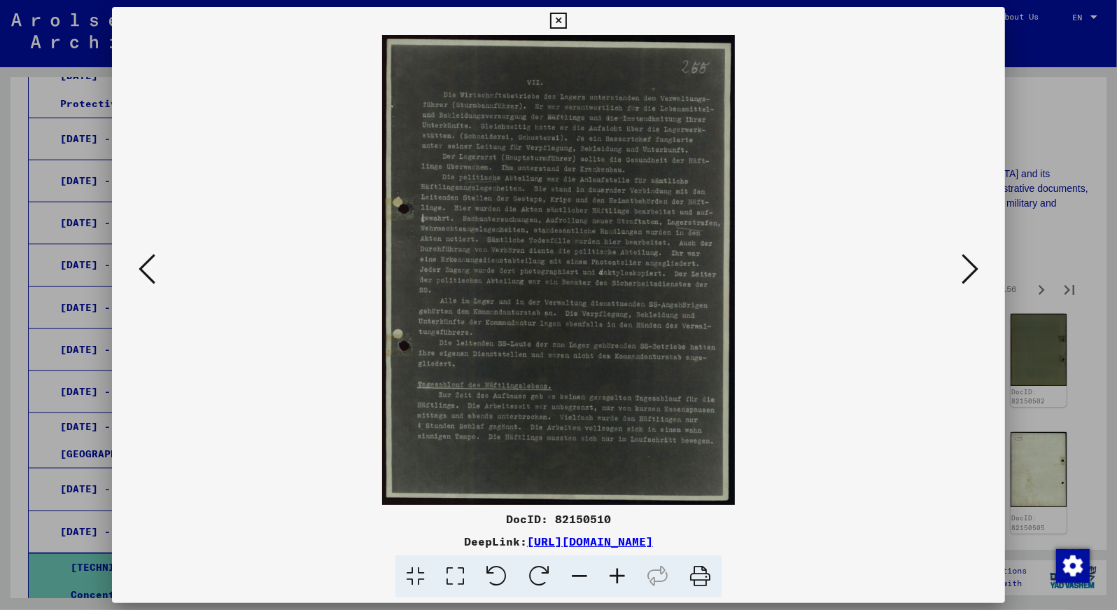
click at [970, 270] on icon at bounding box center [970, 269] width 17 height 34
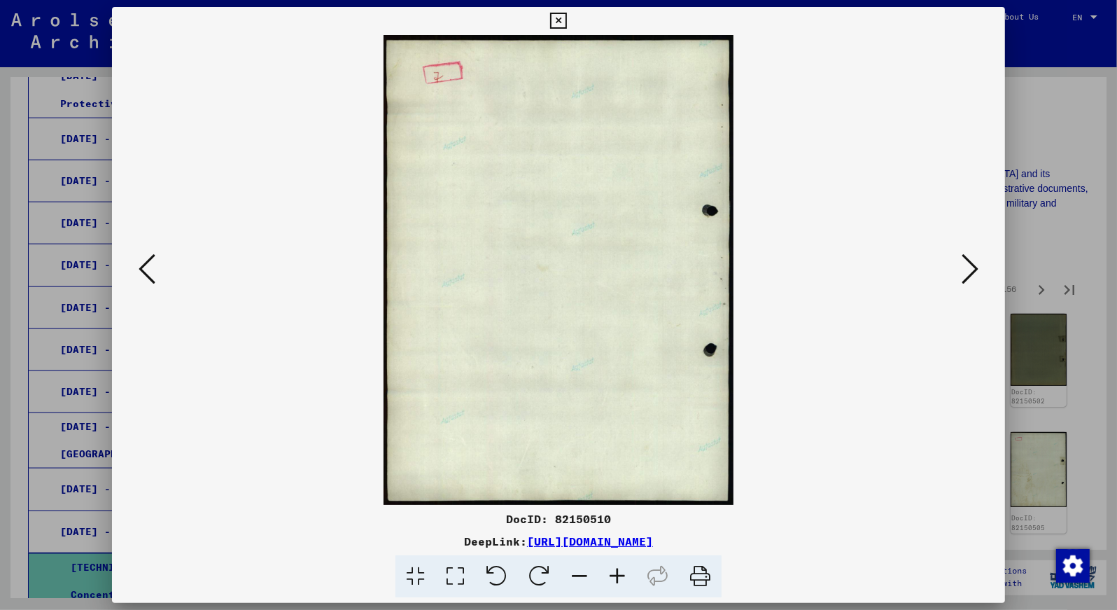
click at [970, 270] on icon at bounding box center [970, 269] width 17 height 34
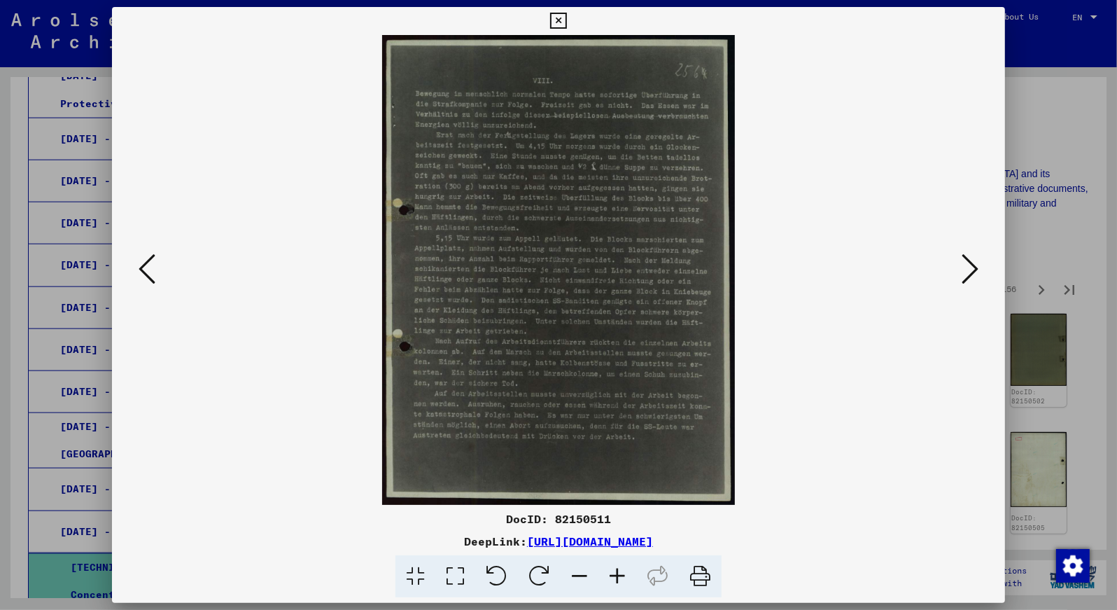
click at [970, 270] on icon at bounding box center [970, 269] width 17 height 34
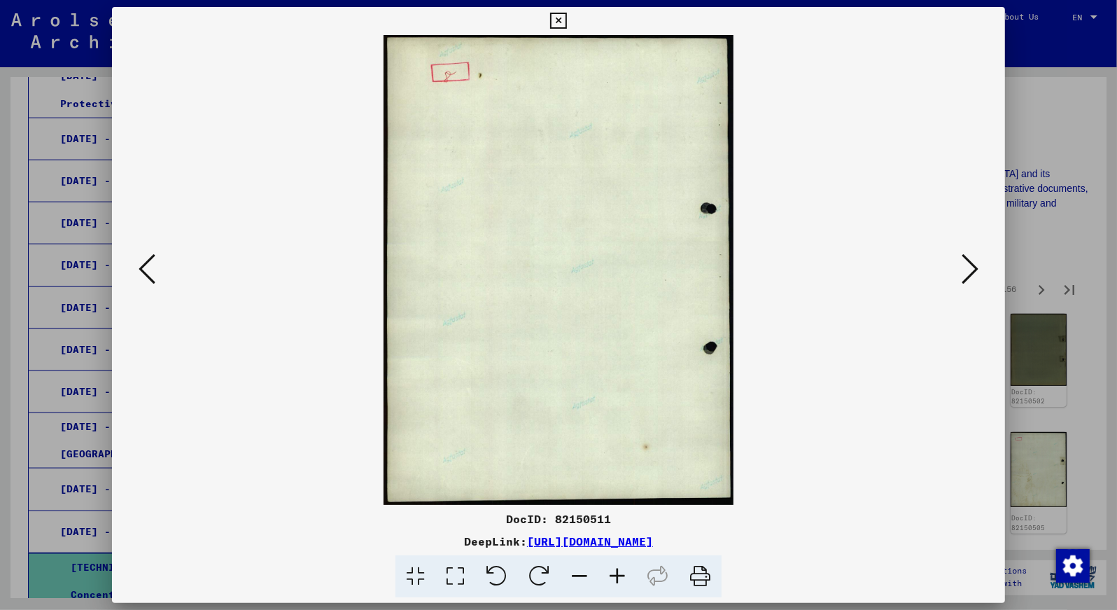
click at [970, 270] on icon at bounding box center [970, 269] width 17 height 34
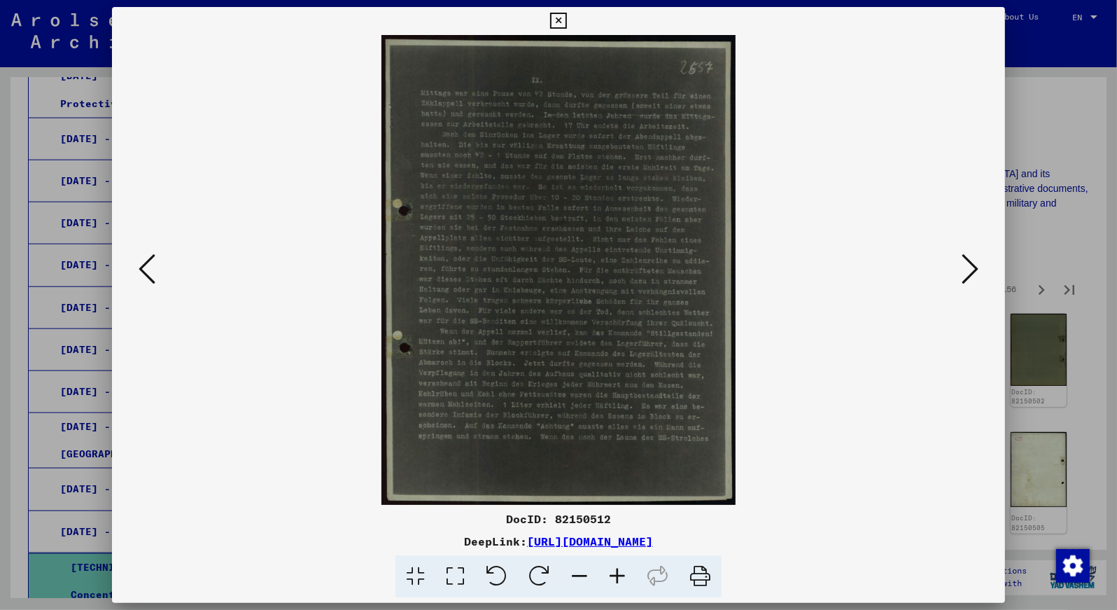
click at [970, 270] on icon at bounding box center [970, 269] width 17 height 34
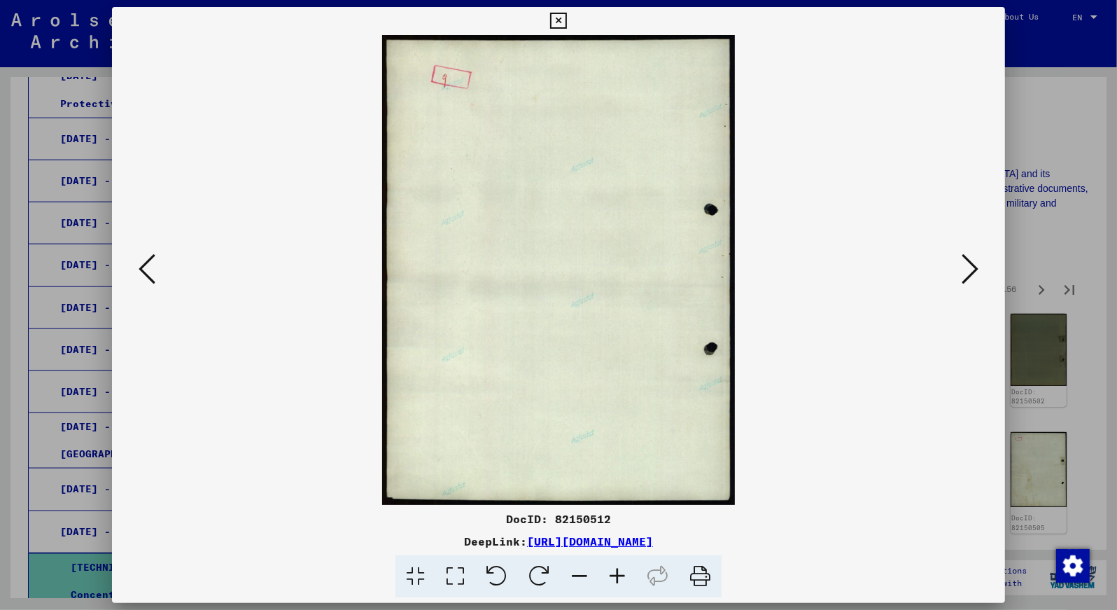
click at [970, 270] on icon at bounding box center [970, 269] width 17 height 34
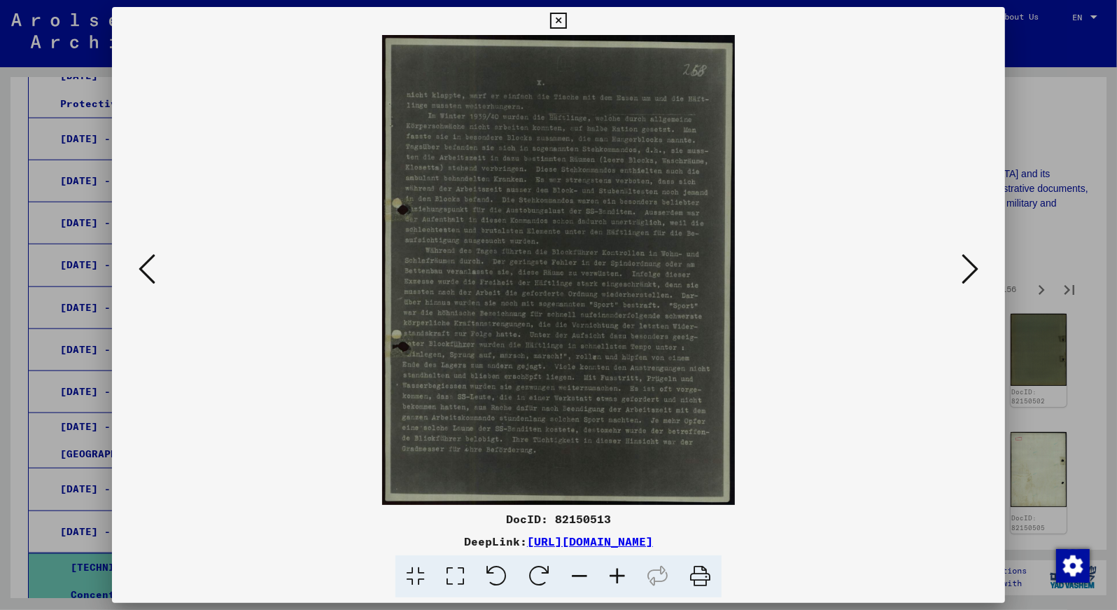
click at [970, 270] on icon at bounding box center [970, 269] width 17 height 34
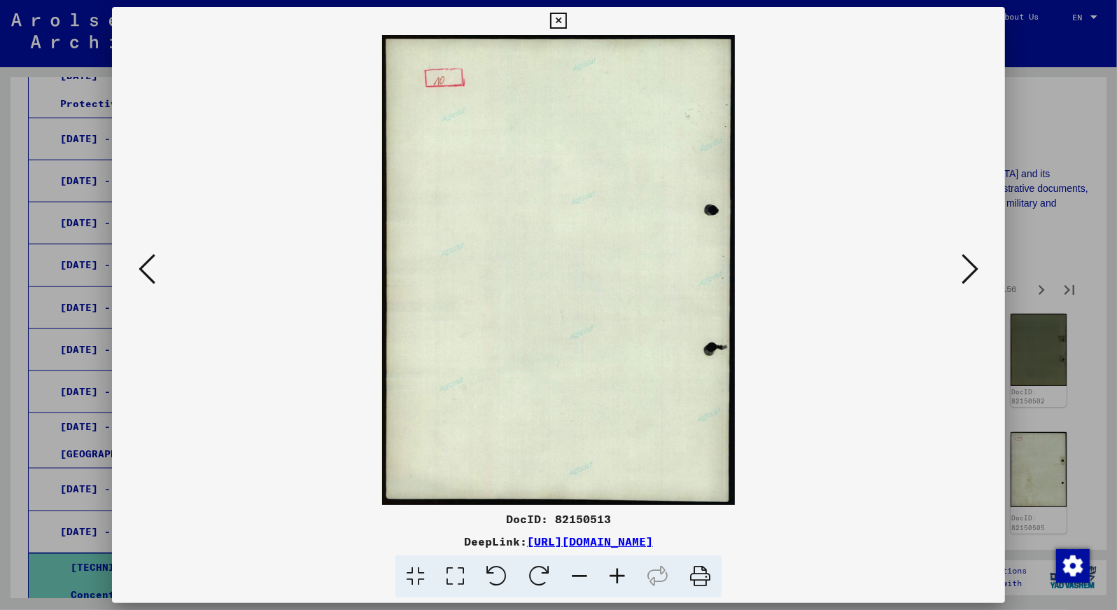
click at [964, 267] on icon at bounding box center [970, 269] width 17 height 34
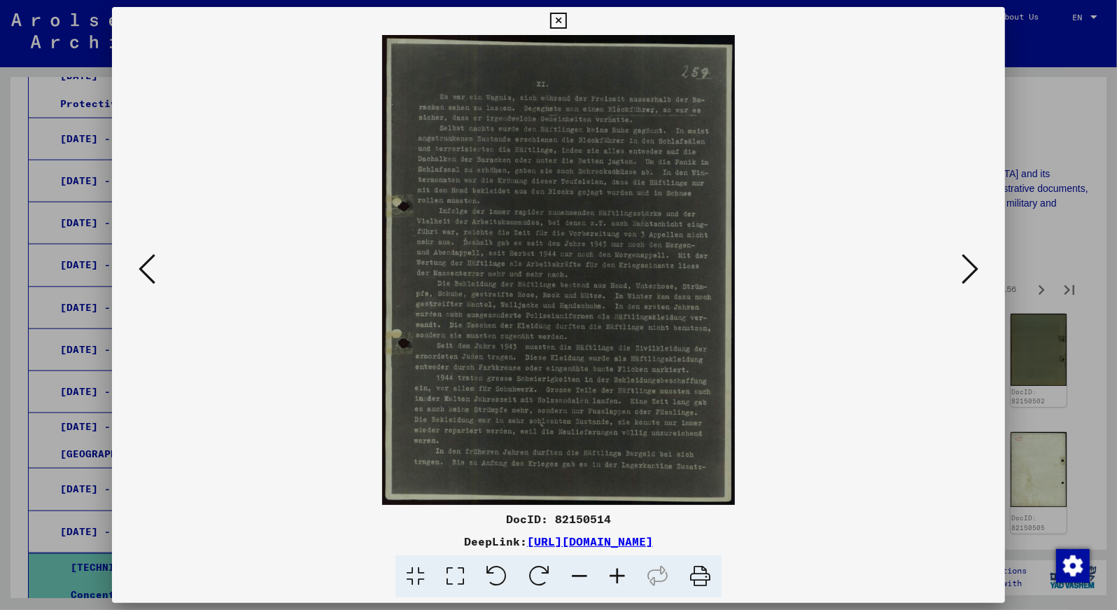
click at [964, 266] on icon at bounding box center [970, 269] width 17 height 34
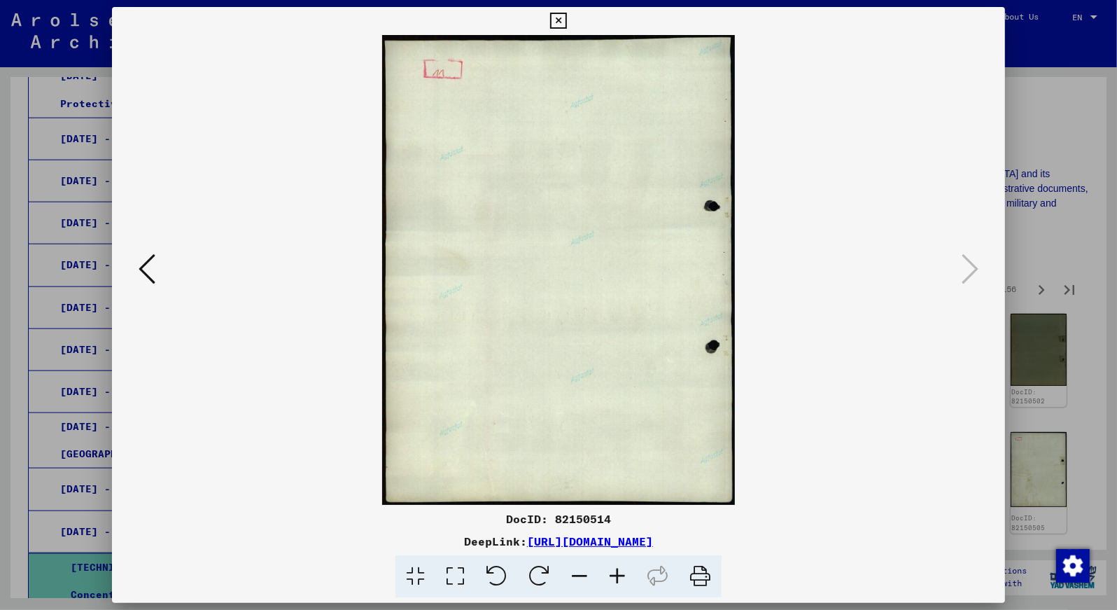
click at [964, 266] on icon at bounding box center [970, 269] width 17 height 34
drag, startPoint x: 961, startPoint y: 270, endPoint x: 939, endPoint y: 231, distance: 44.8
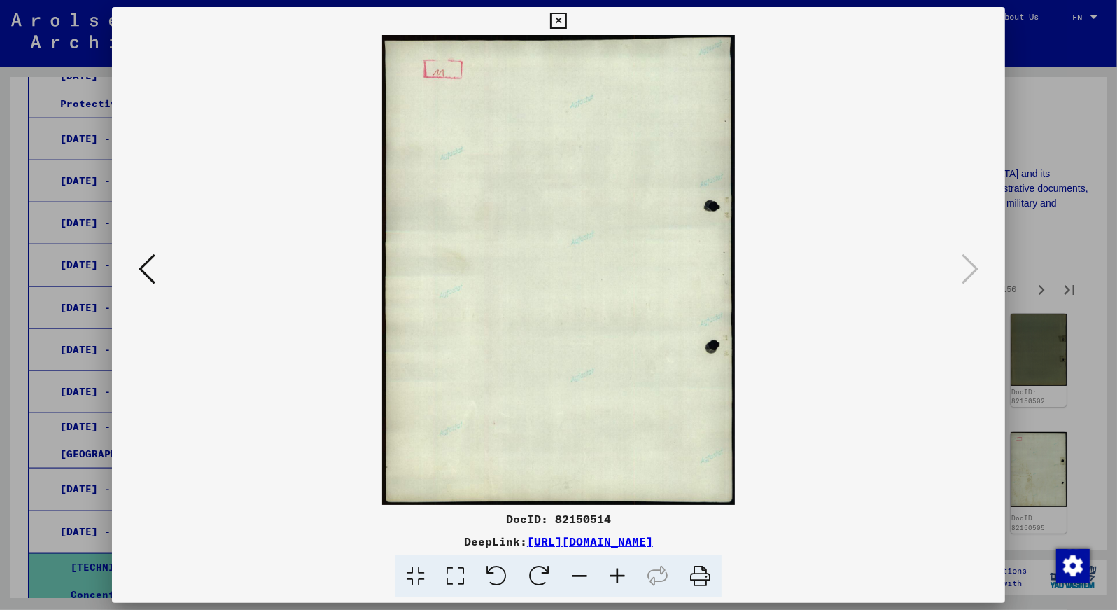
click at [929, 271] on div at bounding box center [559, 270] width 894 height 470
click at [566, 15] on icon at bounding box center [558, 21] width 16 height 17
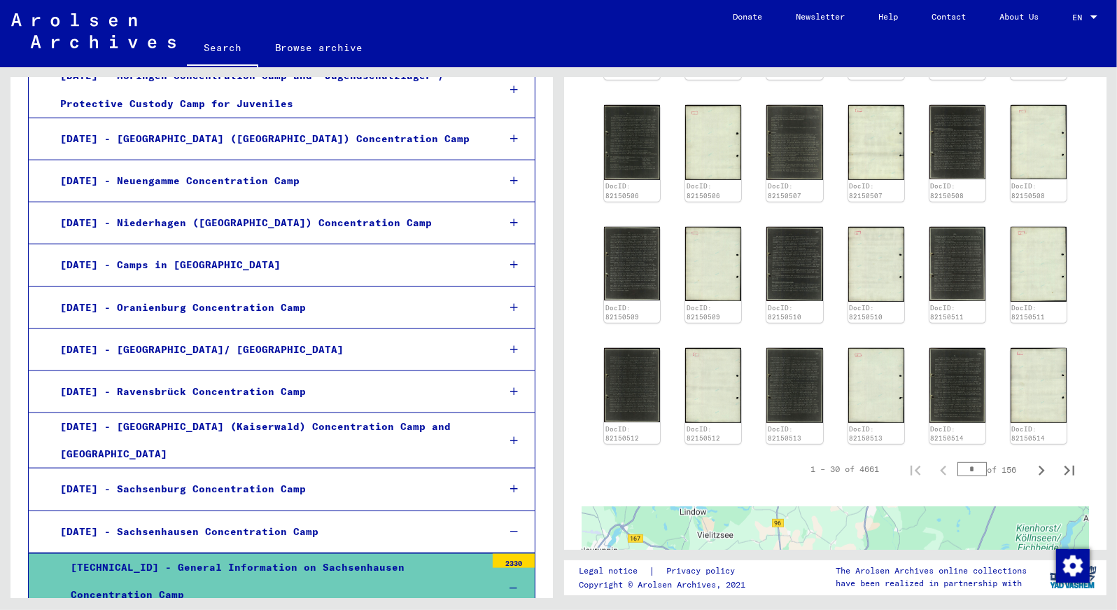
scroll to position [689, 0]
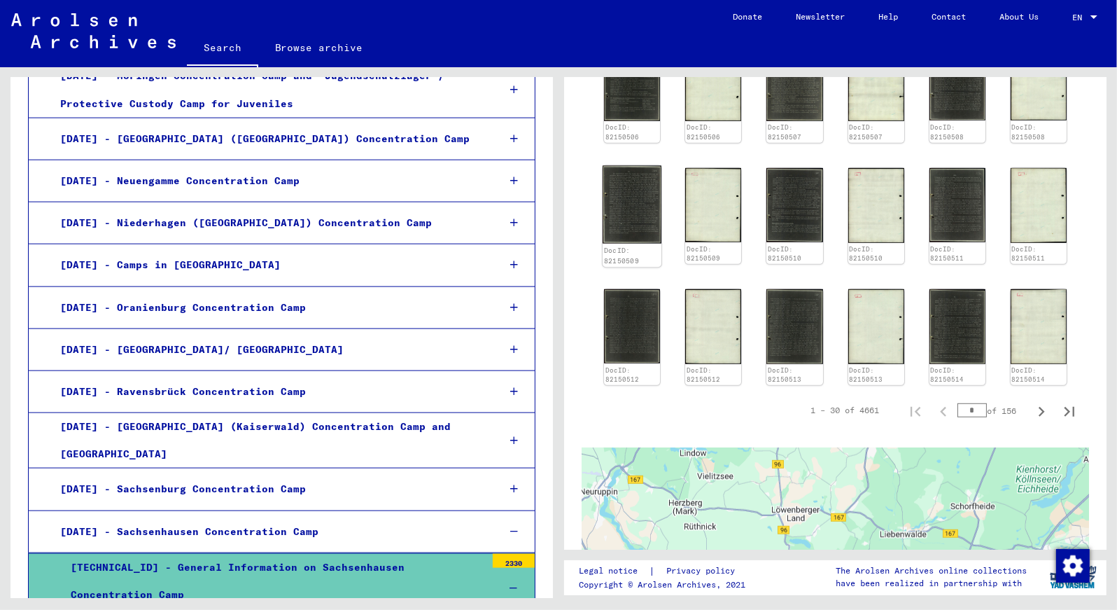
click at [636, 220] on img at bounding box center [632, 204] width 59 height 78
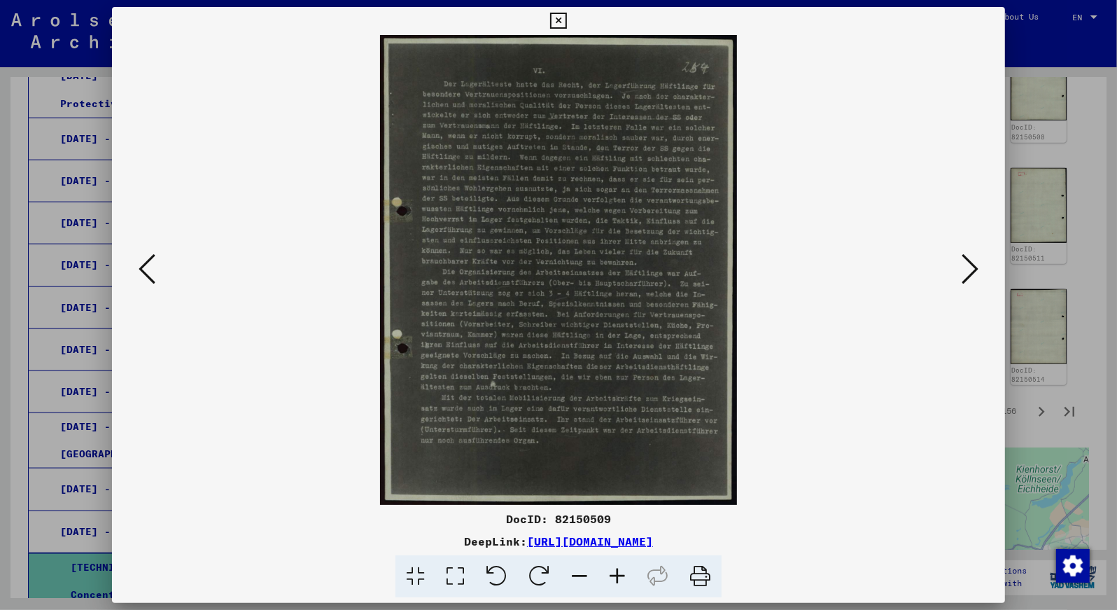
click at [967, 266] on icon at bounding box center [970, 269] width 17 height 34
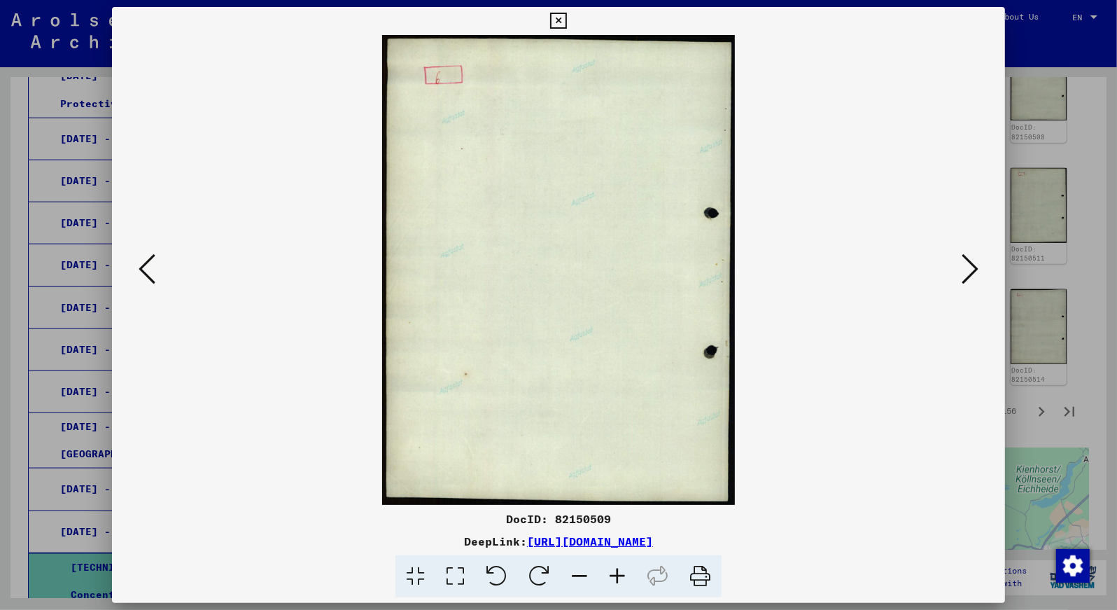
click at [967, 266] on icon at bounding box center [970, 269] width 17 height 34
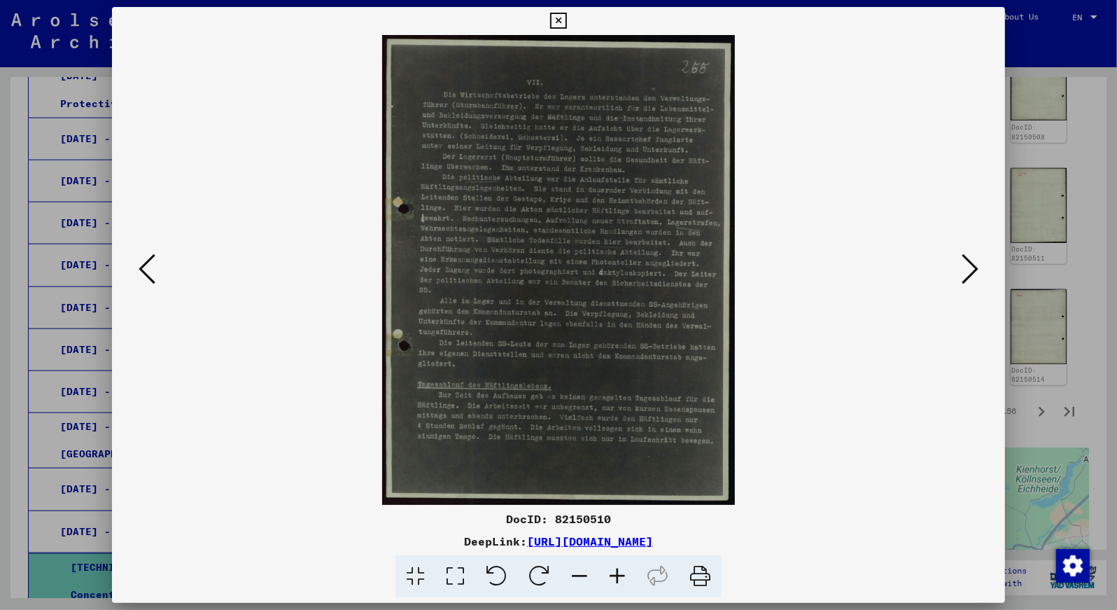
click at [566, 13] on icon at bounding box center [558, 21] width 16 height 17
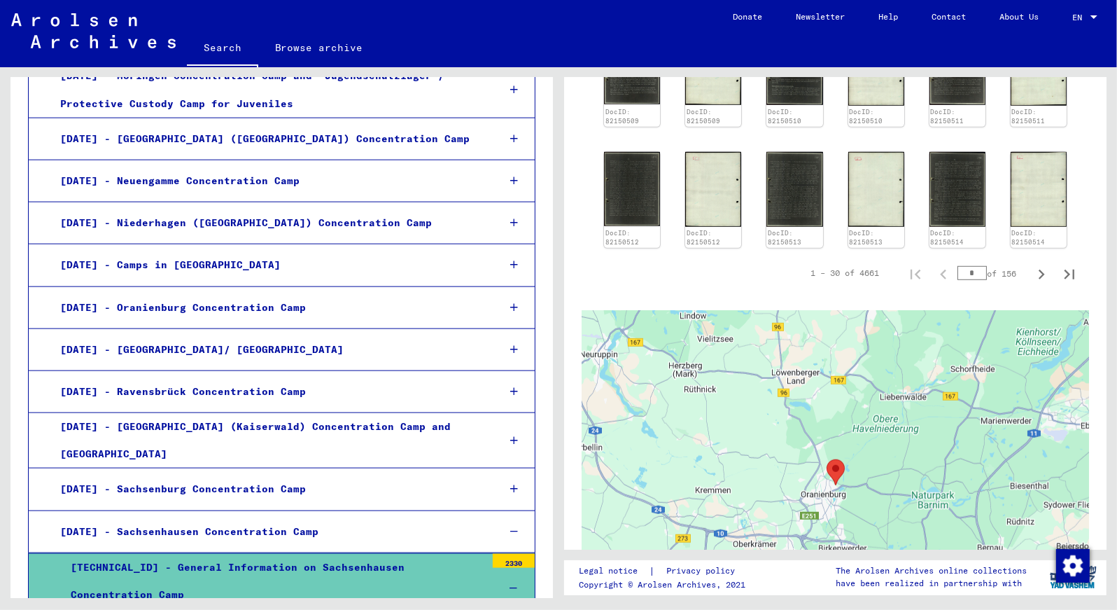
scroll to position [885, 0]
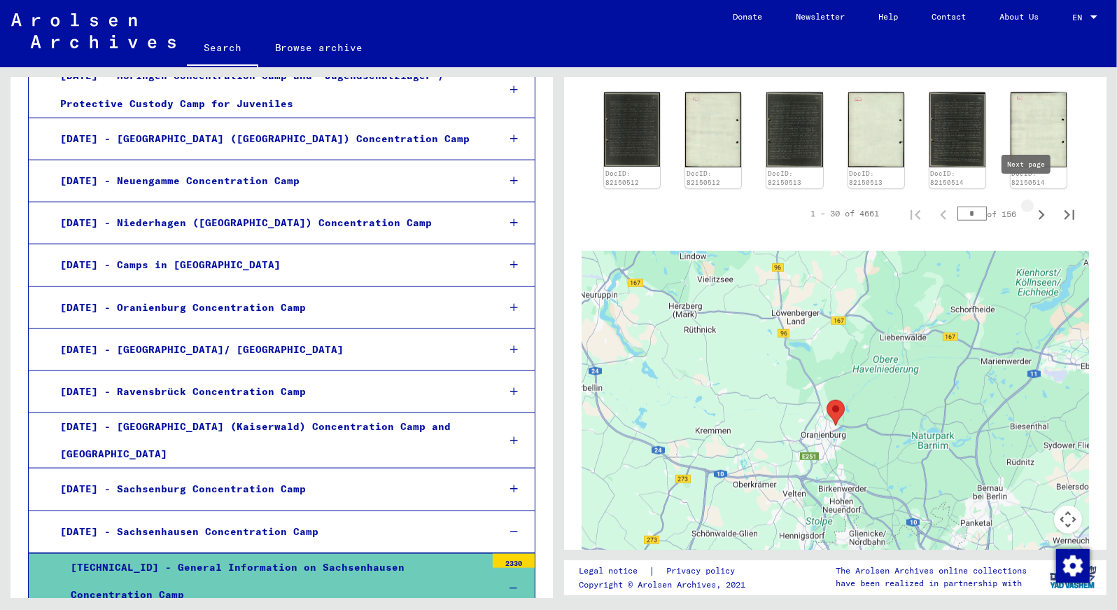
click at [1032, 205] on icon "Next page" at bounding box center [1042, 215] width 20 height 20
type input "*"
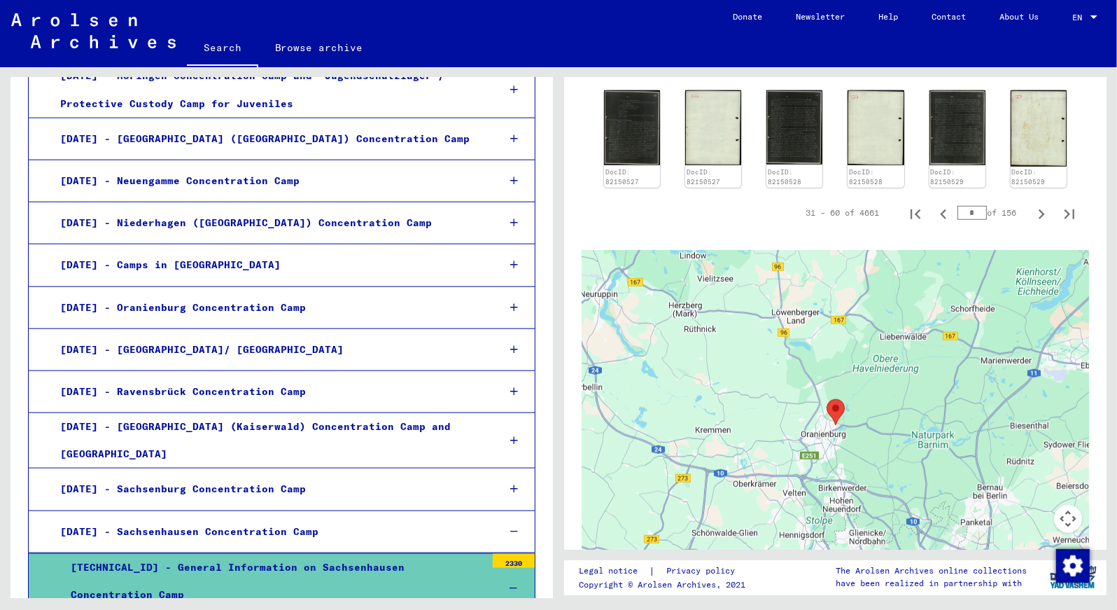
scroll to position [826, 0]
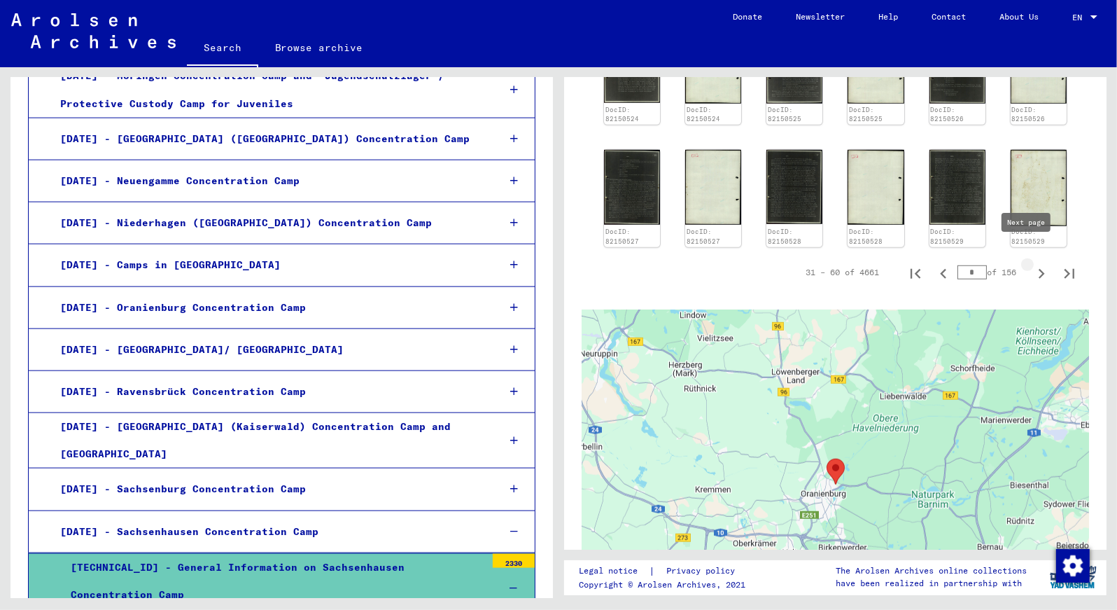
click at [1039, 269] on icon "Next page" at bounding box center [1042, 274] width 6 height 10
type input "*"
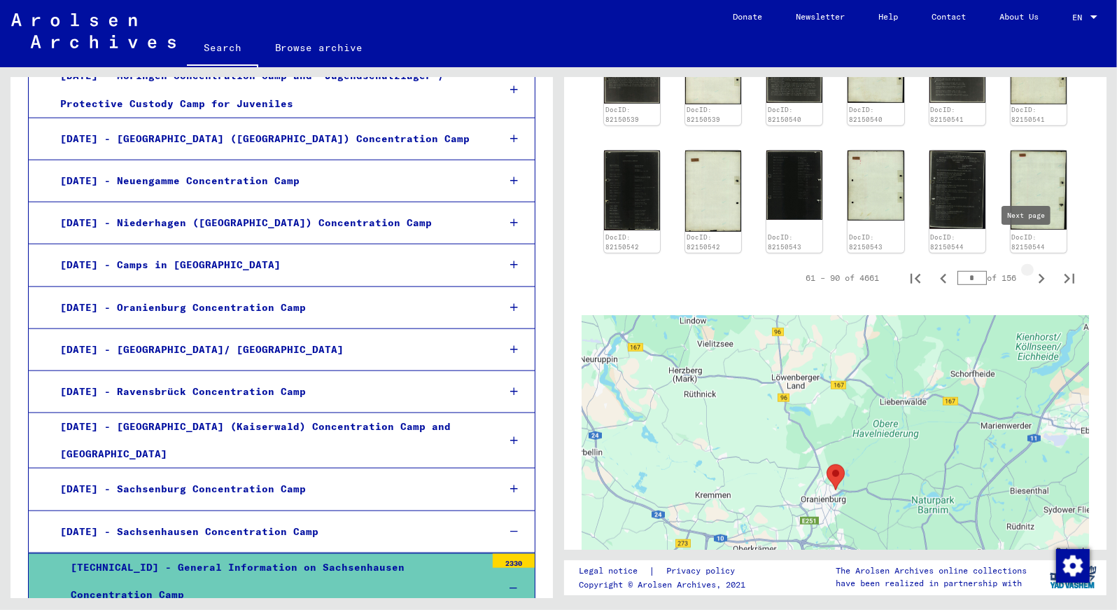
click at [1032, 269] on icon "Next page" at bounding box center [1042, 279] width 20 height 20
type input "*"
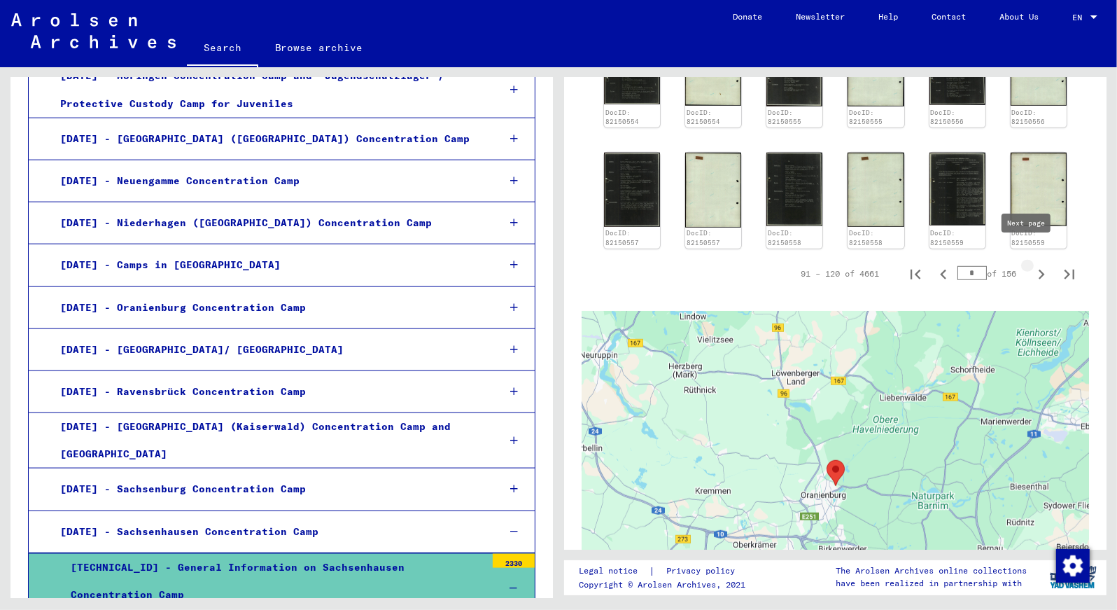
click at [1032, 265] on icon "Next page" at bounding box center [1042, 275] width 20 height 20
type input "*"
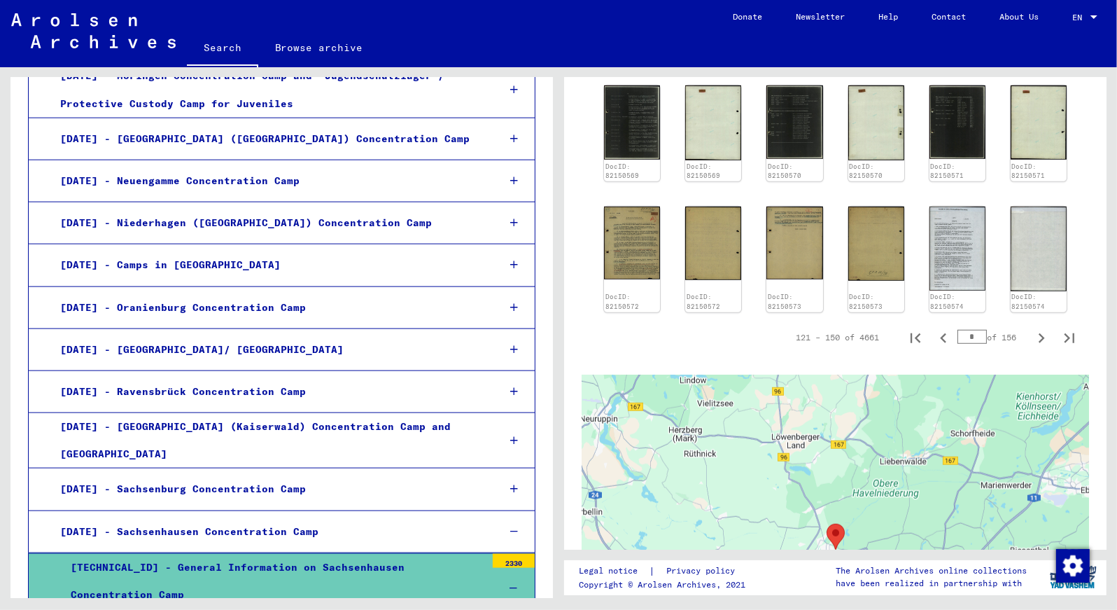
scroll to position [747, 0]
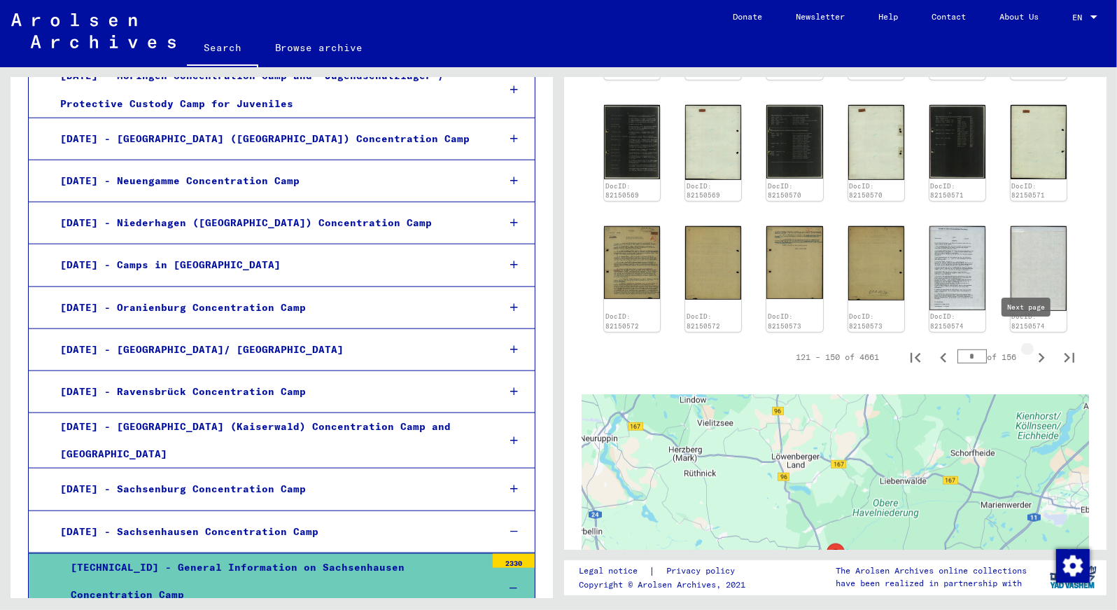
click at [1032, 348] on icon "Next page" at bounding box center [1042, 358] width 20 height 20
type input "*"
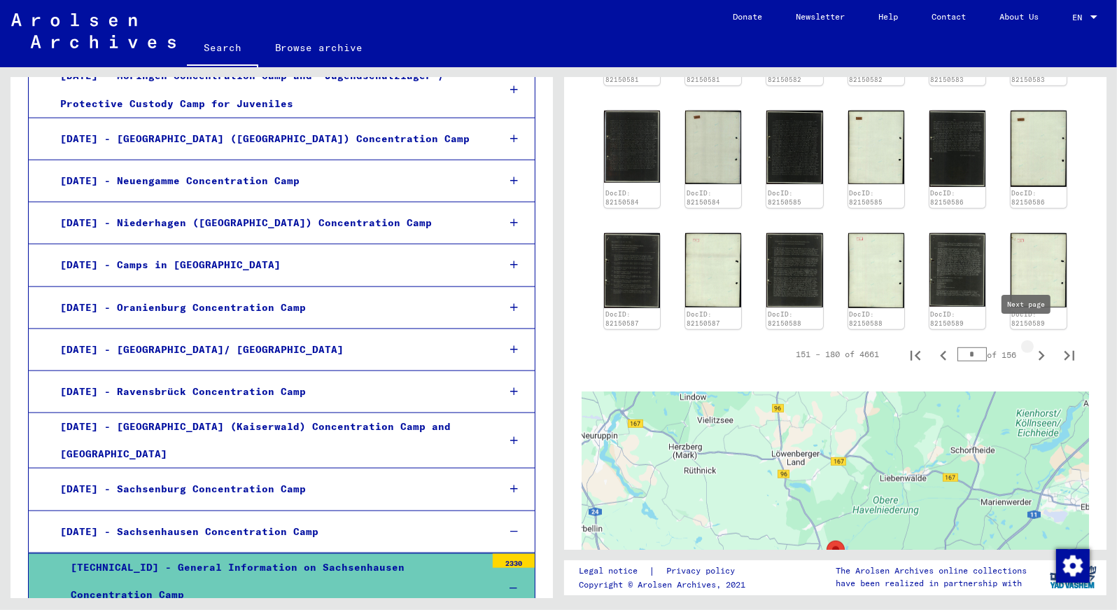
click at [1032, 346] on icon "Next page" at bounding box center [1042, 356] width 20 height 20
type input "*"
